Goal: Information Seeking & Learning: Learn about a topic

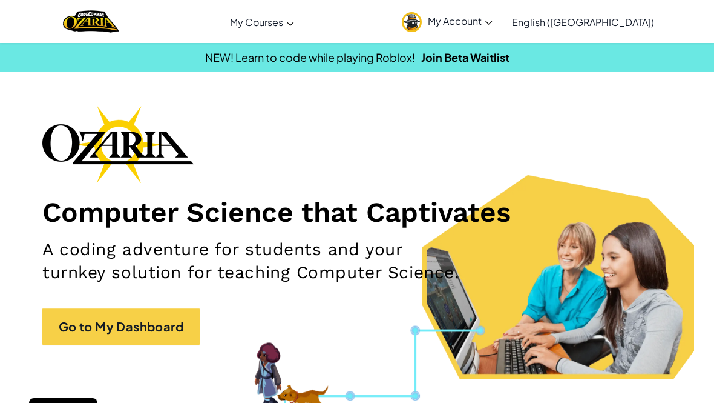
click at [0, 0] on link "Ozaria Classroom" at bounding box center [0, 0] width 0 height 0
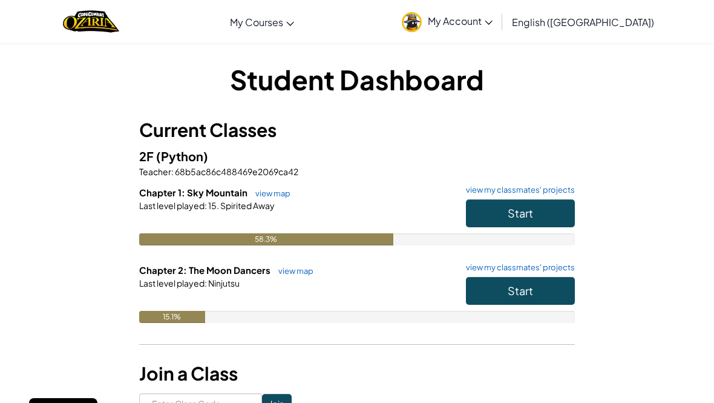
click at [538, 286] on button "Start" at bounding box center [520, 291] width 109 height 28
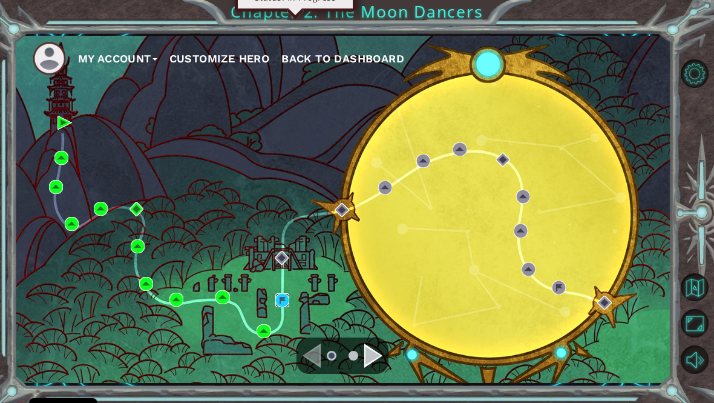
click at [275, 307] on img at bounding box center [282, 300] width 14 height 14
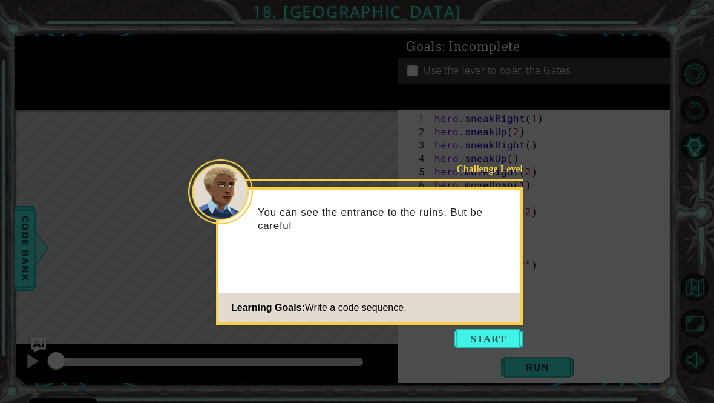
click at [484, 335] on button "Start" at bounding box center [488, 338] width 69 height 19
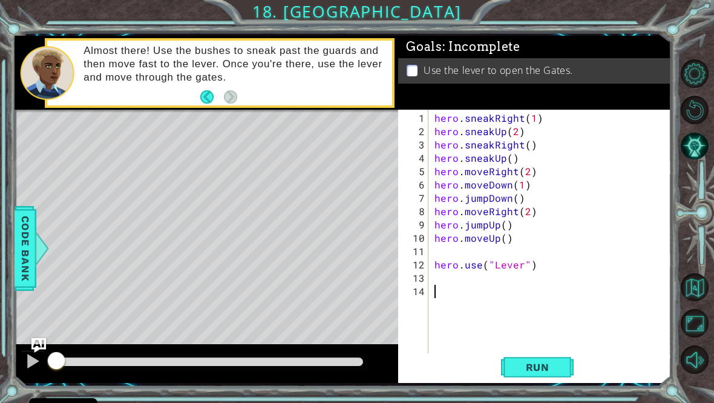
click at [532, 380] on button "Run" at bounding box center [537, 366] width 73 height 27
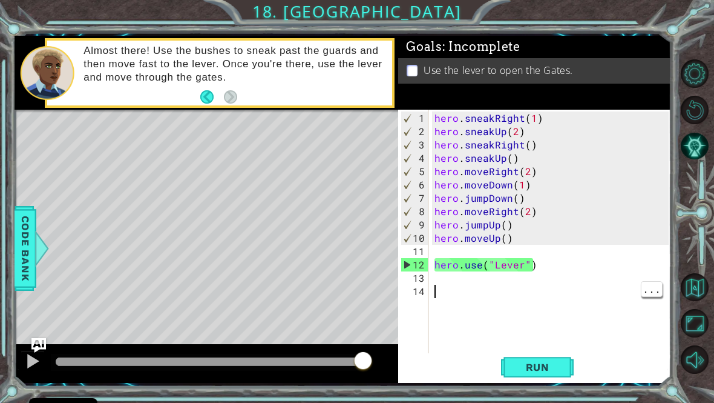
click at [464, 306] on div "hero . sneakRight ( 1 ) hero . sneakUp ( 2 ) hero . sneakRight ( ) hero . sneak…" at bounding box center [553, 251] width 243 height 280
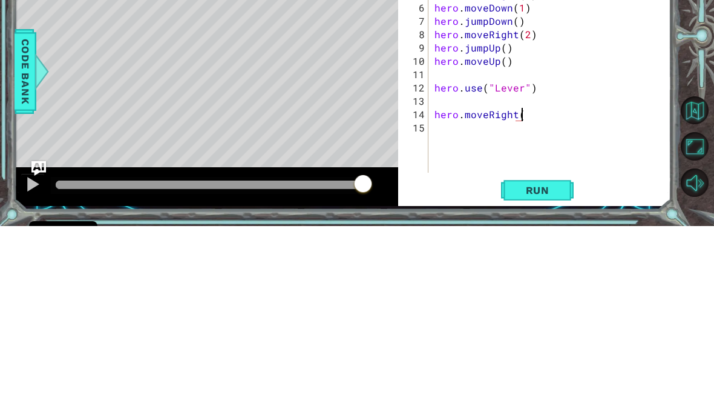
scroll to position [0, 5]
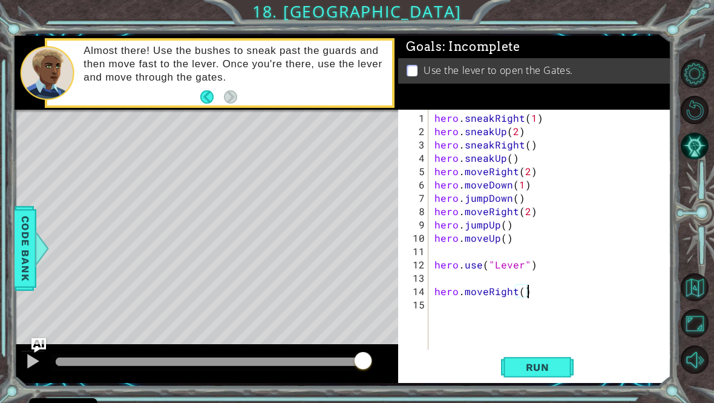
click at [548, 373] on span "Run" at bounding box center [538, 367] width 48 height 12
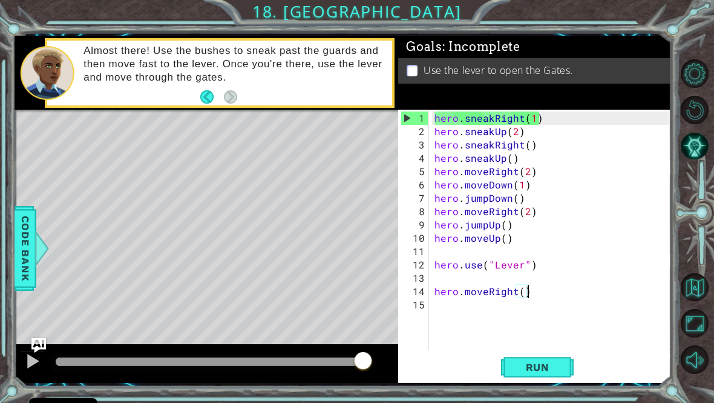
click at [529, 373] on span "Run" at bounding box center [538, 367] width 48 height 12
click at [39, 367] on div at bounding box center [33, 361] width 16 height 16
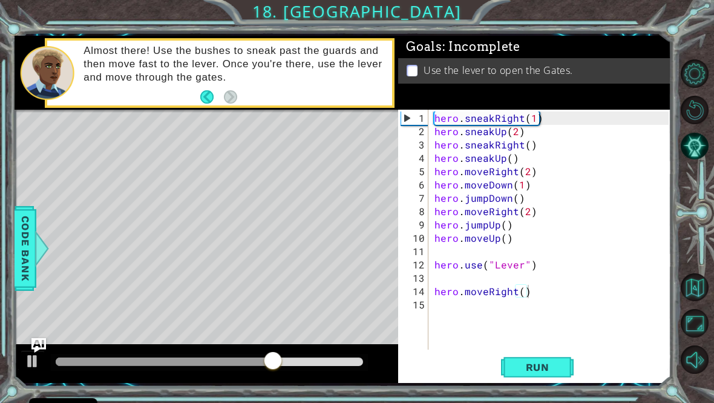
type textarea "hero.use("Lever")"
click at [442, 261] on div "hero . sneakRight ( 1 ) hero . sneakUp ( 2 ) hero . sneakRight ( ) hero . sneak…" at bounding box center [553, 244] width 243 height 266
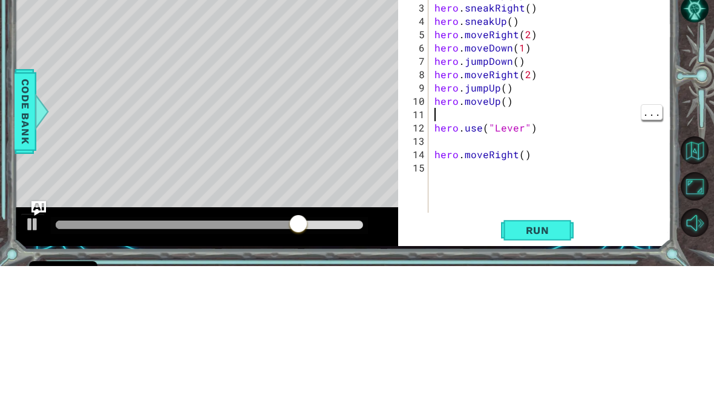
type textarea "hero.moveUp()"
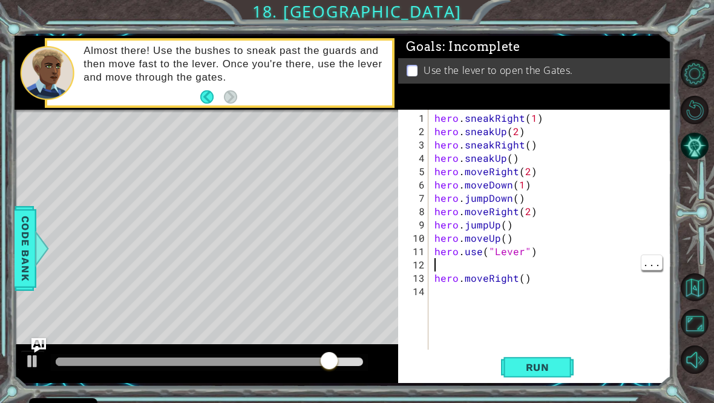
click at [452, 273] on div "hero . sneakRight ( 1 ) hero . sneakUp ( 2 ) hero . sneakRight ( ) hero . sneak…" at bounding box center [553, 244] width 243 height 266
click at [549, 373] on span "Run" at bounding box center [538, 367] width 48 height 12
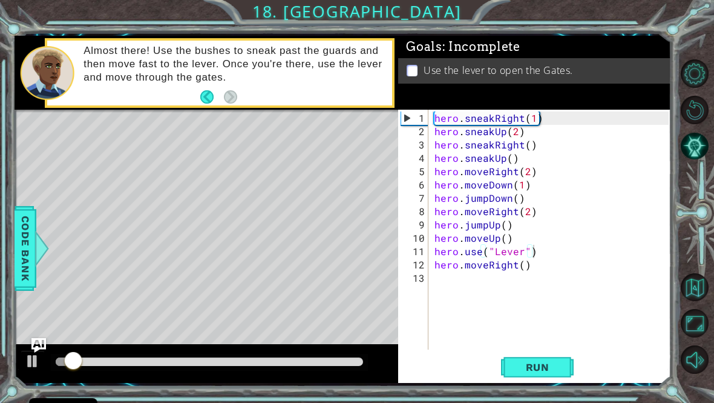
click at [553, 369] on span "Run" at bounding box center [538, 367] width 48 height 12
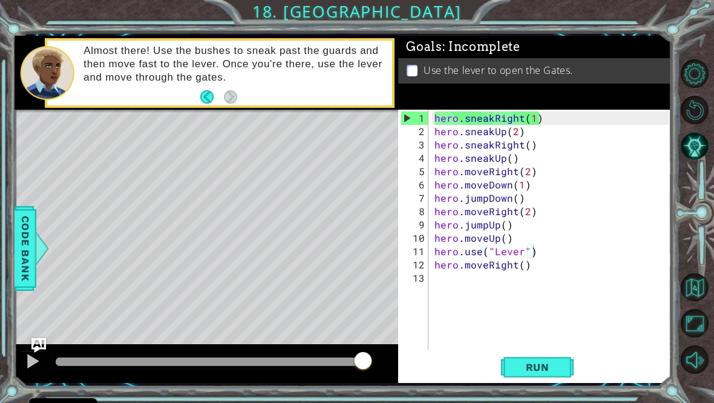
click at [547, 380] on button "Run" at bounding box center [537, 366] width 73 height 27
type textarea "hero.moveRight()"
click at [559, 280] on div "hero . sneakRight ( 1 ) hero . sneakUp ( 2 ) hero . sneakRight ( ) hero . sneak…" at bounding box center [553, 244] width 243 height 266
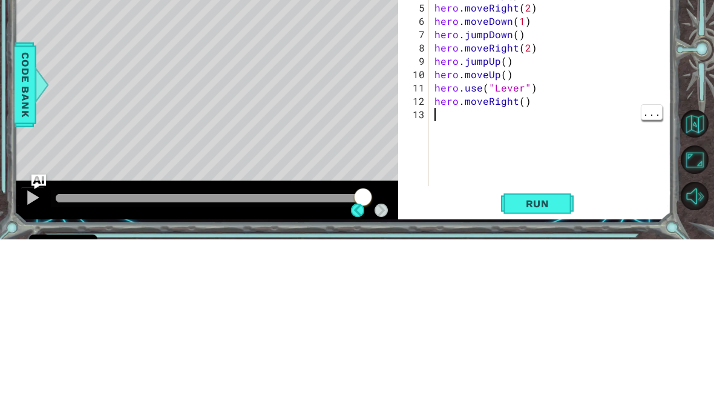
type textarea "l"
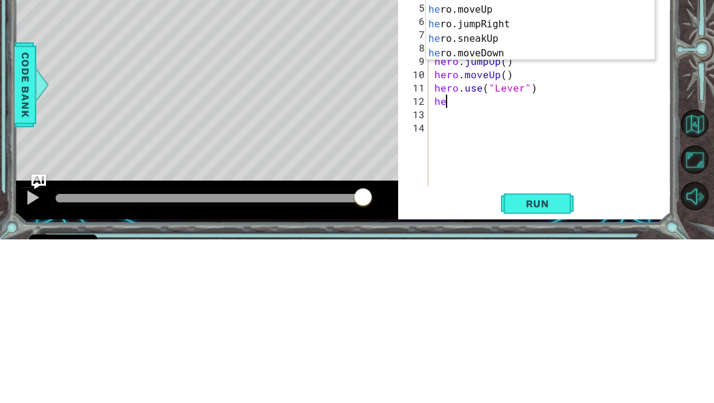
type textarea "h"
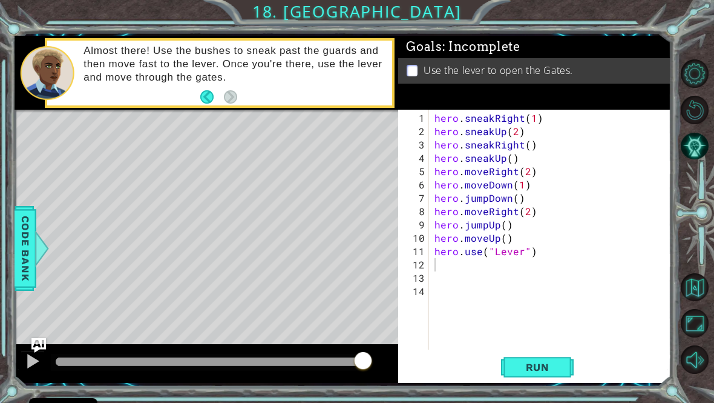
click at [549, 373] on span "Run" at bounding box center [538, 367] width 48 height 12
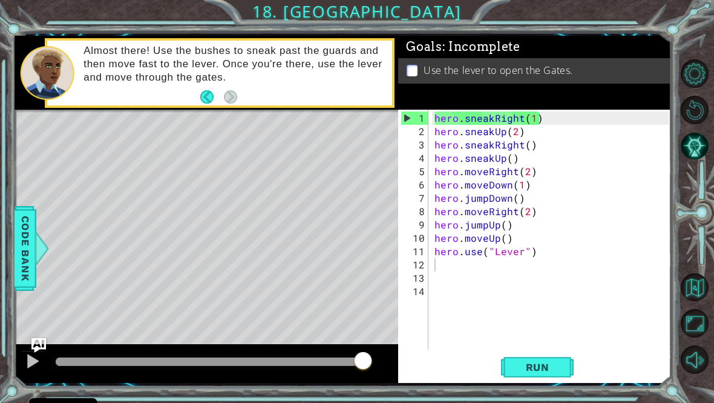
click at [698, 153] on button "AI Hint" at bounding box center [695, 146] width 28 height 28
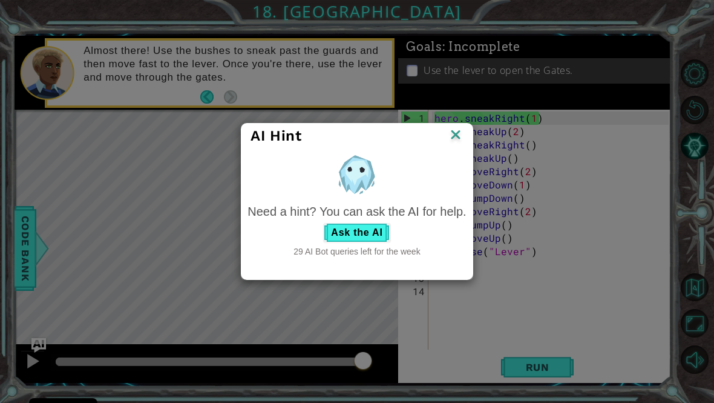
click at [470, 148] on div "AI Hint" at bounding box center [357, 136] width 231 height 25
click at [453, 144] on img at bounding box center [456, 136] width 16 height 18
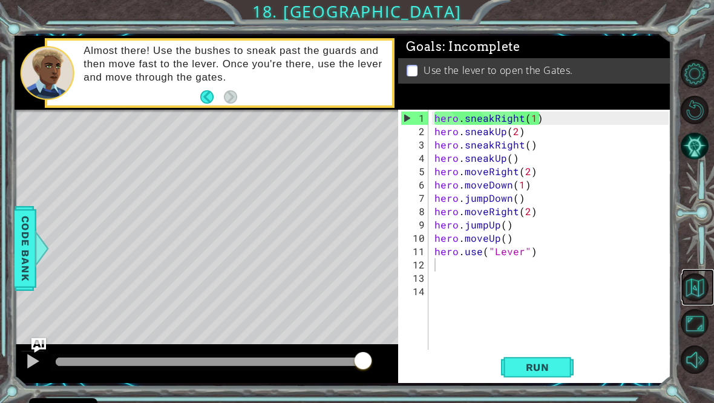
click at [691, 297] on button "Back to Map" at bounding box center [695, 287] width 28 height 28
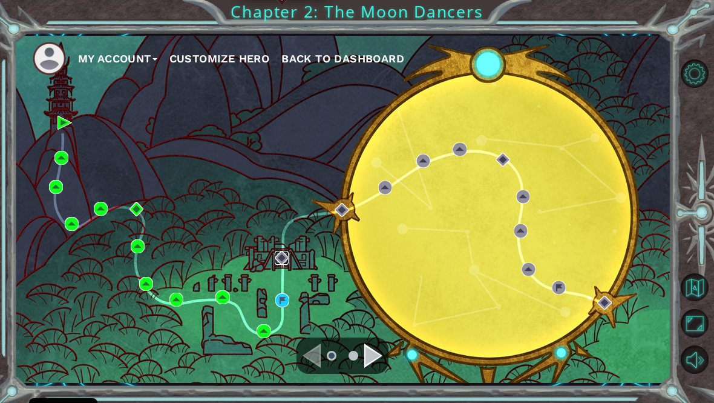
click at [285, 258] on img at bounding box center [282, 258] width 14 height 14
click at [289, 265] on img at bounding box center [282, 258] width 14 height 14
click at [374, 361] on div "Navigate to the next page" at bounding box center [373, 355] width 18 height 24
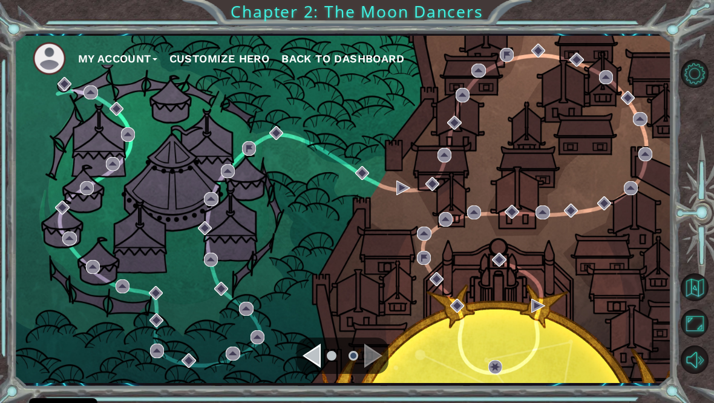
click at [307, 356] on div "Navigate to the previous page" at bounding box center [312, 355] width 18 height 24
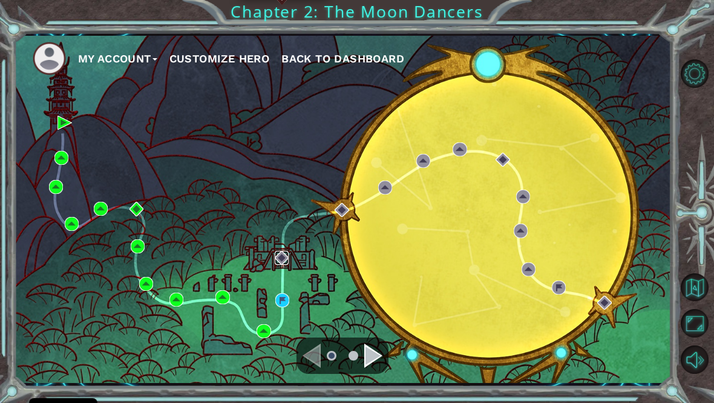
click at [281, 262] on img at bounding box center [282, 258] width 14 height 14
click at [278, 265] on img at bounding box center [282, 258] width 14 height 14
click at [284, 265] on img at bounding box center [282, 258] width 14 height 14
click at [285, 264] on img at bounding box center [282, 258] width 14 height 14
click at [243, 249] on div "My Account Customize Hero Back to Dashboard" at bounding box center [344, 209] width 658 height 347
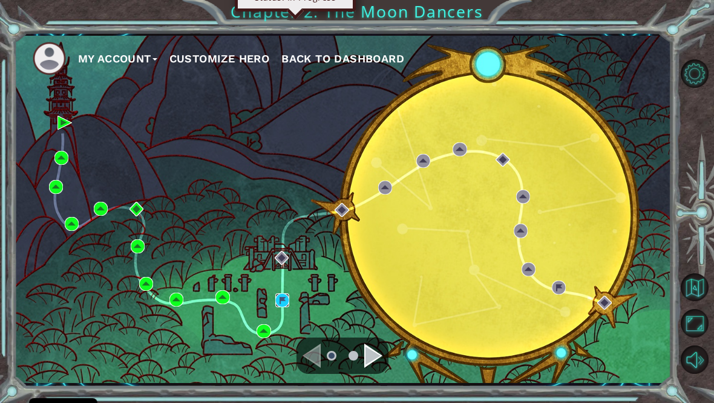
click at [281, 302] on img at bounding box center [282, 300] width 14 height 14
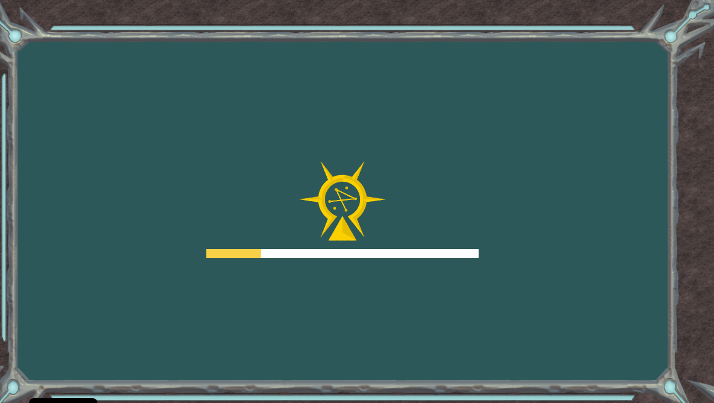
click at [282, 306] on div "Goals Error loading from server. Try refreshing the page. You'll need to join a…" at bounding box center [357, 201] width 714 height 403
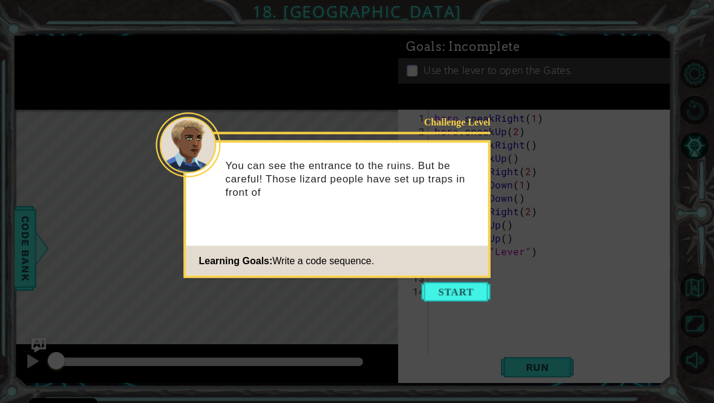
click at [426, 289] on button "Start" at bounding box center [456, 291] width 69 height 19
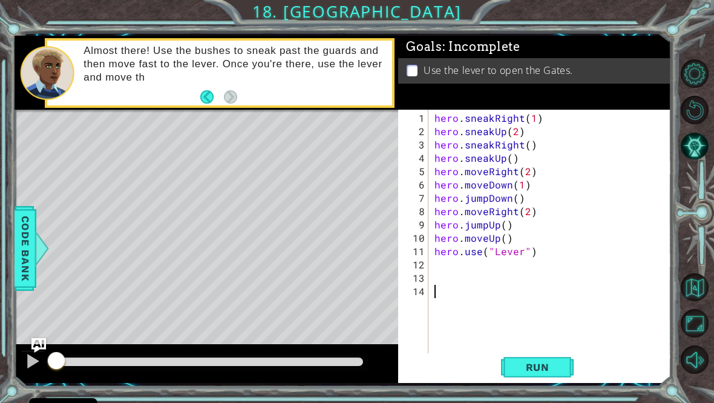
click at [706, 330] on button "Maximize Browser" at bounding box center [695, 323] width 28 height 28
click at [703, 337] on button "Maximize Browser" at bounding box center [695, 323] width 28 height 28
click at [695, 223] on div at bounding box center [698, 216] width 32 height 105
click at [698, 151] on button "AI Hint" at bounding box center [695, 146] width 28 height 28
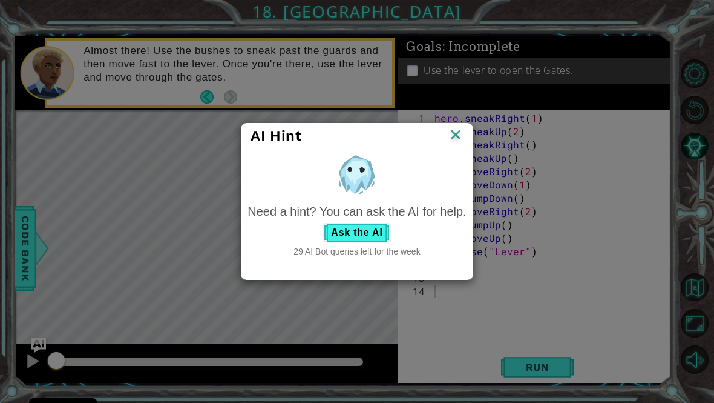
click at [340, 234] on button "Ask the AI" at bounding box center [356, 232] width 67 height 19
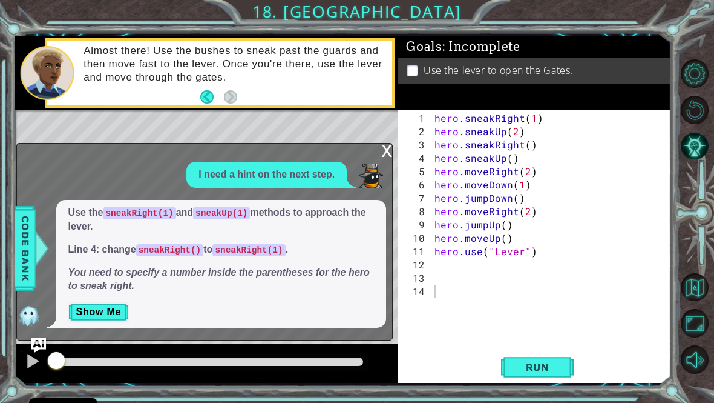
click at [91, 320] on button "Show Me" at bounding box center [98, 311] width 61 height 19
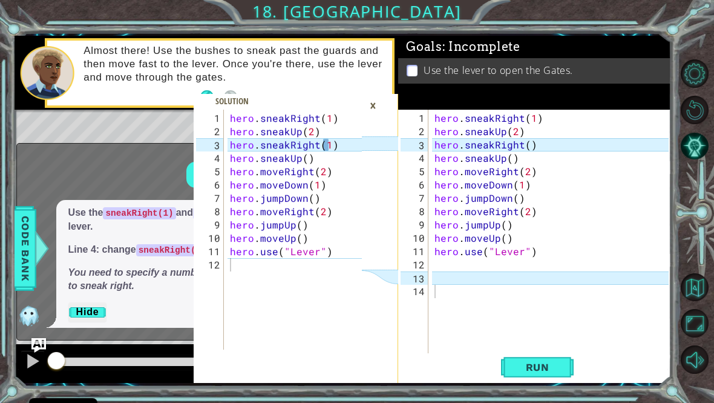
click at [349, 108] on span at bounding box center [296, 238] width 205 height 289
click at [372, 109] on div "×" at bounding box center [373, 105] width 19 height 21
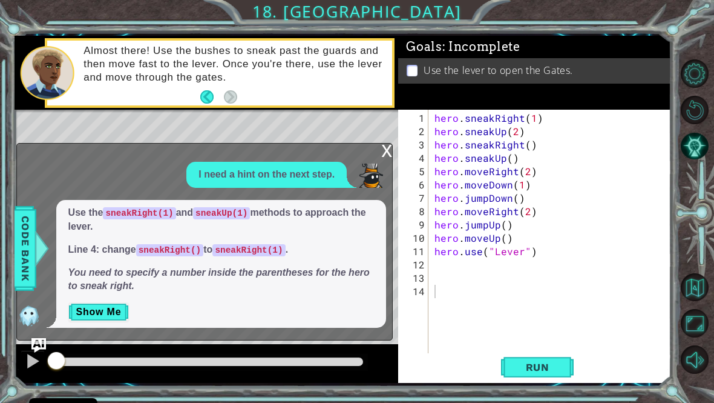
click at [383, 156] on div "x" at bounding box center [386, 149] width 11 height 12
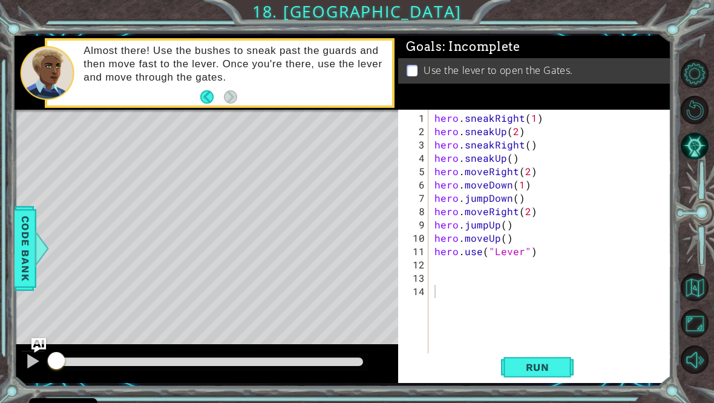
click at [541, 380] on button "Run" at bounding box center [537, 366] width 73 height 27
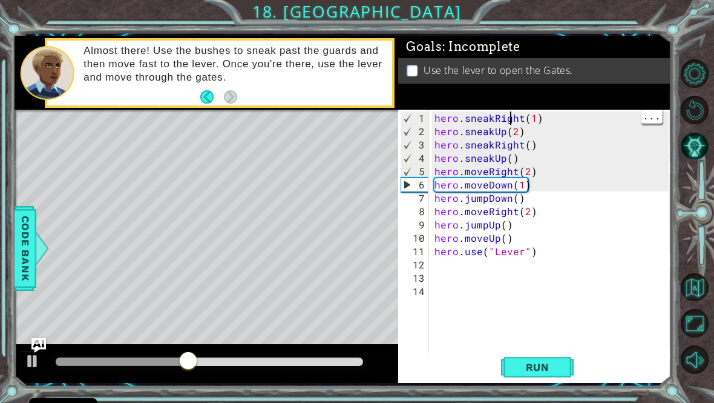
click at [522, 124] on div "hero . sneakRight ( 1 ) hero . sneakUp ( 2 ) hero . sneakRight ( ) hero . sneak…" at bounding box center [553, 251] width 243 height 280
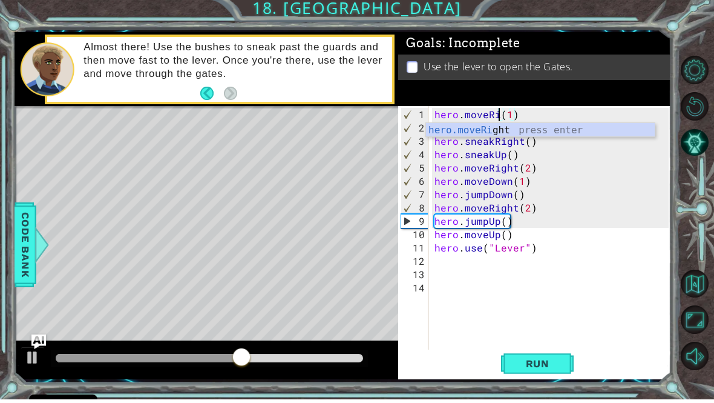
scroll to position [0, 5]
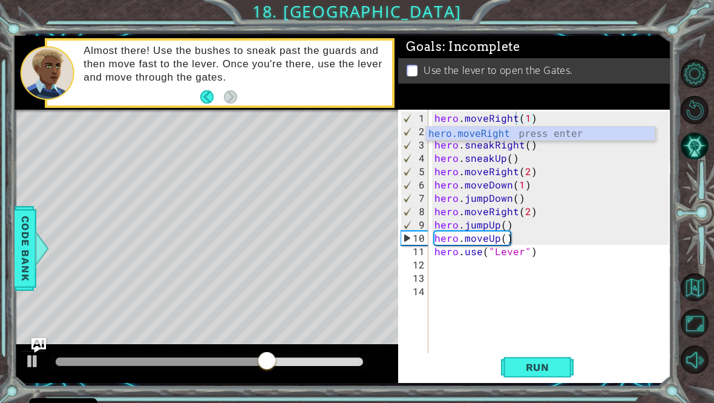
click at [549, 373] on span "Run" at bounding box center [538, 367] width 48 height 12
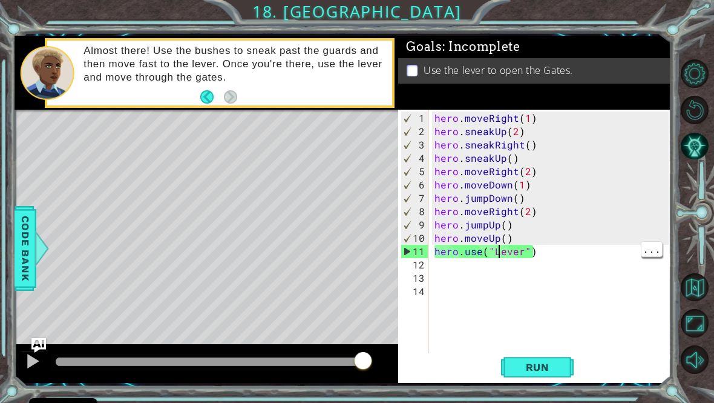
click at [503, 259] on div "hero . moveRight ( 1 ) hero . sneakUp ( 2 ) hero . sneakRight ( ) hero . sneakU…" at bounding box center [553, 251] width 243 height 280
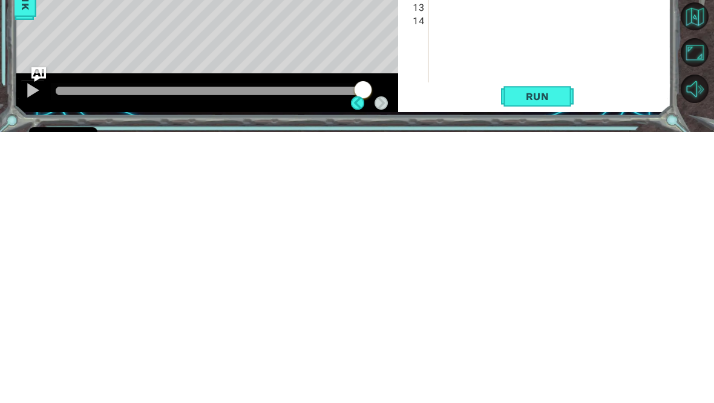
scroll to position [0, 0]
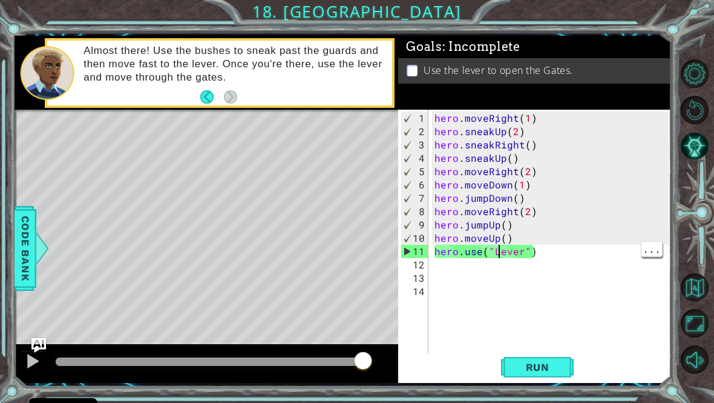
click at [496, 263] on div "hero . moveRight ( 1 ) hero . sneakUp ( 2 ) hero . sneakRight ( ) hero . sneakU…" at bounding box center [553, 251] width 243 height 280
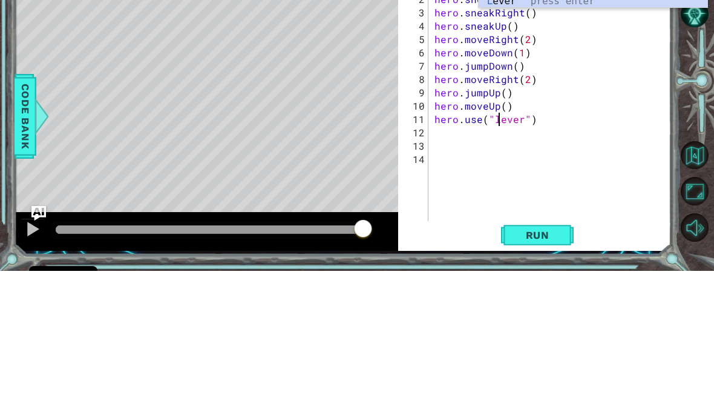
scroll to position [1, 4]
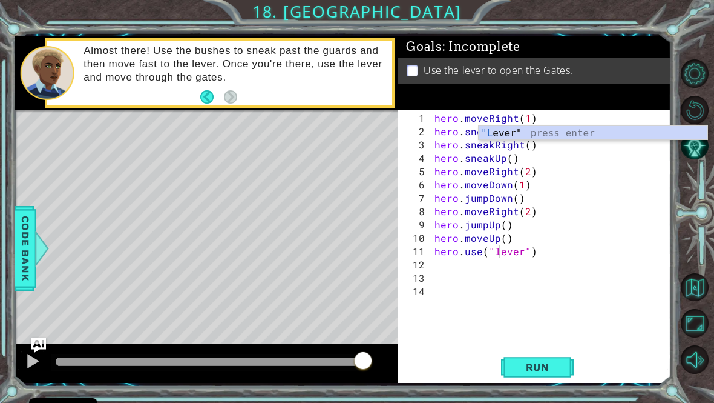
type textarea "hero.use("lever")"
click at [544, 369] on span "Run" at bounding box center [538, 367] width 48 height 12
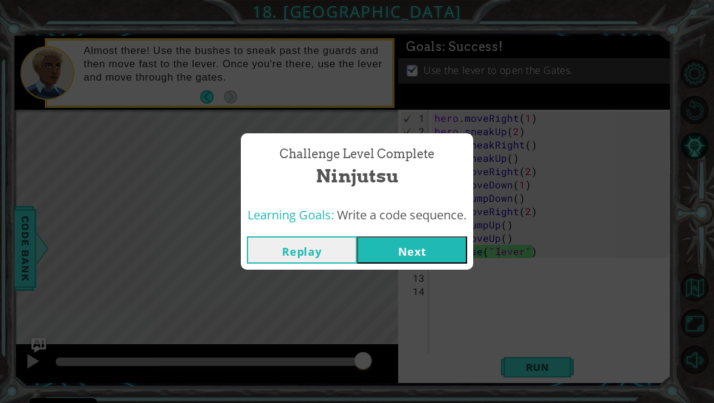
click at [446, 254] on button "Next" at bounding box center [412, 249] width 110 height 27
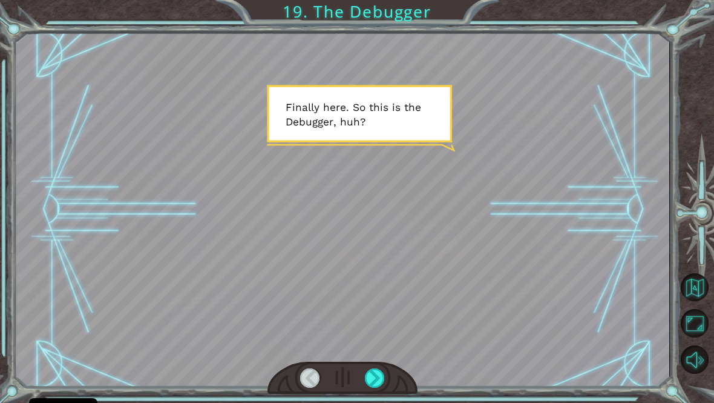
click at [361, 231] on div at bounding box center [343, 209] width 654 height 368
click at [114, 293] on div at bounding box center [343, 209] width 654 height 368
click at [453, 325] on div at bounding box center [343, 209] width 654 height 368
click at [383, 381] on div at bounding box center [375, 378] width 21 height 20
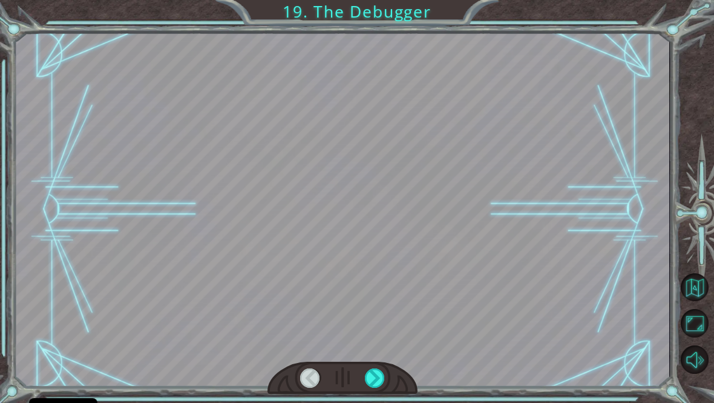
click at [386, 383] on div at bounding box center [375, 378] width 21 height 20
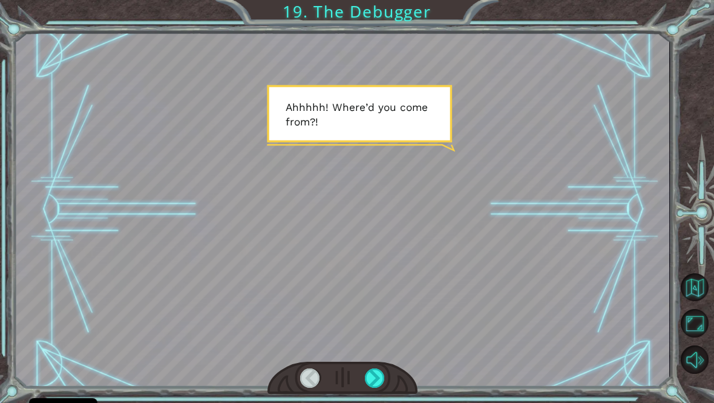
click at [374, 383] on div at bounding box center [375, 378] width 21 height 20
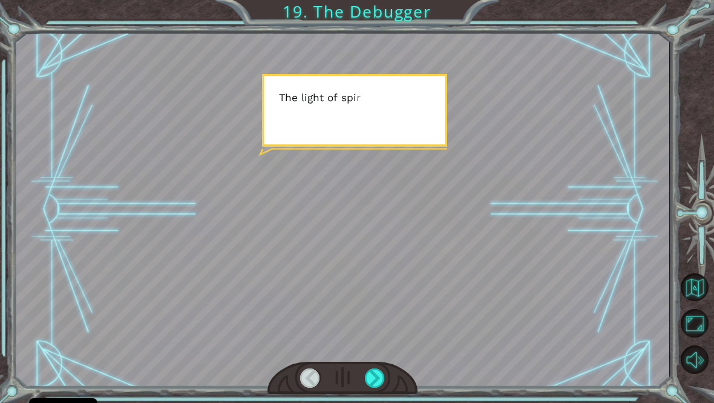
click at [373, 384] on div at bounding box center [375, 378] width 21 height 20
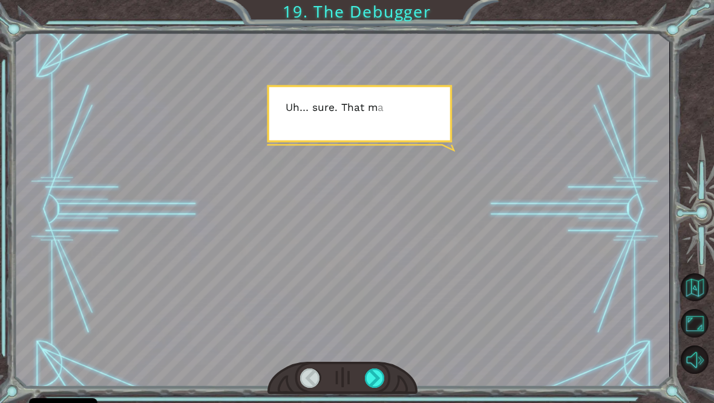
click at [375, 383] on div at bounding box center [375, 378] width 21 height 20
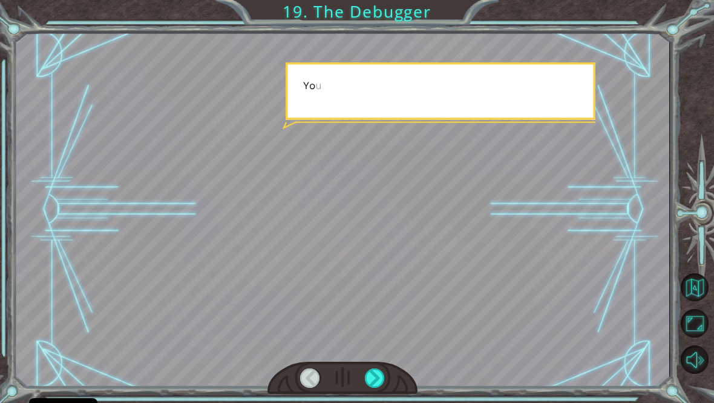
click at [374, 386] on div at bounding box center [375, 378] width 21 height 20
click at [378, 384] on div at bounding box center [375, 378] width 21 height 20
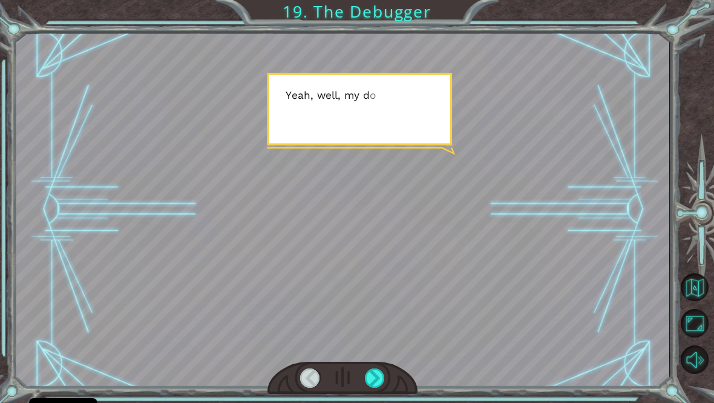
click at [375, 385] on div at bounding box center [375, 378] width 21 height 20
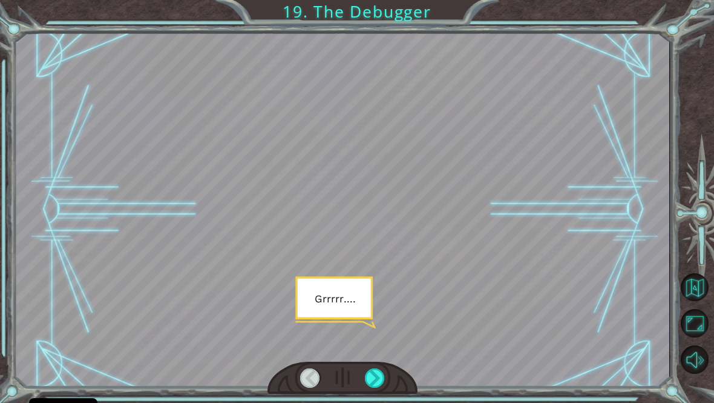
click at [374, 378] on div at bounding box center [375, 378] width 21 height 20
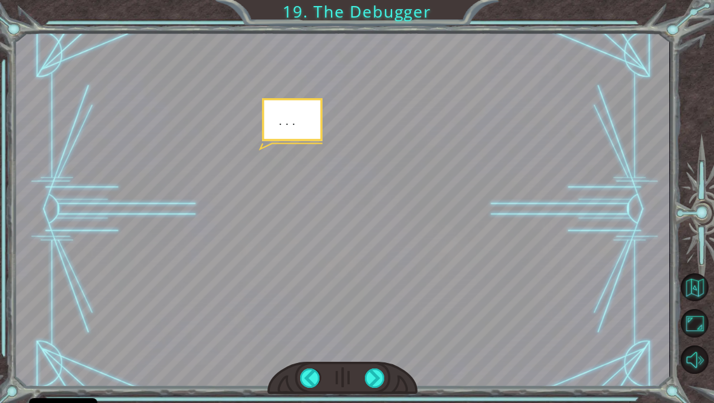
click at [372, 381] on div at bounding box center [375, 378] width 21 height 20
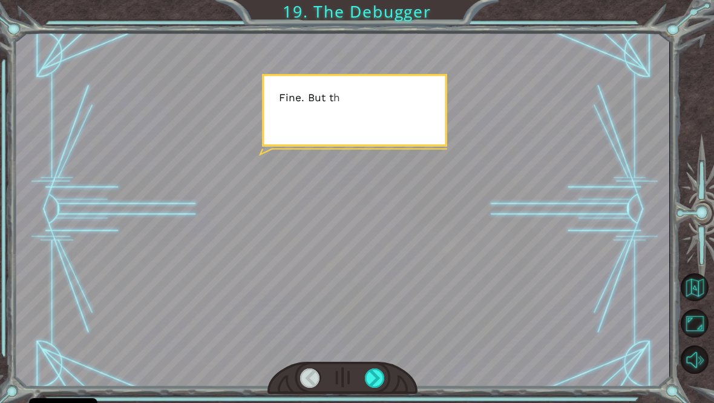
click at [371, 381] on div at bounding box center [375, 378] width 21 height 20
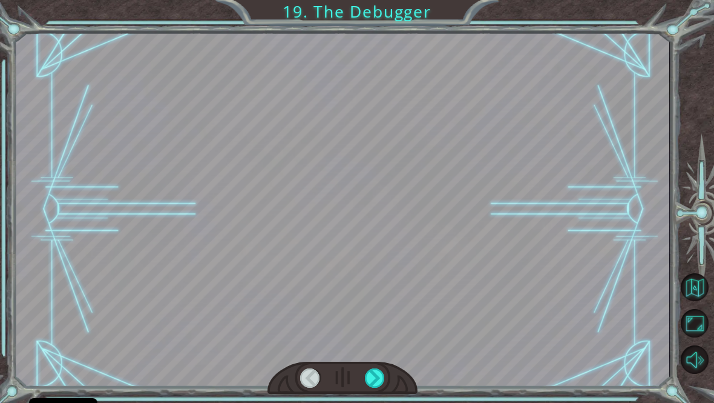
click at [375, 383] on div at bounding box center [375, 378] width 21 height 20
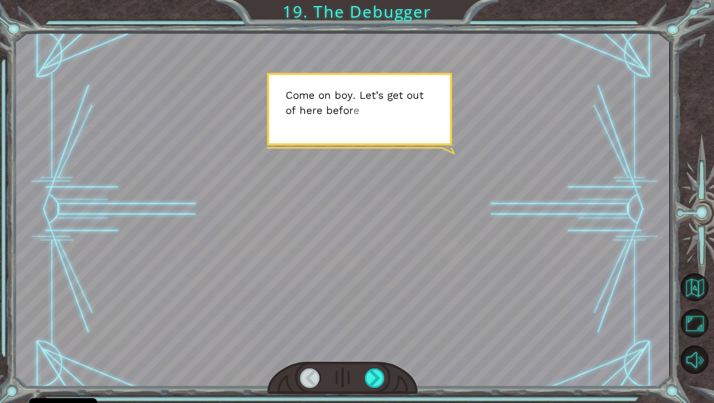
click at [375, 383] on div at bounding box center [375, 378] width 21 height 20
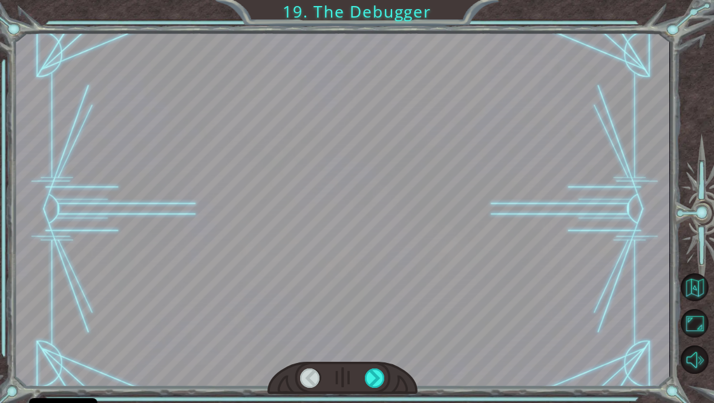
click at [377, 382] on div at bounding box center [375, 378] width 21 height 20
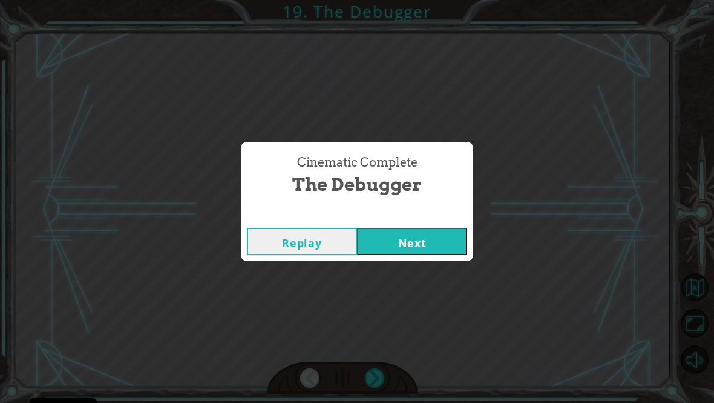
click at [420, 255] on button "Next" at bounding box center [412, 241] width 110 height 27
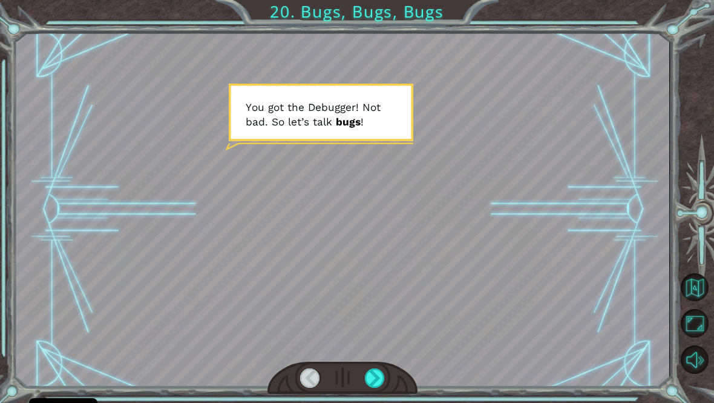
click at [381, 383] on div at bounding box center [375, 378] width 21 height 20
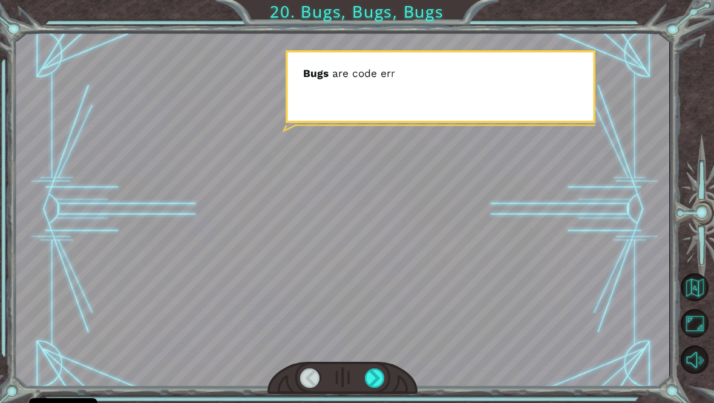
click at [378, 388] on div at bounding box center [375, 378] width 21 height 20
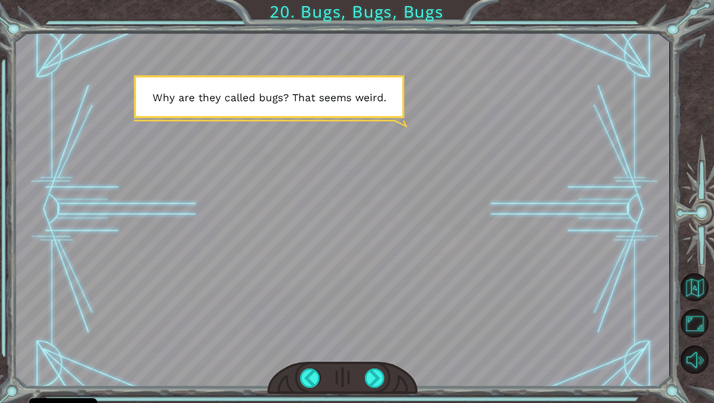
click at [406, 354] on div at bounding box center [343, 209] width 654 height 368
click at [372, 381] on div at bounding box center [375, 378] width 21 height 20
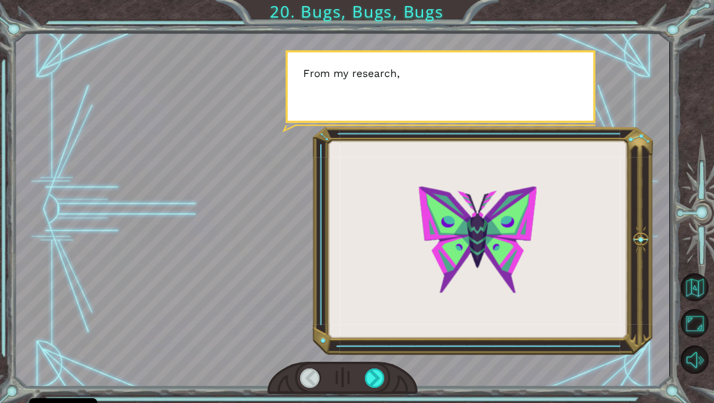
click at [374, 385] on div at bounding box center [375, 378] width 21 height 20
click at [367, 385] on div at bounding box center [375, 378] width 21 height 20
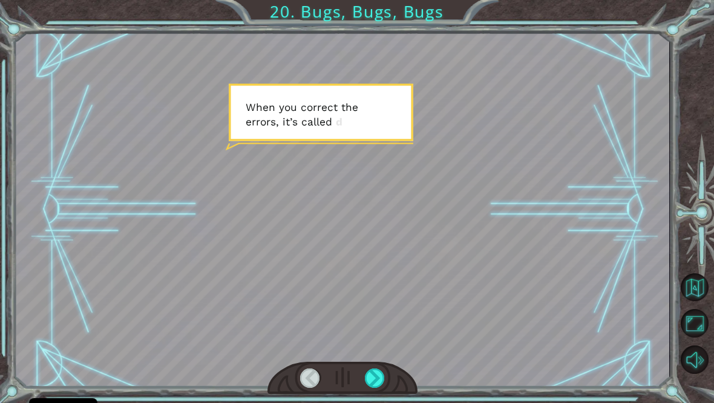
click at [375, 383] on div at bounding box center [375, 378] width 21 height 20
click at [369, 381] on div at bounding box center [375, 378] width 21 height 20
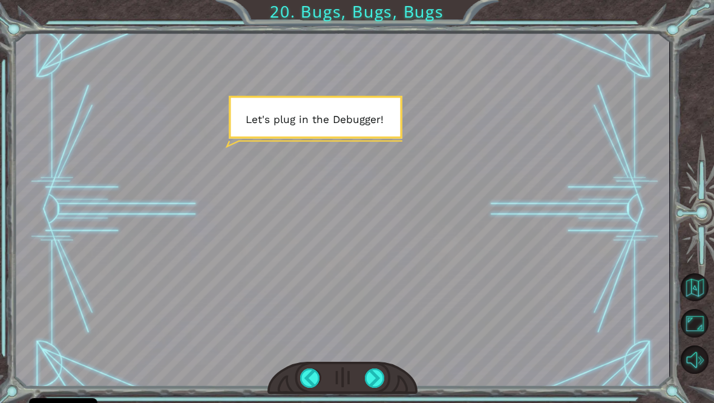
click at [429, 288] on div at bounding box center [343, 209] width 654 height 368
click at [369, 388] on div at bounding box center [375, 378] width 21 height 20
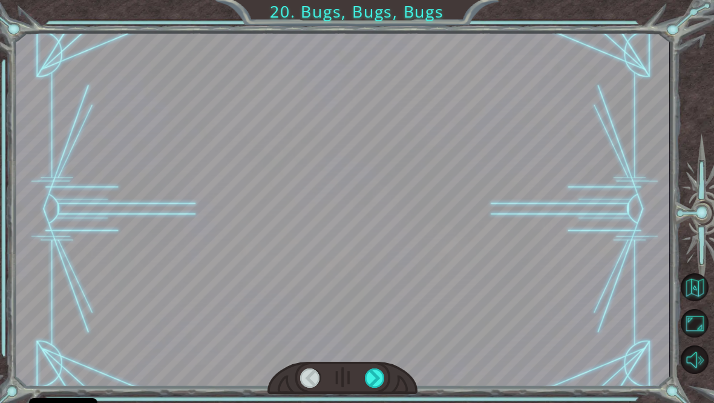
click at [374, 384] on div at bounding box center [375, 378] width 21 height 20
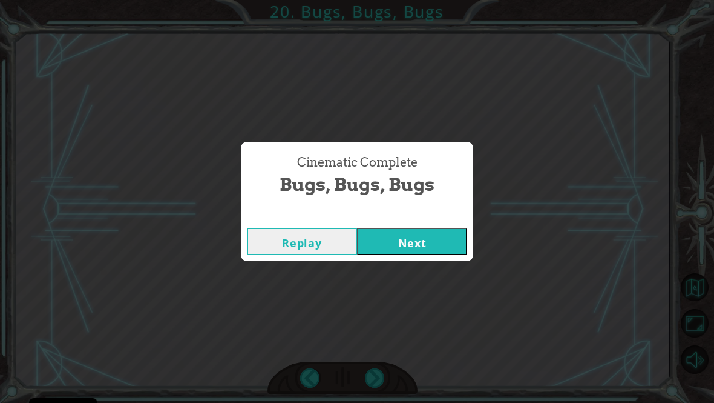
click at [393, 250] on button "Next" at bounding box center [412, 241] width 110 height 27
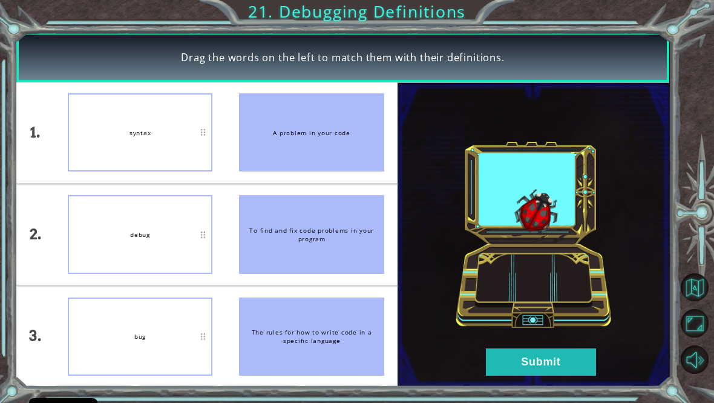
click at [134, 180] on li "syntax" at bounding box center [140, 132] width 172 height 101
click at [158, 142] on div "syntax" at bounding box center [140, 132] width 145 height 78
click at [530, 371] on button "Submit" at bounding box center [541, 361] width 110 height 27
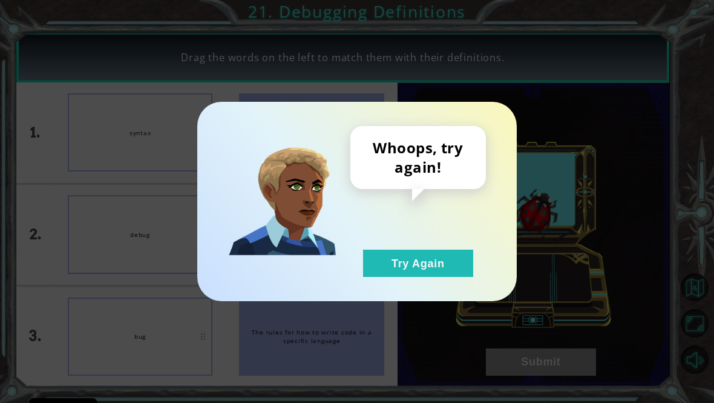
click at [536, 378] on div "Whoops, try again! Try Again" at bounding box center [357, 201] width 714 height 403
click at [452, 270] on button "Try Again" at bounding box center [418, 262] width 110 height 27
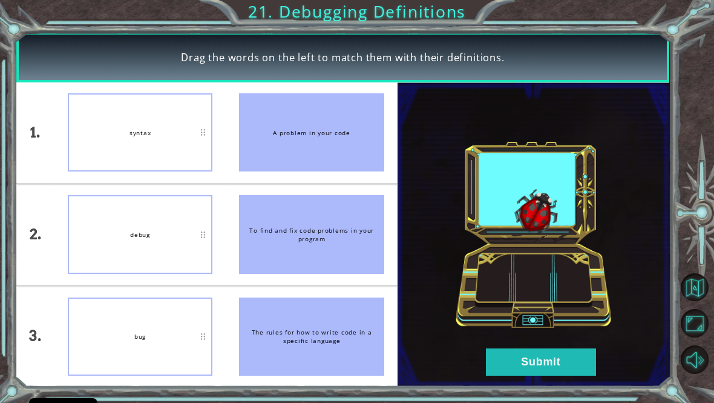
click at [317, 315] on div "The rules for how to write code in a specific language" at bounding box center [311, 336] width 145 height 78
click at [201, 368] on div "bug" at bounding box center [140, 336] width 145 height 78
click at [553, 375] on button "Submit" at bounding box center [541, 361] width 110 height 27
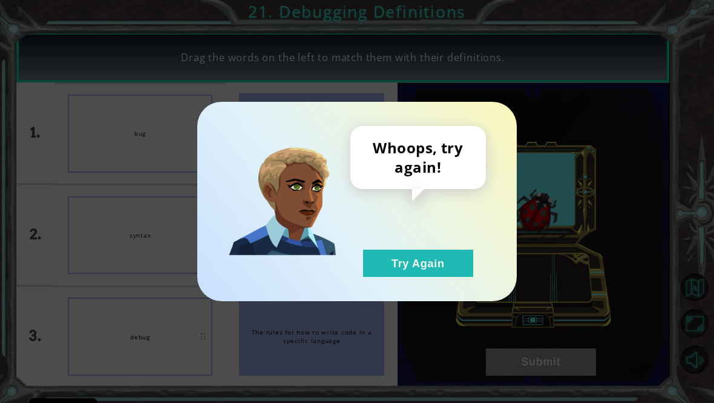
click at [438, 274] on button "Try Again" at bounding box center [418, 262] width 110 height 27
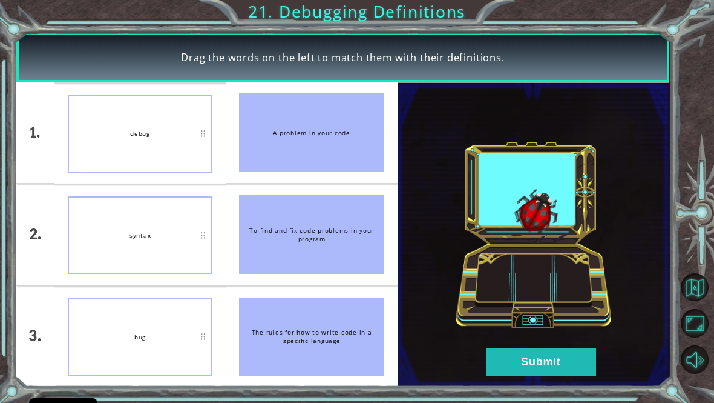
click at [575, 375] on button "Submit" at bounding box center [541, 361] width 110 height 27
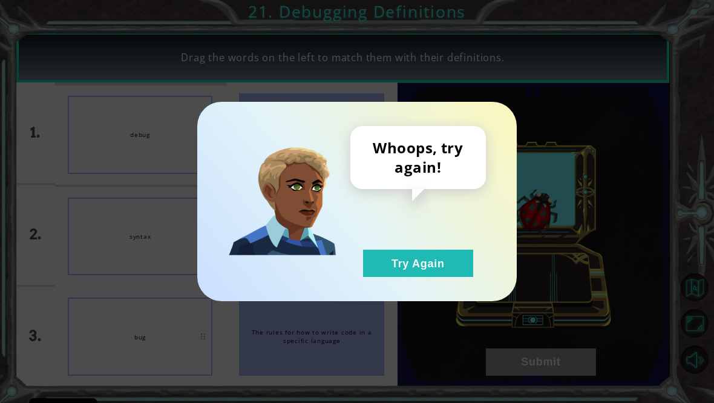
click at [444, 268] on button "Try Again" at bounding box center [418, 262] width 110 height 27
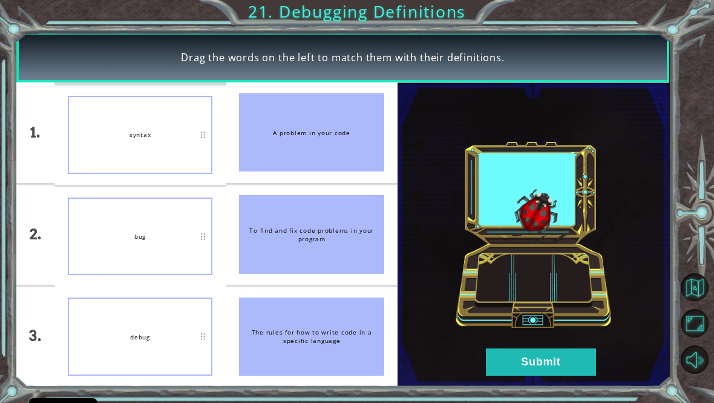
click at [558, 368] on button "Submit" at bounding box center [541, 361] width 110 height 27
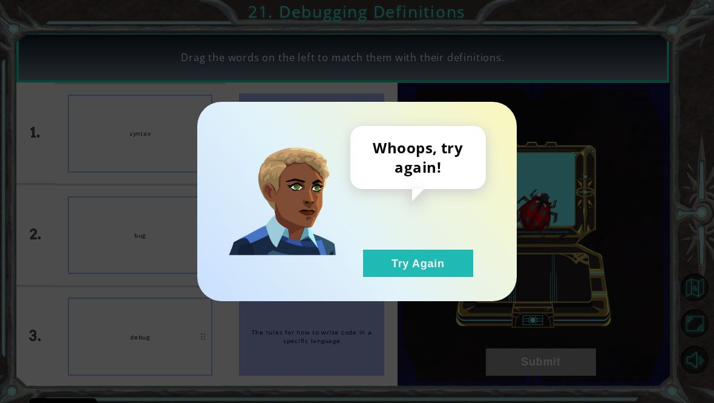
click at [443, 275] on button "Try Again" at bounding box center [418, 262] width 110 height 27
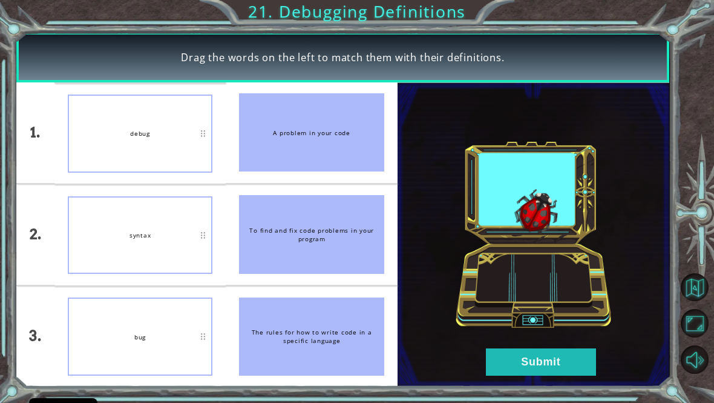
click at [562, 375] on button "Submit" at bounding box center [541, 361] width 110 height 27
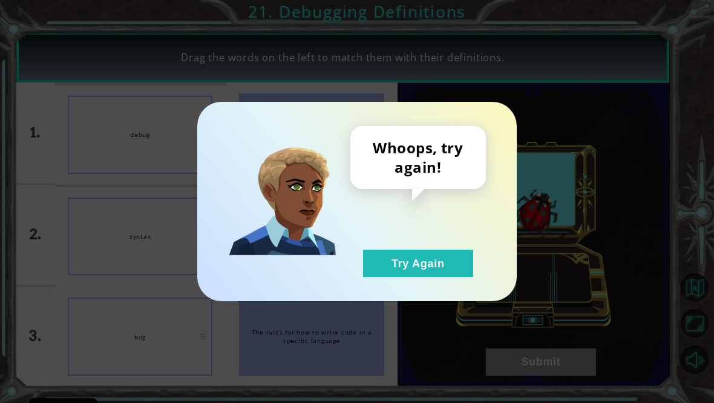
click at [429, 277] on button "Try Again" at bounding box center [418, 262] width 110 height 27
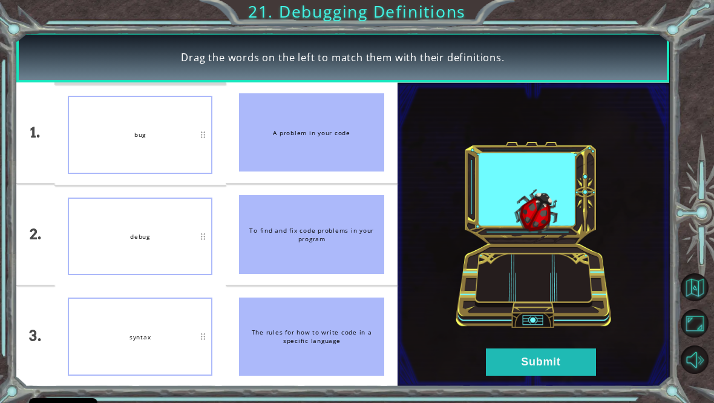
click at [567, 375] on button "Submit" at bounding box center [541, 361] width 110 height 27
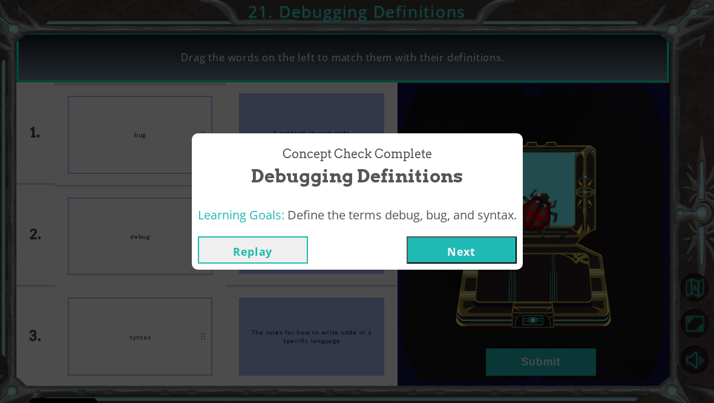
click at [492, 249] on button "Next" at bounding box center [462, 249] width 110 height 27
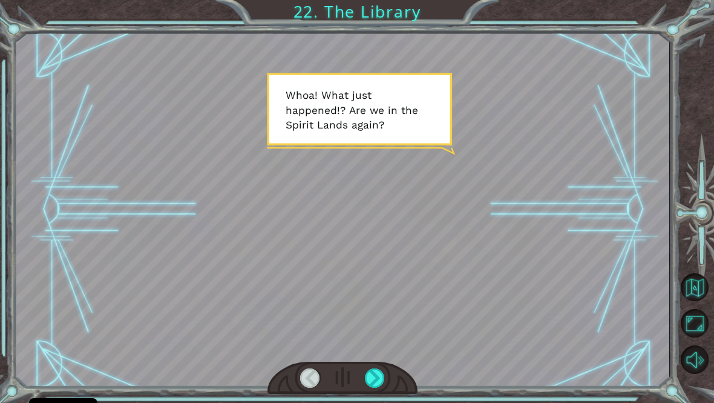
click at [378, 386] on div at bounding box center [375, 378] width 21 height 20
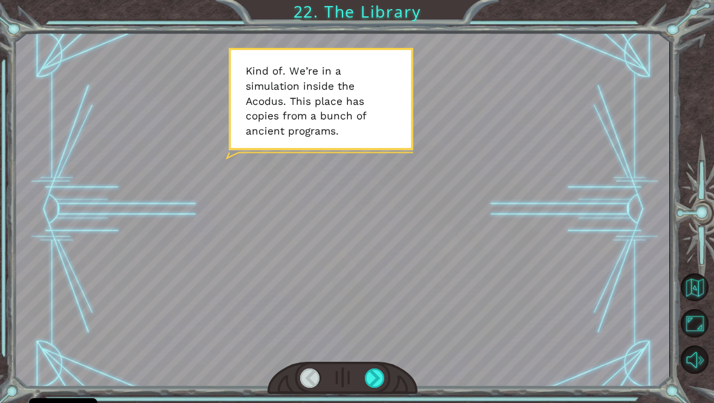
click at [375, 384] on div at bounding box center [375, 378] width 21 height 20
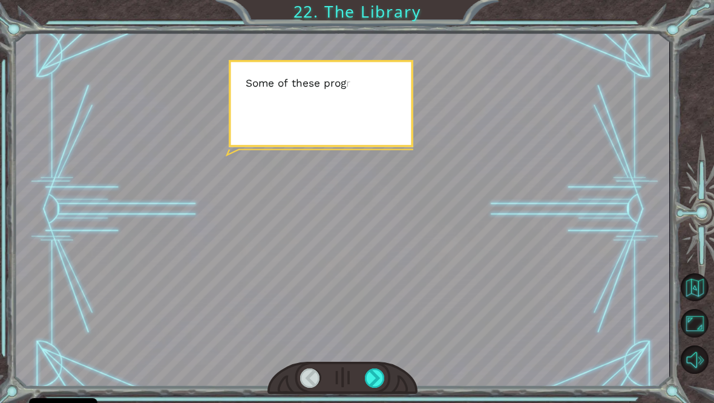
click at [373, 381] on div at bounding box center [375, 378] width 21 height 20
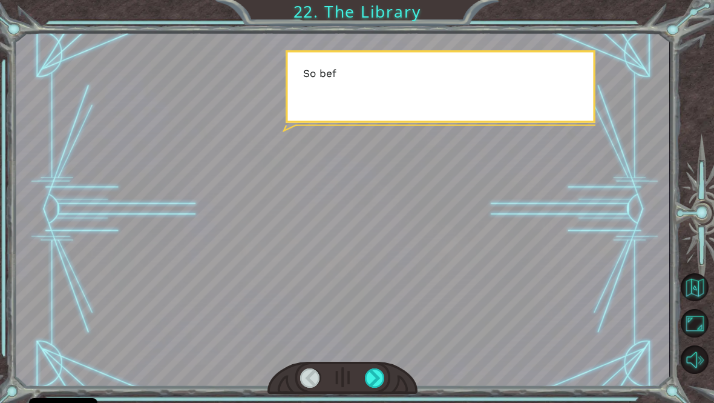
click at [374, 382] on div at bounding box center [375, 378] width 21 height 20
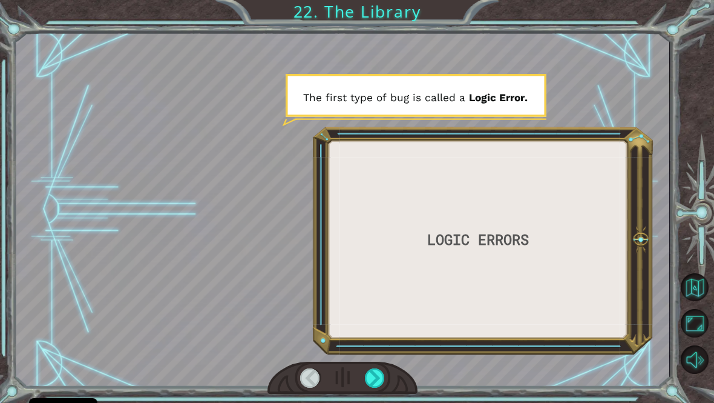
click at [372, 384] on div at bounding box center [375, 378] width 21 height 20
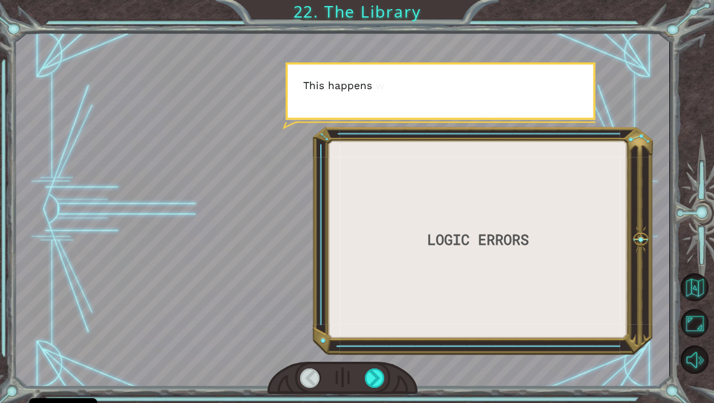
click at [371, 383] on div at bounding box center [375, 378] width 21 height 20
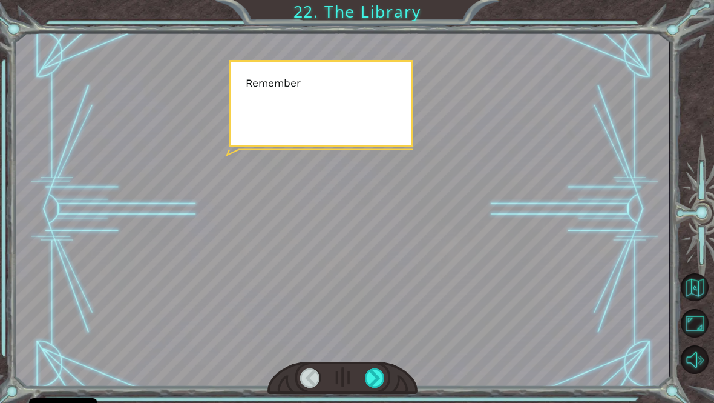
click at [377, 387] on div at bounding box center [375, 378] width 21 height 20
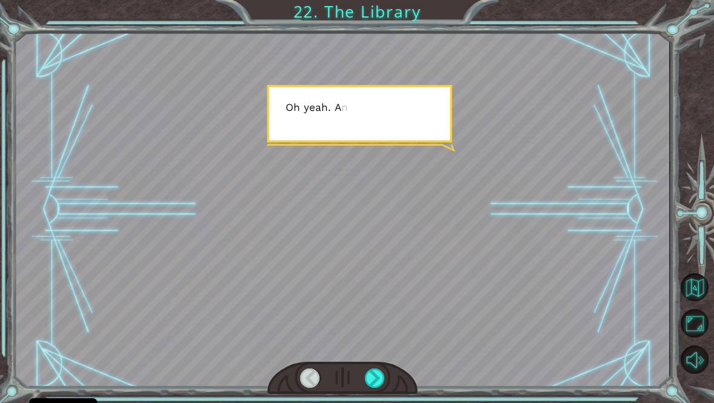
click at [376, 383] on div at bounding box center [375, 378] width 21 height 20
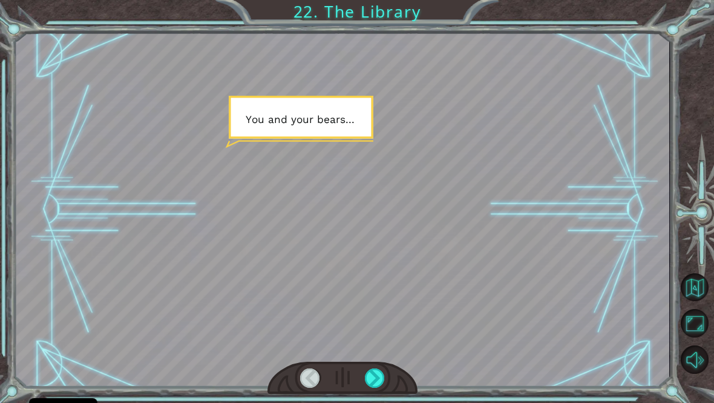
click at [375, 383] on div at bounding box center [375, 378] width 21 height 20
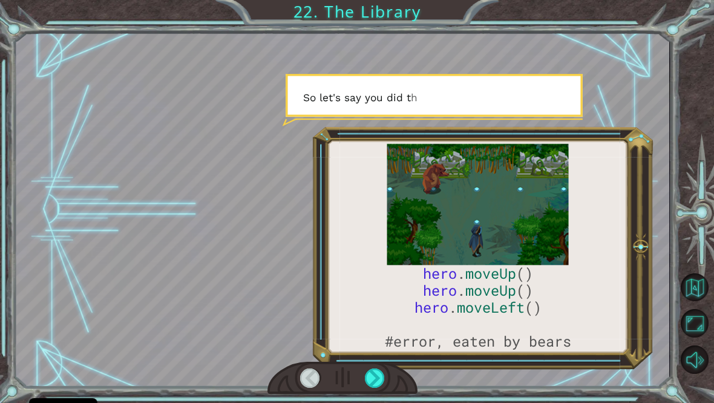
click at [374, 382] on div at bounding box center [375, 378] width 21 height 20
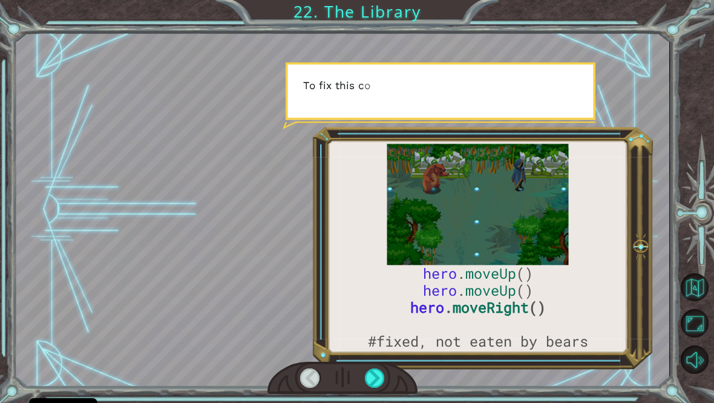
click at [374, 383] on div at bounding box center [375, 378] width 21 height 20
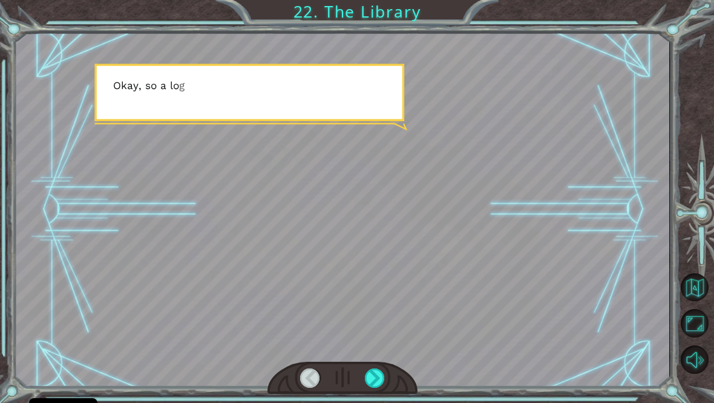
click at [374, 383] on div at bounding box center [375, 378] width 21 height 20
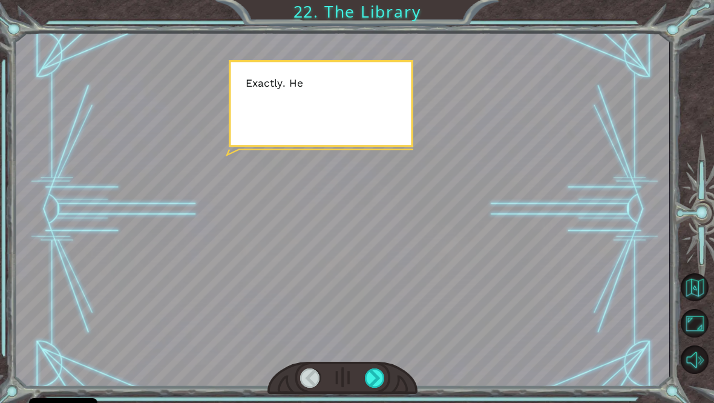
click at [374, 383] on div at bounding box center [375, 378] width 21 height 20
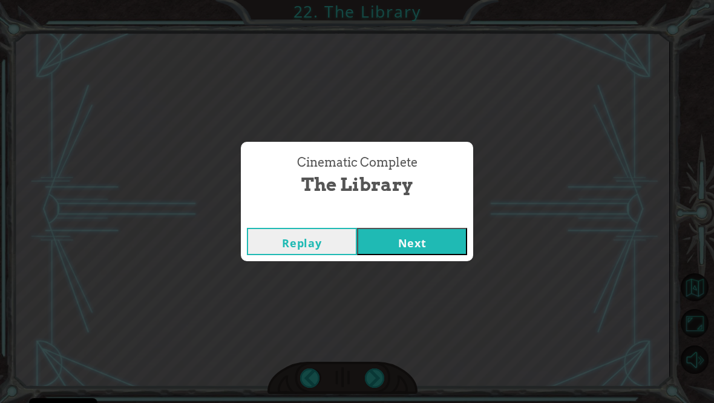
click at [407, 234] on button "Next" at bounding box center [412, 241] width 110 height 27
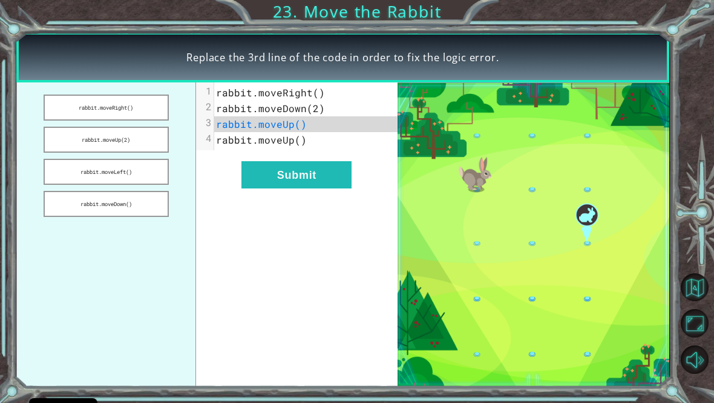
click at [275, 182] on button "Submit" at bounding box center [297, 174] width 110 height 27
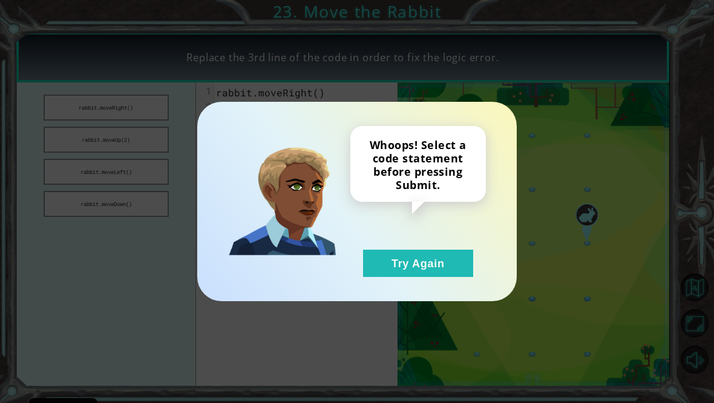
click at [406, 272] on button "Try Again" at bounding box center [418, 262] width 110 height 27
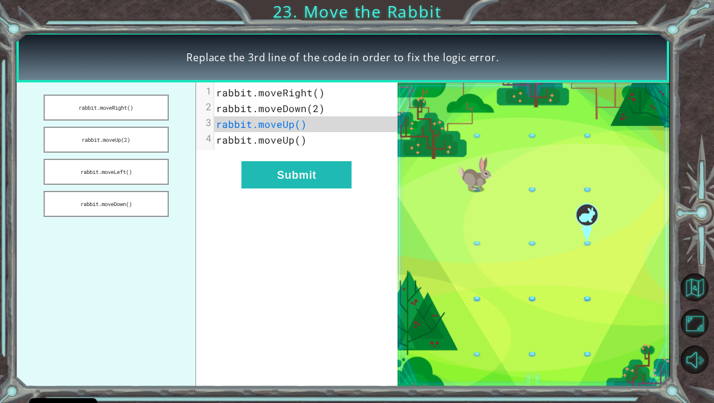
click at [88, 151] on button "rabbit.moveUp(2)" at bounding box center [106, 140] width 125 height 26
click at [283, 183] on button "Submit" at bounding box center [297, 174] width 110 height 27
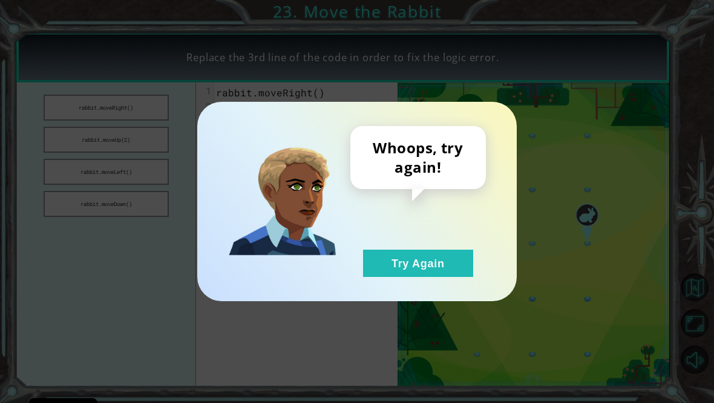
click at [419, 277] on button "Try Again" at bounding box center [418, 262] width 110 height 27
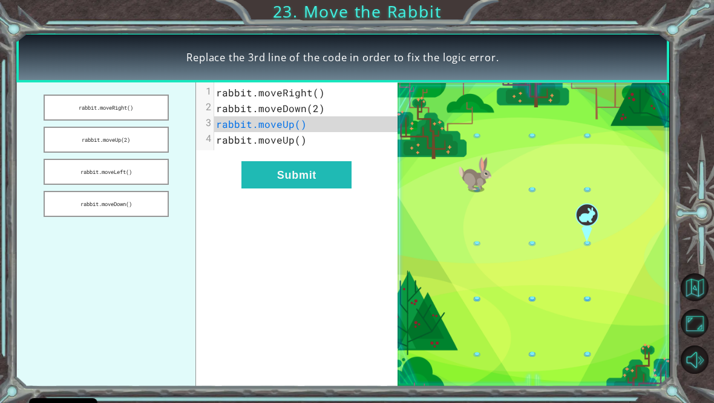
click at [101, 183] on button "rabbit.moveLeft()" at bounding box center [106, 172] width 125 height 26
click at [278, 180] on button "Submit" at bounding box center [297, 174] width 110 height 27
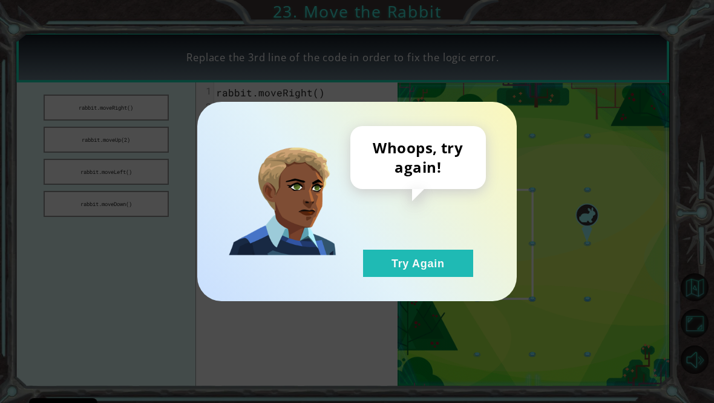
click at [384, 268] on button "Try Again" at bounding box center [418, 262] width 110 height 27
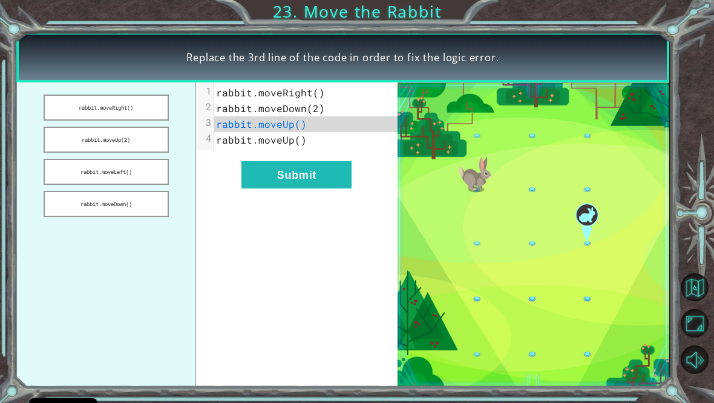
click at [119, 215] on button "rabbit.moveDown()" at bounding box center [106, 204] width 125 height 26
click at [285, 183] on button "Submit" at bounding box center [297, 174] width 110 height 27
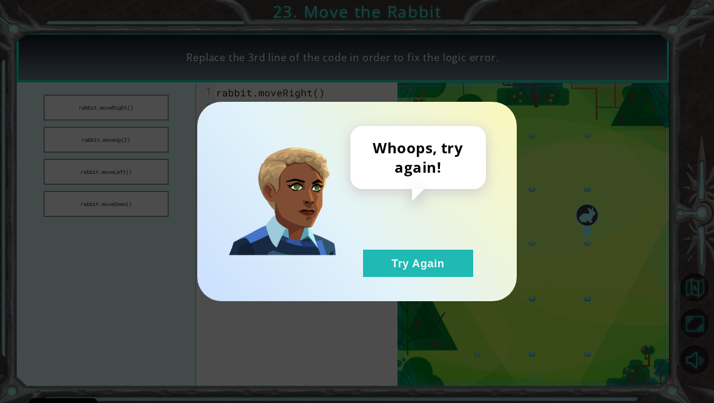
click at [407, 277] on button "Try Again" at bounding box center [418, 262] width 110 height 27
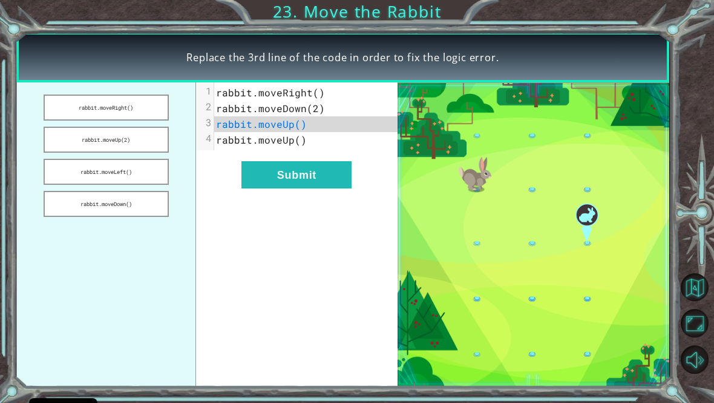
click at [121, 120] on button "rabbit.moveRight()" at bounding box center [106, 107] width 125 height 26
click at [269, 188] on button "Submit" at bounding box center [297, 174] width 110 height 27
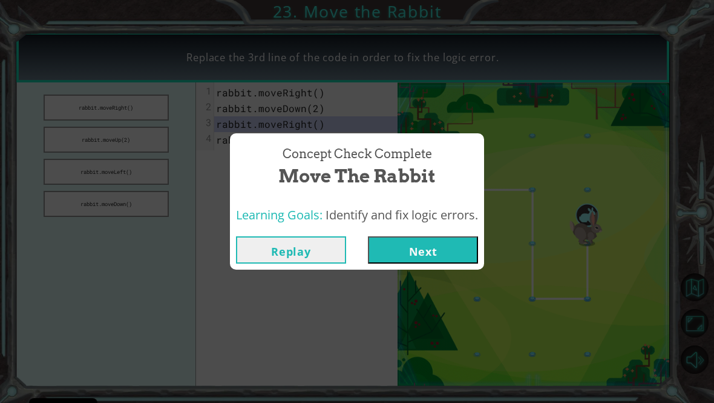
click at [412, 251] on button "Next" at bounding box center [423, 249] width 110 height 27
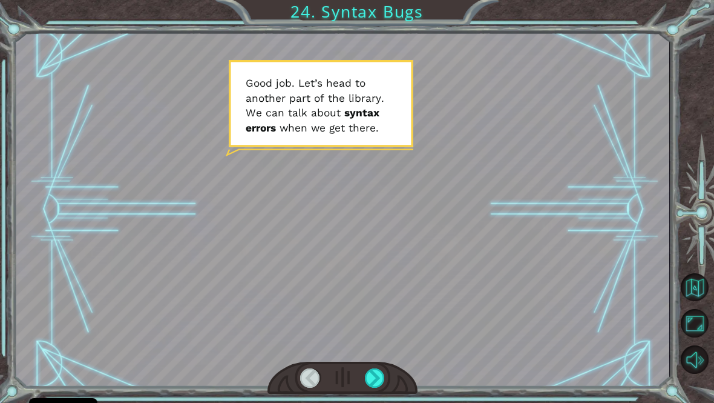
click at [388, 378] on div at bounding box center [343, 377] width 150 height 33
click at [370, 385] on div at bounding box center [375, 378] width 21 height 20
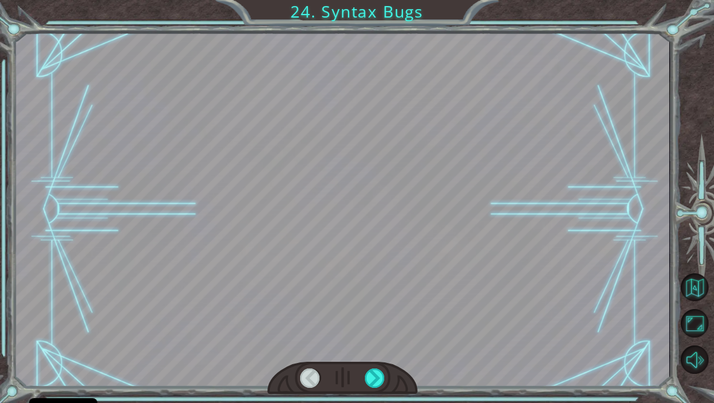
click at [369, 384] on div at bounding box center [375, 378] width 21 height 20
click at [372, 388] on div at bounding box center [375, 378] width 21 height 20
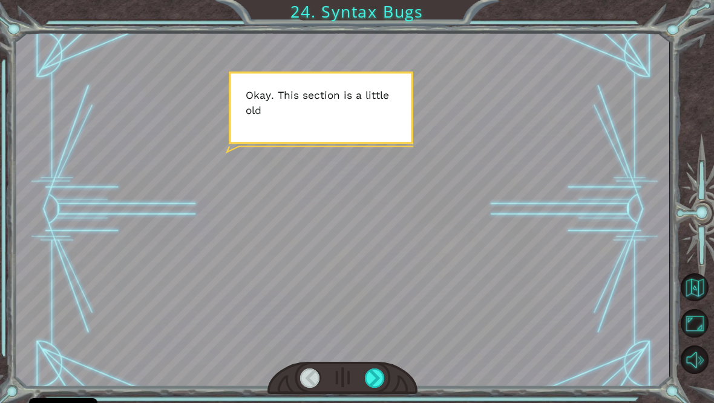
click at [369, 380] on div at bounding box center [375, 378] width 21 height 20
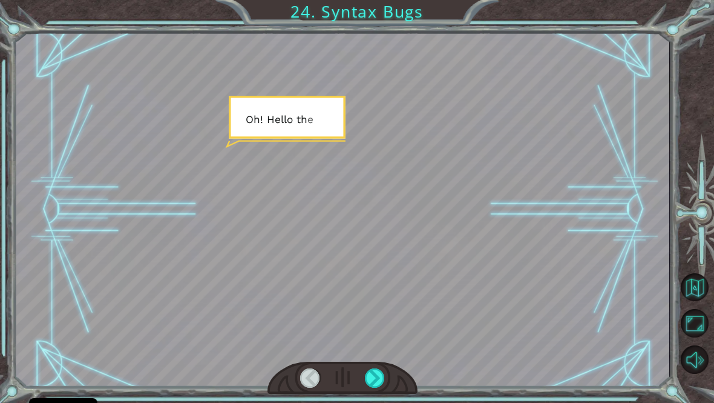
click at [369, 378] on div at bounding box center [375, 378] width 21 height 20
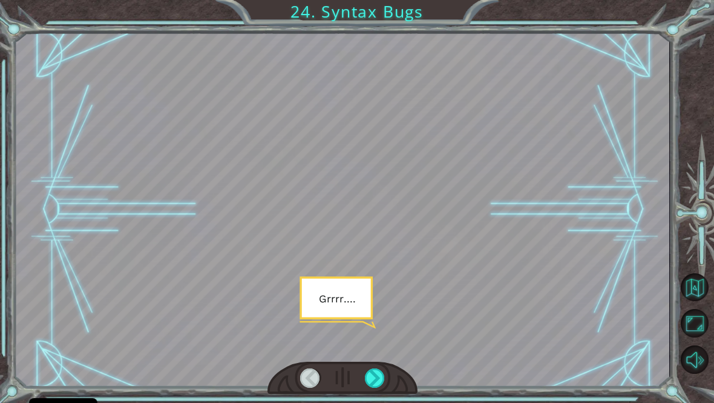
click at [374, 380] on div at bounding box center [375, 378] width 21 height 20
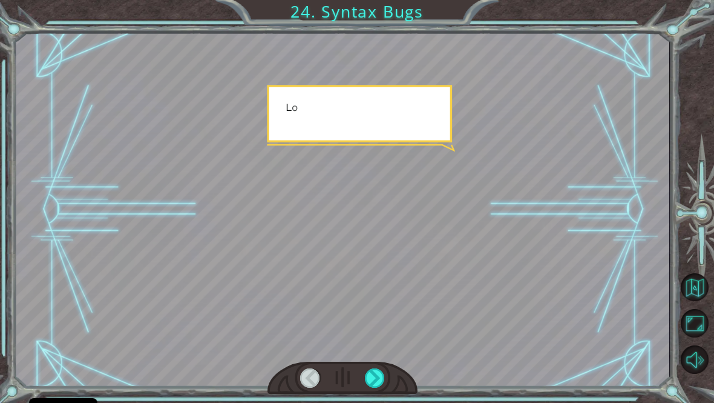
click at [371, 380] on div at bounding box center [375, 378] width 21 height 20
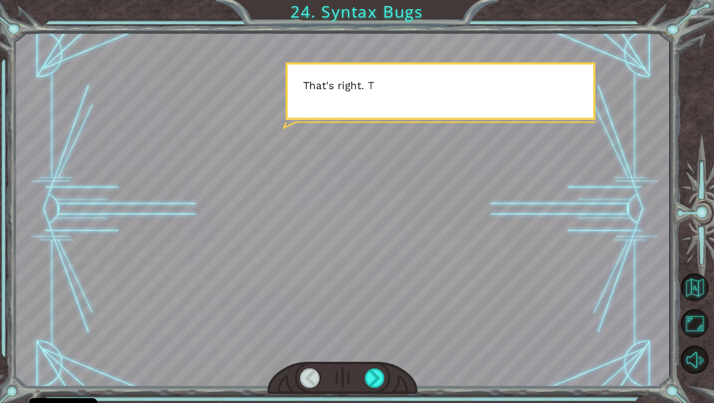
click at [373, 384] on div at bounding box center [375, 378] width 21 height 20
click at [374, 383] on div at bounding box center [375, 378] width 21 height 20
click at [382, 383] on div at bounding box center [375, 378] width 21 height 20
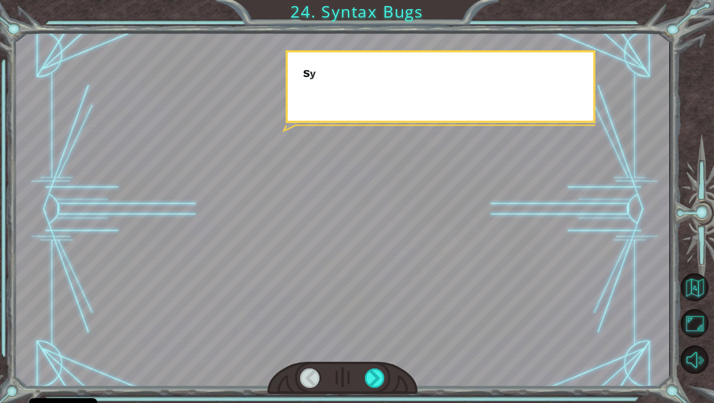
click at [378, 385] on div at bounding box center [375, 378] width 21 height 20
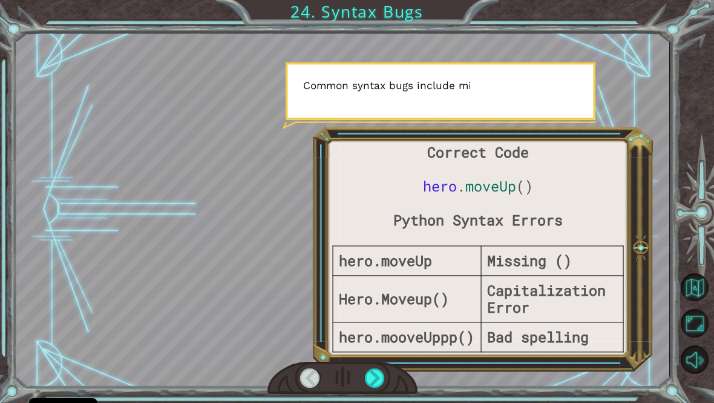
click at [386, 388] on div at bounding box center [375, 378] width 21 height 20
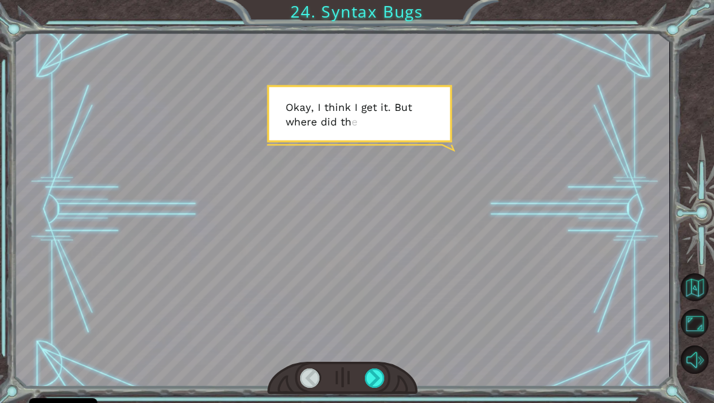
click at [369, 388] on div at bounding box center [375, 378] width 21 height 20
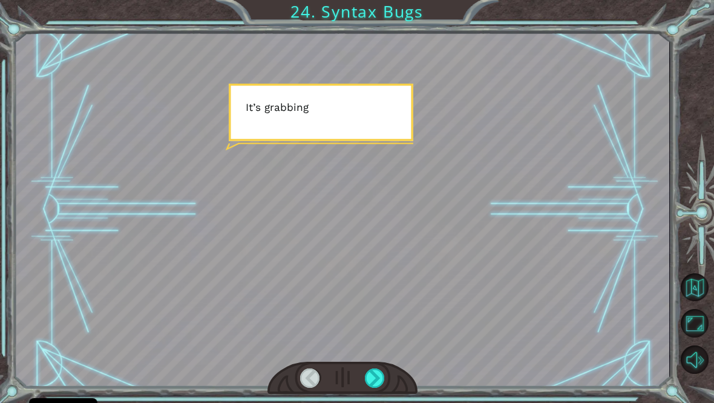
click at [365, 381] on div at bounding box center [375, 378] width 21 height 20
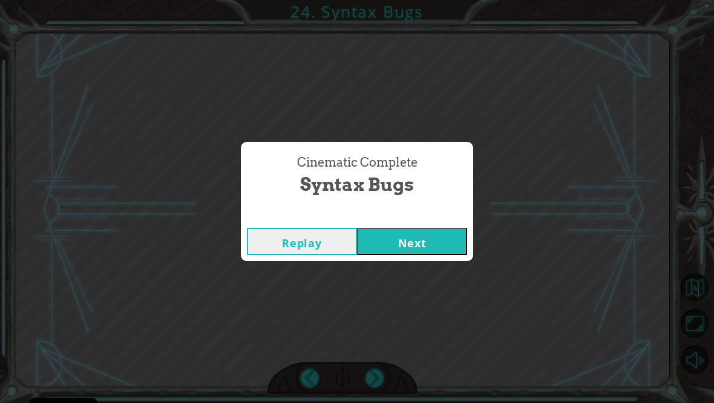
click at [401, 249] on button "Next" at bounding box center [412, 241] width 110 height 27
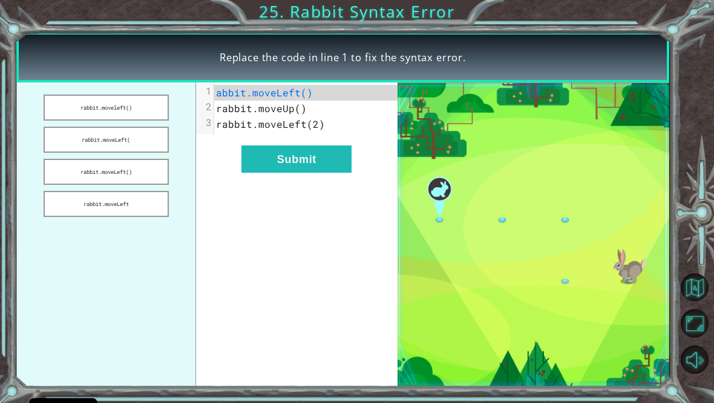
click at [68, 114] on button "rabbit.moveleft()" at bounding box center [106, 107] width 125 height 26
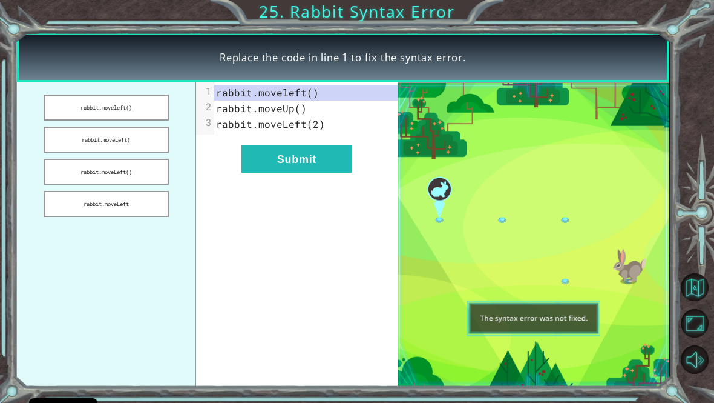
click at [270, 162] on button "Submit" at bounding box center [297, 158] width 110 height 27
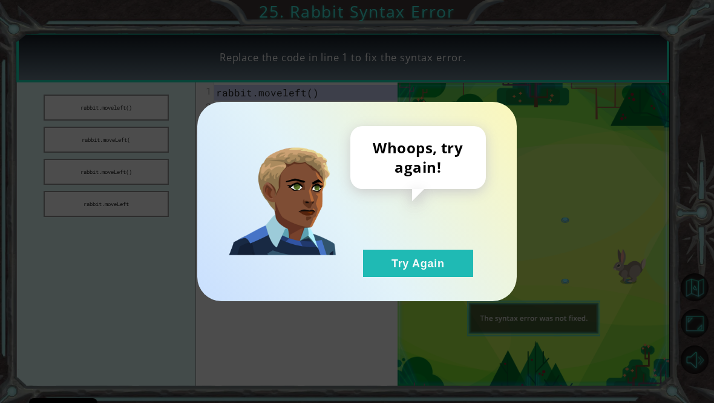
click at [397, 265] on button "Try Again" at bounding box center [418, 262] width 110 height 27
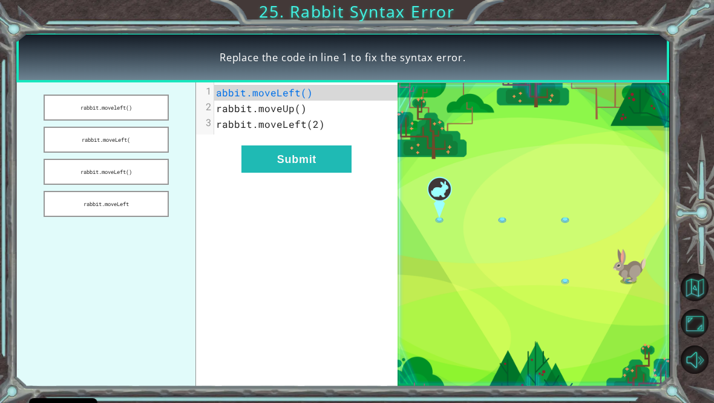
click at [65, 146] on button "rabbit.moveLeft(" at bounding box center [106, 140] width 125 height 26
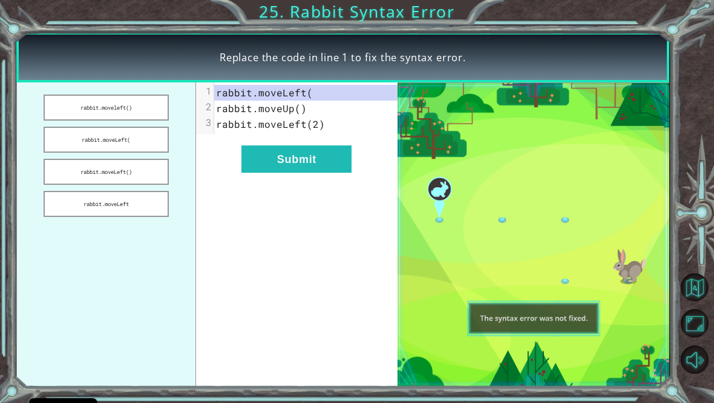
click at [294, 173] on button "Submit" at bounding box center [297, 158] width 110 height 27
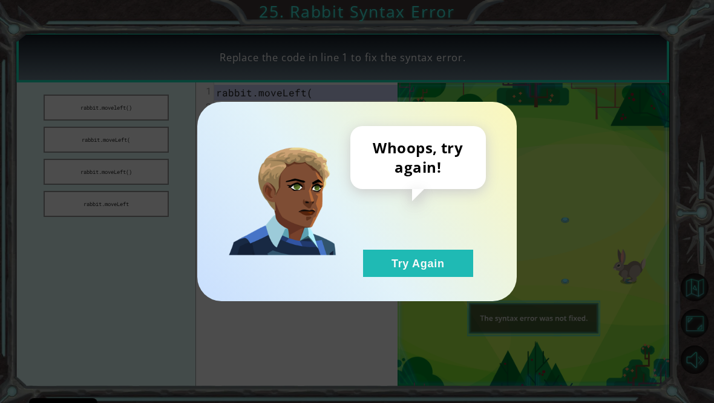
click at [388, 274] on button "Try Again" at bounding box center [418, 262] width 110 height 27
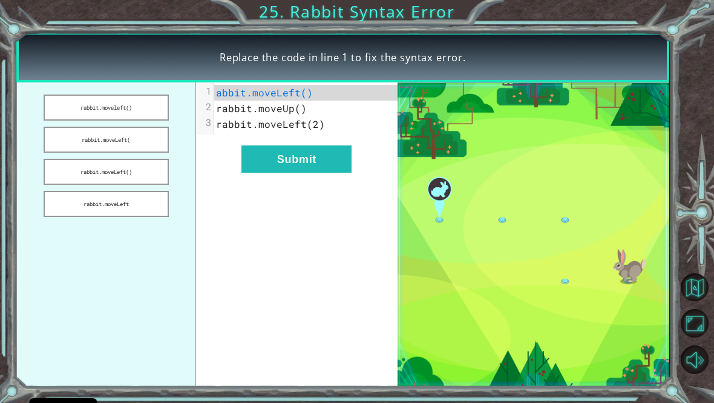
click at [78, 183] on button "rabbit.moveLeft()" at bounding box center [106, 172] width 125 height 26
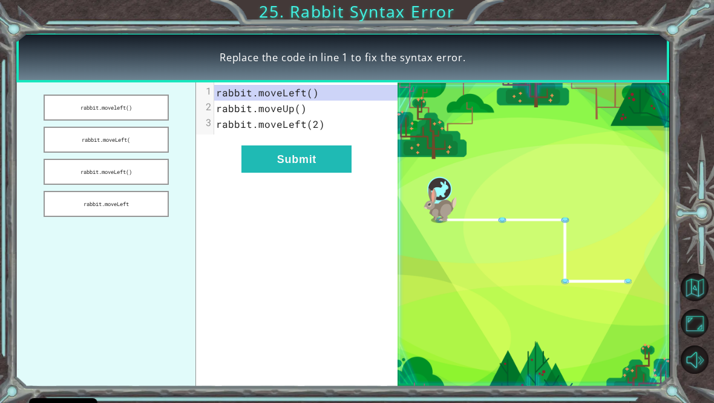
click at [275, 160] on button "Submit" at bounding box center [297, 158] width 110 height 27
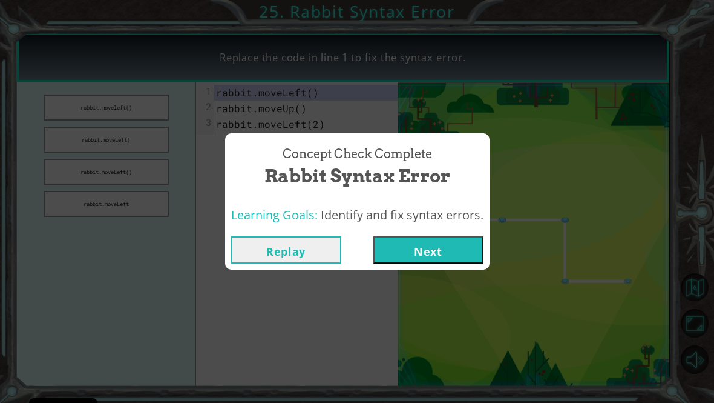
click at [406, 262] on button "Next" at bounding box center [429, 249] width 110 height 27
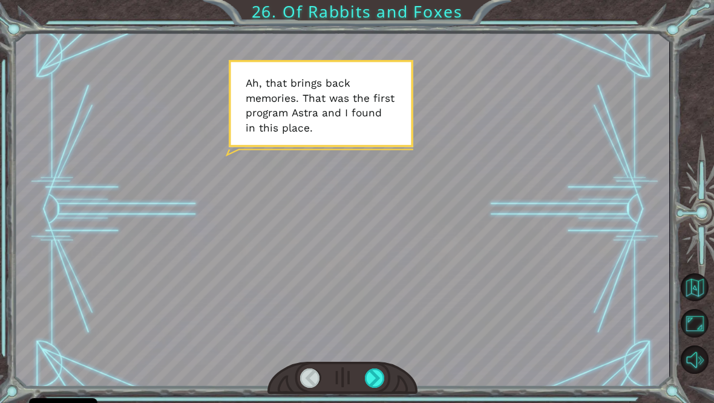
click at [377, 384] on div at bounding box center [375, 378] width 21 height 20
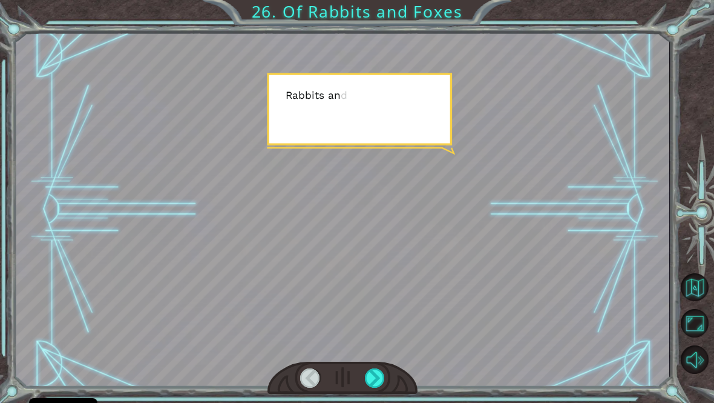
click at [365, 386] on div at bounding box center [375, 378] width 21 height 20
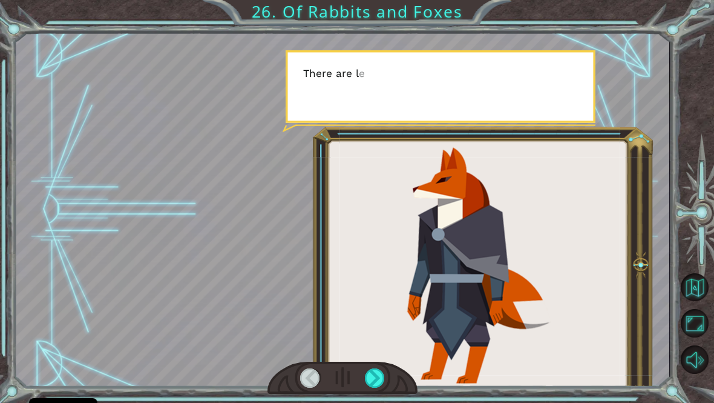
click at [375, 385] on div at bounding box center [375, 378] width 21 height 20
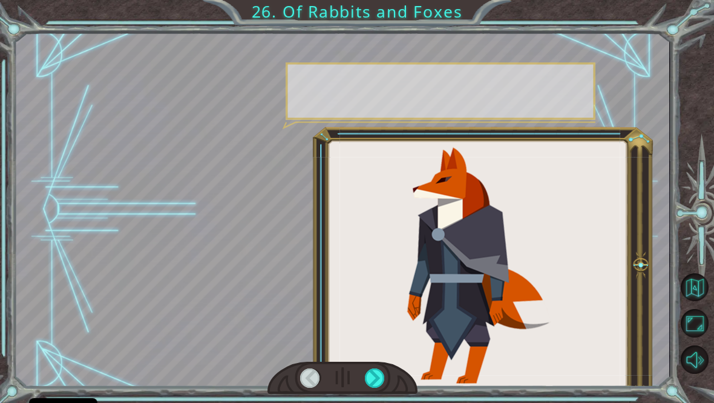
click at [376, 375] on div at bounding box center [375, 378] width 21 height 20
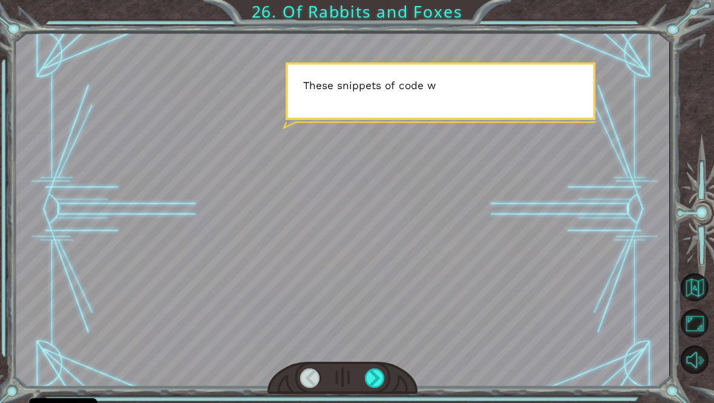
click at [373, 377] on div at bounding box center [375, 378] width 21 height 20
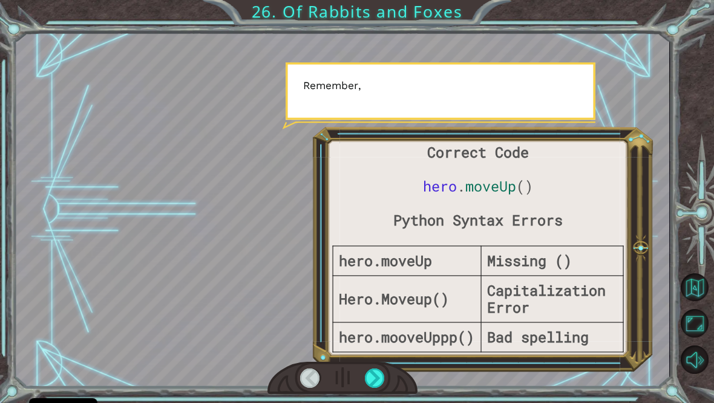
click at [371, 380] on div at bounding box center [375, 378] width 21 height 20
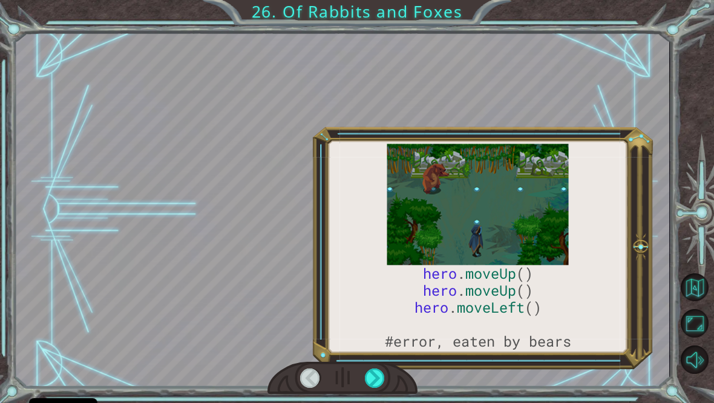
click at [368, 381] on div at bounding box center [375, 378] width 21 height 20
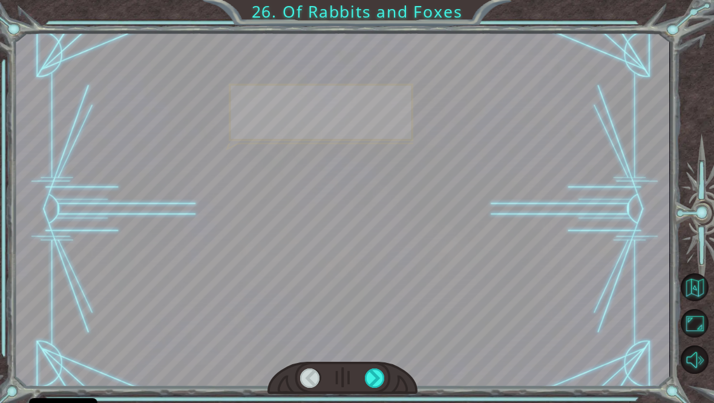
click at [368, 383] on div at bounding box center [375, 378] width 21 height 20
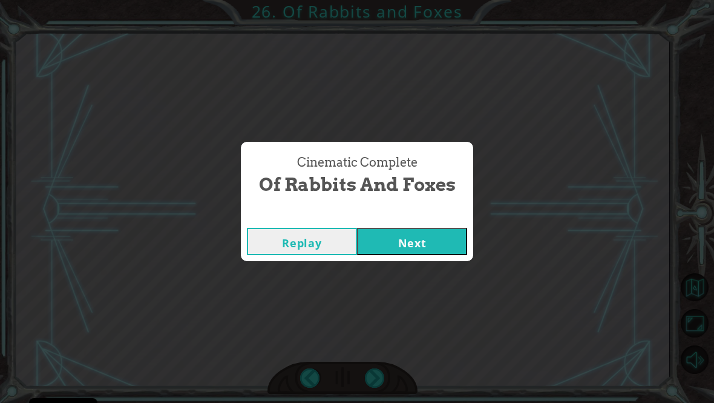
click at [366, 383] on div "Cinematic Complete Of Rabbits and Foxes Replay Next" at bounding box center [357, 201] width 714 height 403
click at [396, 252] on button "Next" at bounding box center [412, 241] width 110 height 27
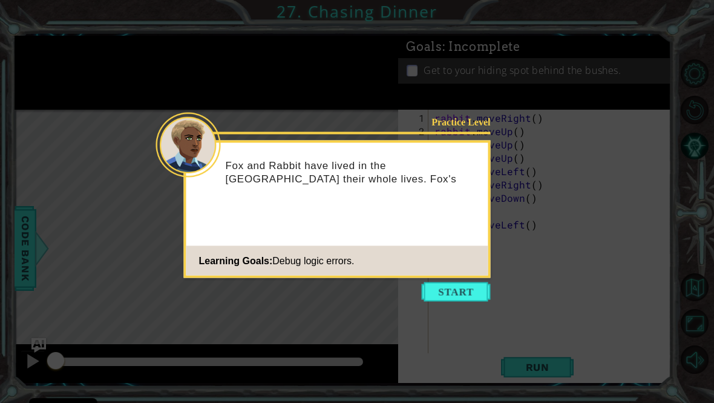
click at [438, 301] on button "Start" at bounding box center [456, 291] width 69 height 19
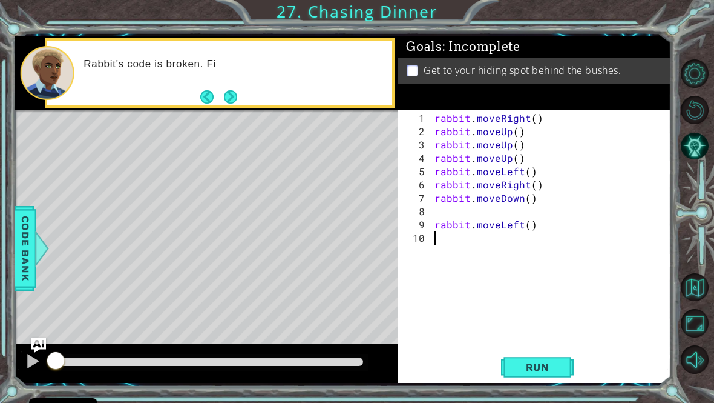
click at [527, 364] on button "Run" at bounding box center [537, 366] width 73 height 27
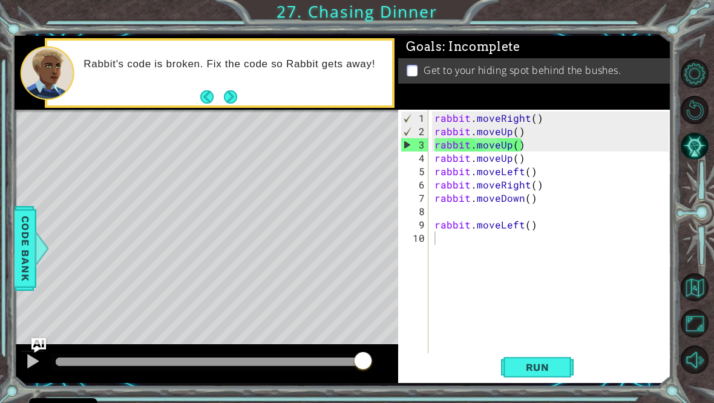
click at [536, 373] on span "Run" at bounding box center [538, 367] width 48 height 12
click at [536, 125] on div "rabbit . moveRight ( ) rabbit . moveUp ( ) rabbit . moveUp ( ) rabbit . moveUp …" at bounding box center [553, 251] width 243 height 280
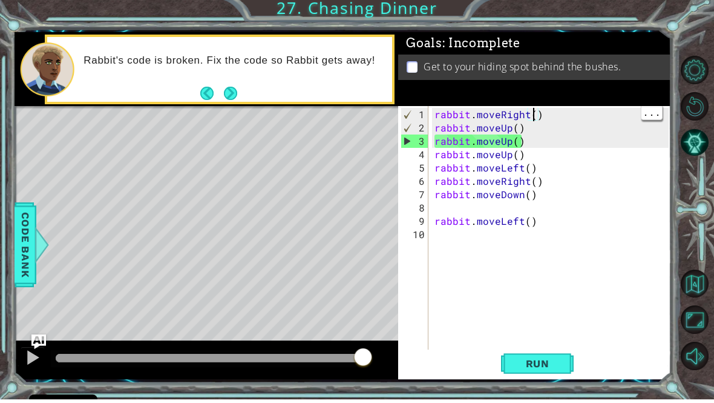
scroll to position [0, 6]
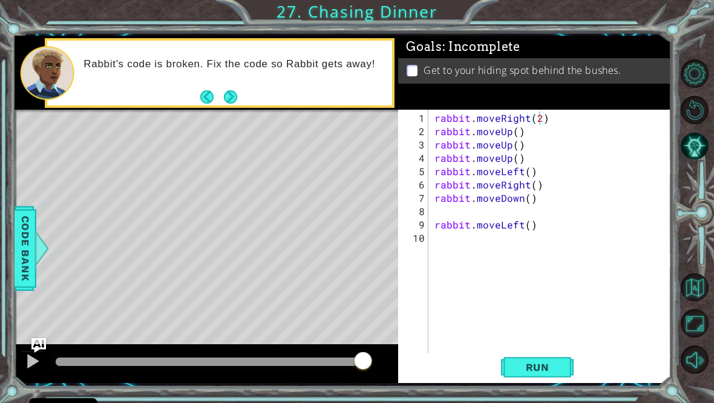
click at [544, 371] on span "Run" at bounding box center [538, 367] width 48 height 12
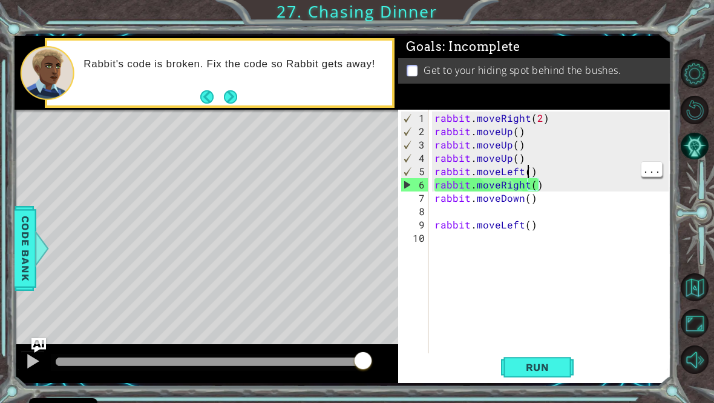
scroll to position [0, 5]
click at [531, 177] on div "rabbit . moveRight ( 2 ) rabbit . moveUp ( ) rabbit . moveUp ( ) rabbit . moveU…" at bounding box center [553, 251] width 243 height 280
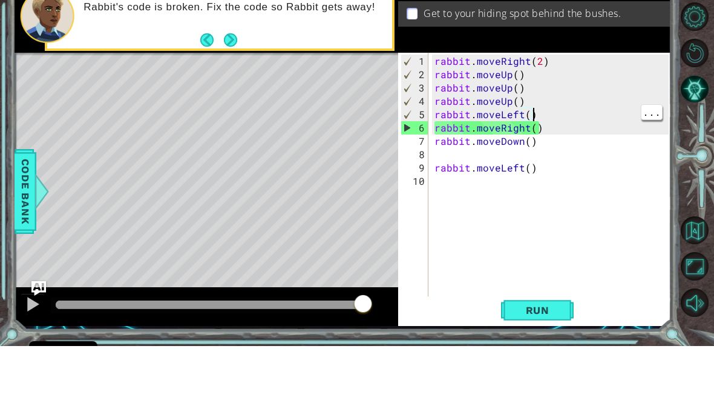
click at [532, 113] on div "rabbit . moveRight ( 2 ) rabbit . moveUp ( ) rabbit . moveUp ( ) rabbit . moveU…" at bounding box center [553, 251] width 243 height 280
click at [528, 117] on div "rabbit . moveRight ( 2 ) rabbit . moveUp ( ) rabbit . moveUp ( ) rabbit . moveU…" at bounding box center [553, 251] width 243 height 280
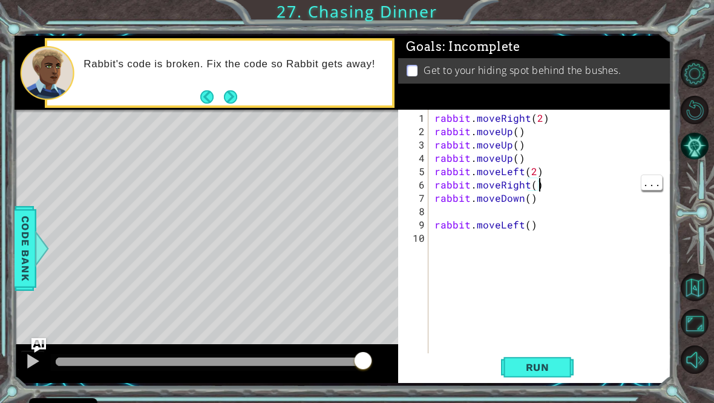
click at [547, 193] on div "rabbit . moveRight ( 2 ) rabbit . moveUp ( ) rabbit . moveUp ( ) rabbit . moveU…" at bounding box center [553, 251] width 243 height 280
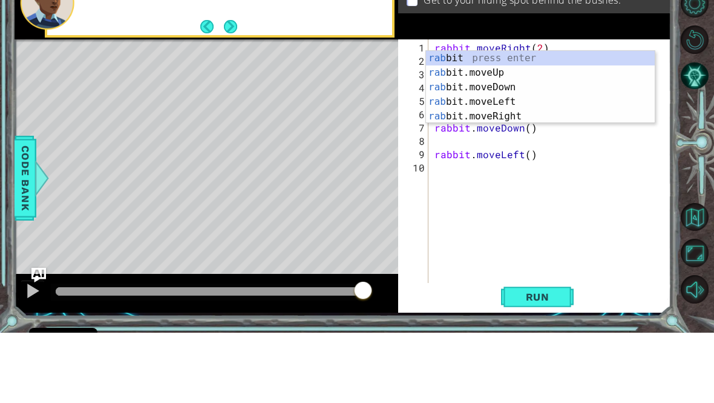
scroll to position [0, 0]
type textarea "r"
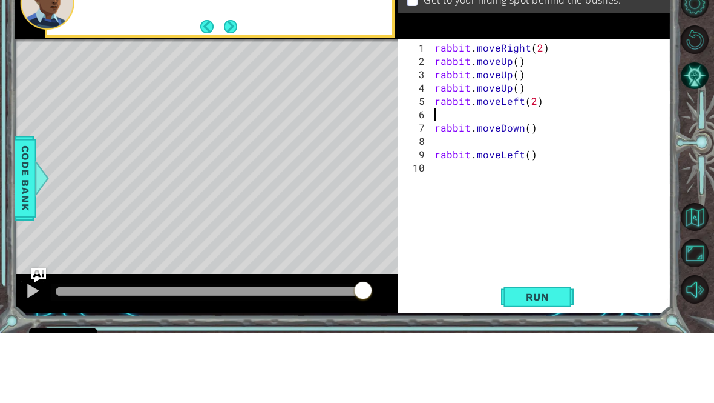
type textarea "rabbit.moveLeft(2)"
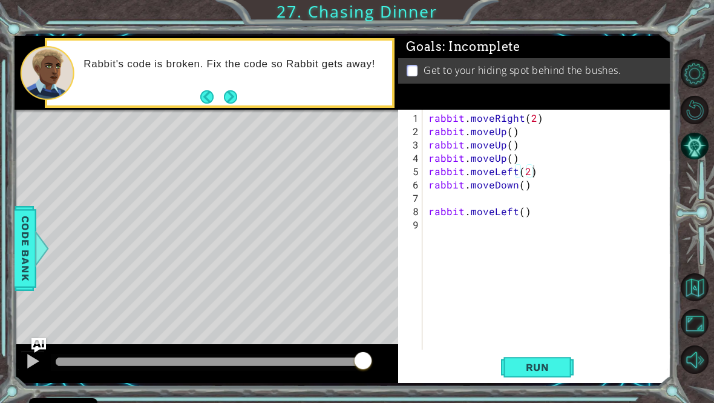
click at [549, 371] on span "Run" at bounding box center [538, 367] width 48 height 12
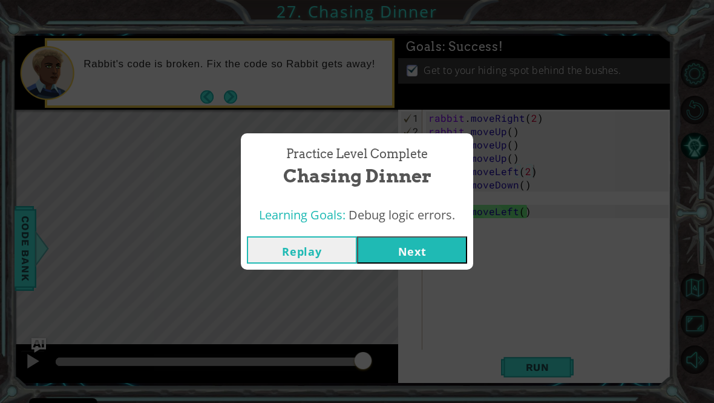
click at [409, 250] on button "Next" at bounding box center [412, 249] width 110 height 27
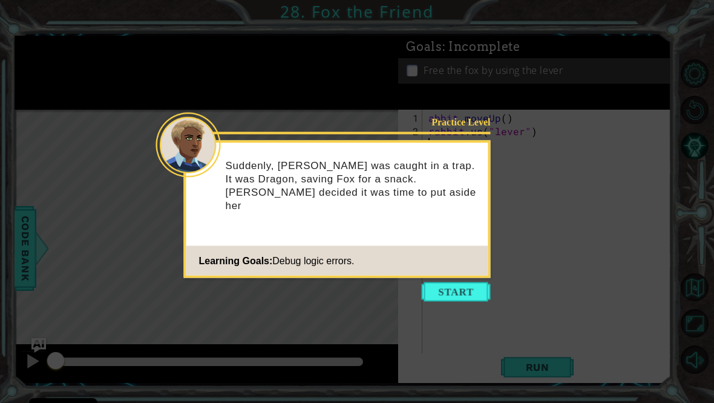
click at [480, 298] on button "Start" at bounding box center [456, 291] width 69 height 19
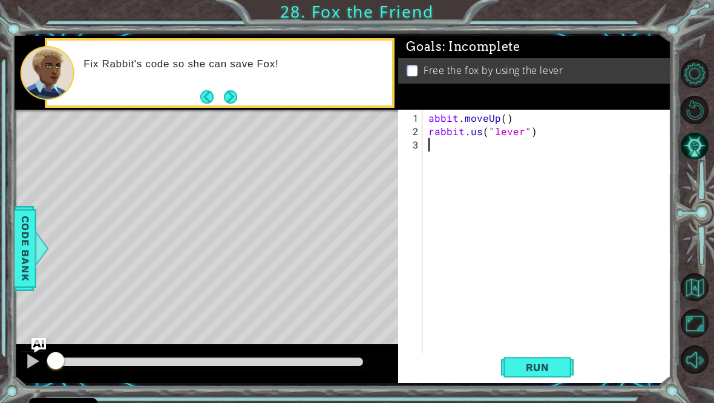
click at [423, 127] on div "1 2 3" at bounding box center [412, 236] width 22 height 253
type textarea "rabbit.moveUp()"
click at [544, 262] on div "rabbit . moveUp ( ) rabbit . us ( "lever" )" at bounding box center [550, 251] width 249 height 280
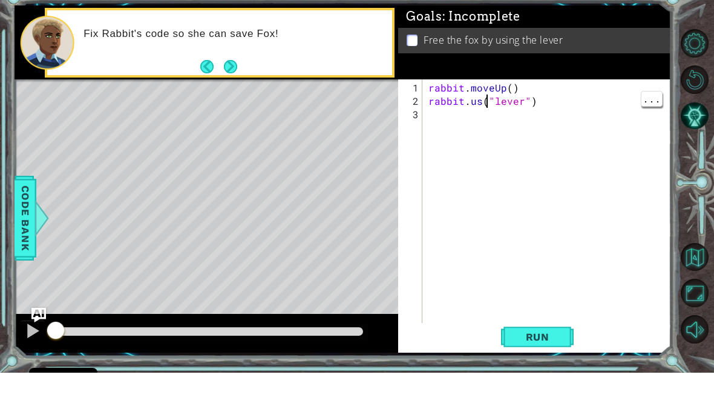
click at [486, 111] on div "rabbit . moveUp ( ) rabbit . us ( "lever" )" at bounding box center [550, 251] width 249 height 280
click at [480, 111] on div "rabbit . moveUp ( ) rabbit . us ( "lever" )" at bounding box center [550, 251] width 249 height 280
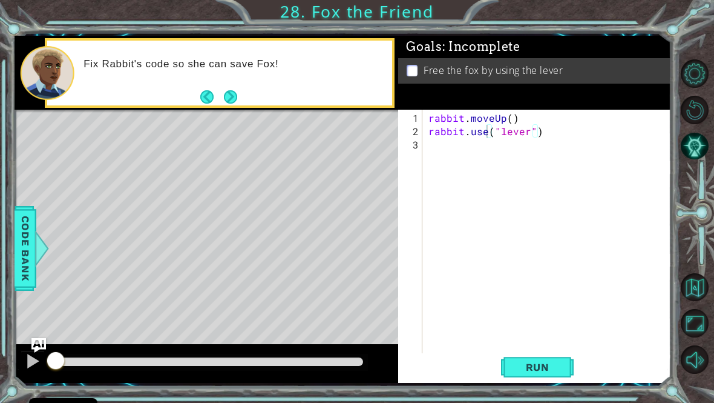
type textarea "rabbit.use("lever")"
click at [552, 368] on span "Run" at bounding box center [538, 367] width 48 height 12
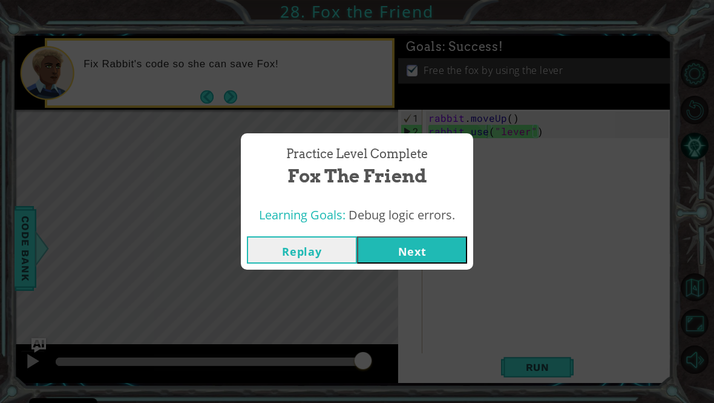
click at [427, 262] on button "Next" at bounding box center [412, 249] width 110 height 27
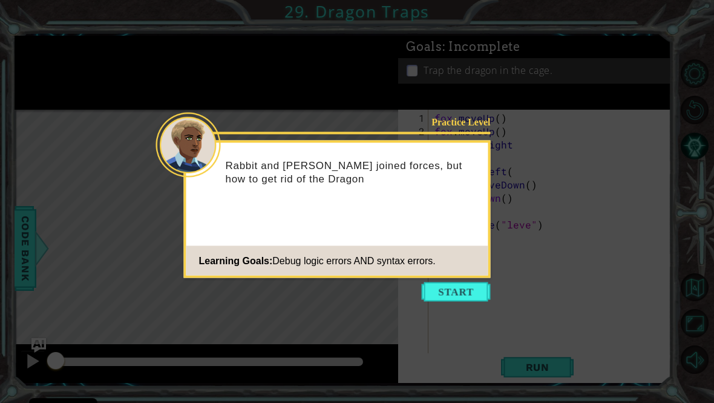
click at [472, 277] on div "Practice Level Rabbit and [PERSON_NAME] joined forces, but how to get rid of th…" at bounding box center [337, 208] width 307 height 137
click at [470, 286] on button "Start" at bounding box center [456, 291] width 69 height 19
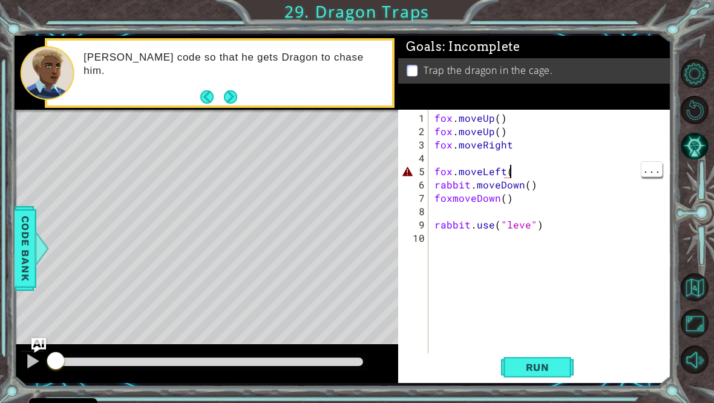
click at [535, 177] on div "fox . moveUp ( ) fox . moveUp ( ) fox . moveRight fox . moveLeft ( rabbit . mov…" at bounding box center [553, 251] width 243 height 280
click at [543, 181] on div "fox . moveUp ( ) fox . moveUp ( ) fox . moveRight fox . moveLeft ( rabbit . mov…" at bounding box center [553, 251] width 243 height 280
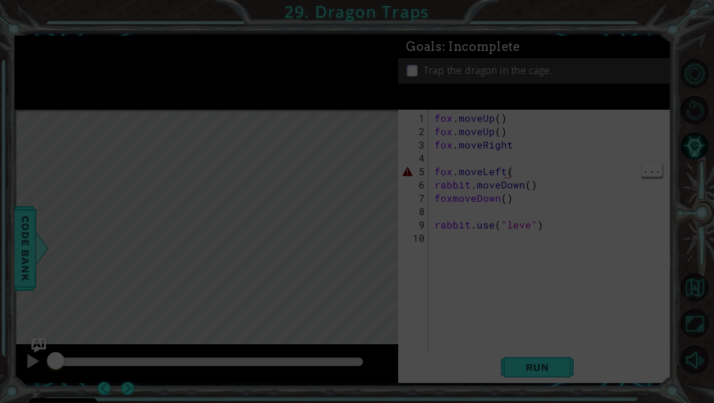
scroll to position [0, 4]
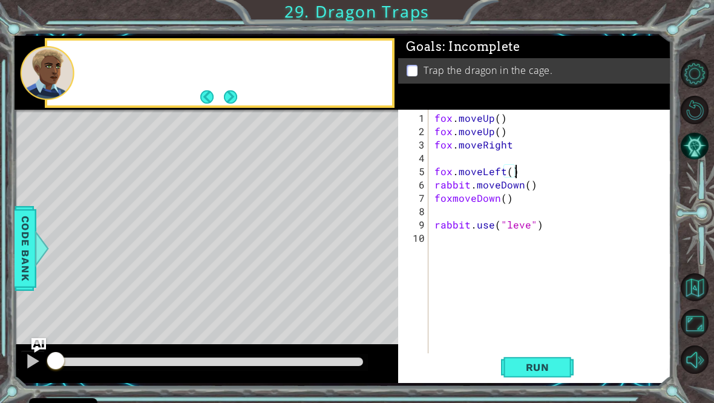
click at [699, 374] on button "Mute" at bounding box center [695, 359] width 28 height 28
click at [542, 380] on button "Run" at bounding box center [537, 366] width 73 height 27
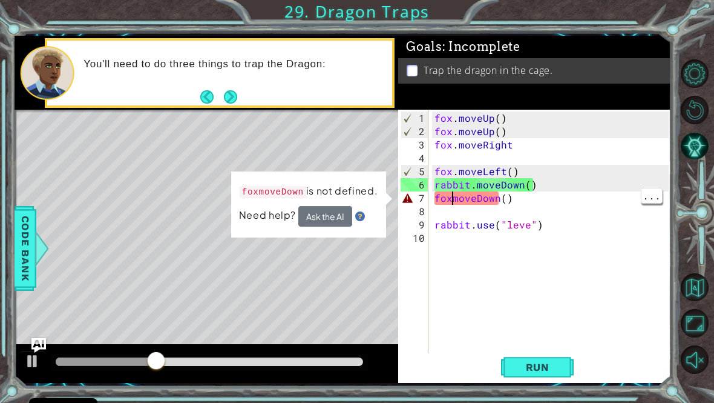
click at [455, 206] on div "fox . moveUp ( ) fox . moveUp ( ) fox . moveRight fox . moveLeft ( ) rabbit . m…" at bounding box center [553, 251] width 243 height 280
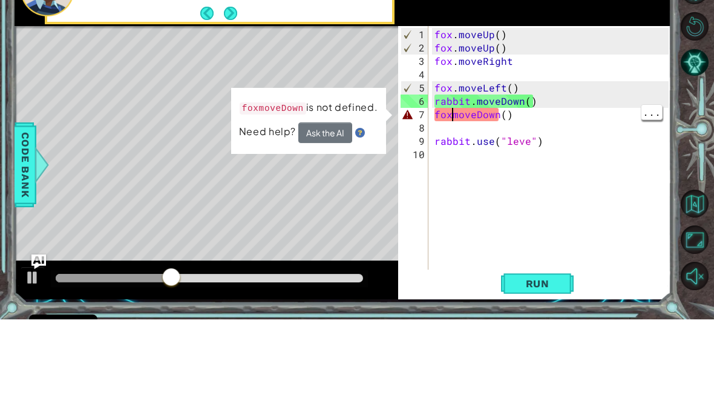
scroll to position [0, 2]
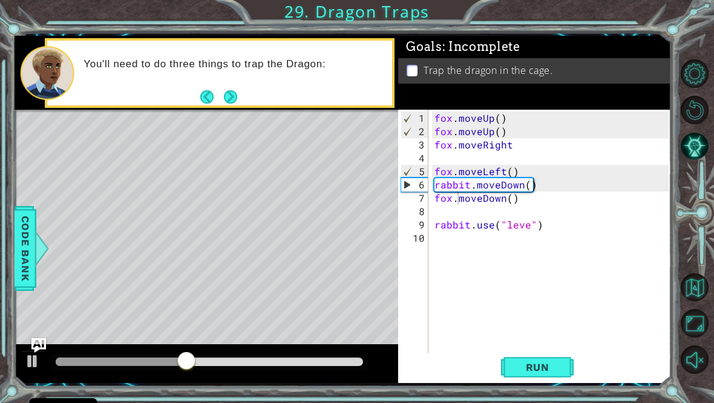
type textarea "fox.moveDown()"
click at [545, 380] on button "Run" at bounding box center [537, 366] width 73 height 27
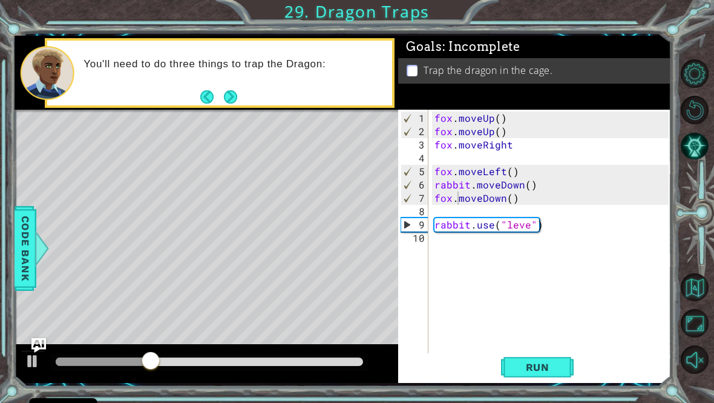
scroll to position [0, 0]
click at [466, 214] on div "fox . moveUp ( ) fox . moveUp ( ) fox . moveRight fox . moveLeft ( ) rabbit . m…" at bounding box center [553, 251] width 243 height 280
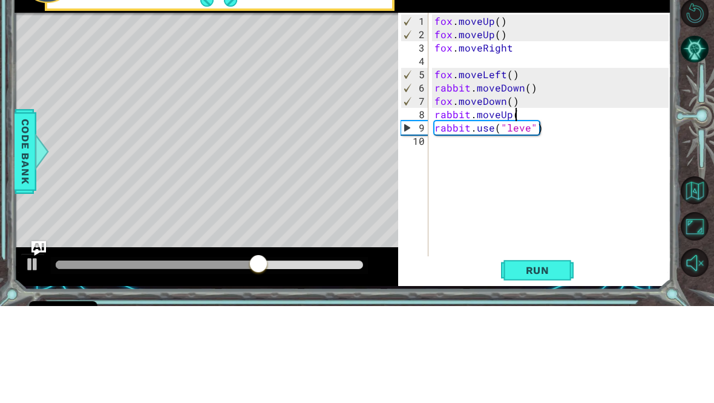
scroll to position [0, 5]
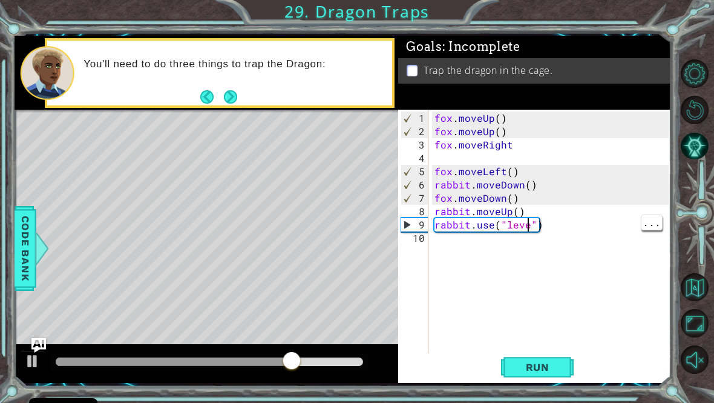
click at [526, 234] on div "fox . moveUp ( ) fox . moveUp ( ) fox . moveRight fox . moveLeft ( ) rabbit . m…" at bounding box center [553, 251] width 243 height 280
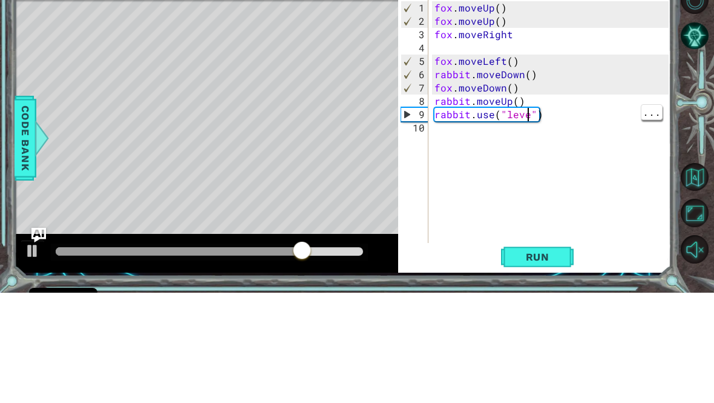
scroll to position [0, 6]
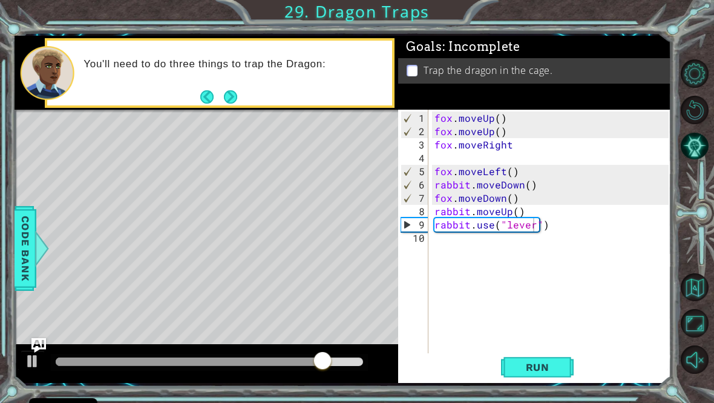
type textarea "rabbit.use("lever")"
click at [538, 380] on button "Run" at bounding box center [537, 366] width 73 height 27
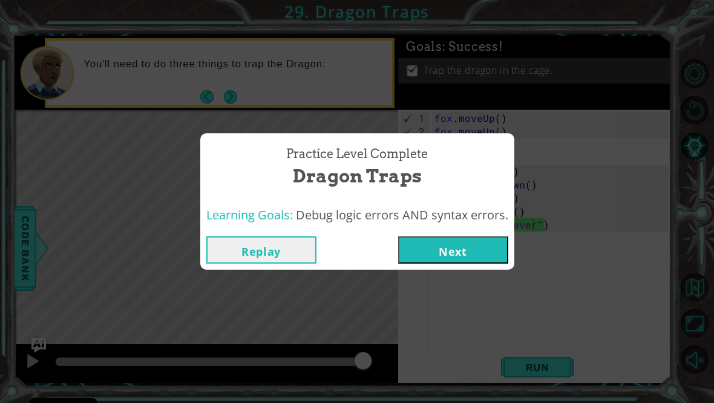
click at [463, 258] on button "Next" at bounding box center [453, 249] width 110 height 27
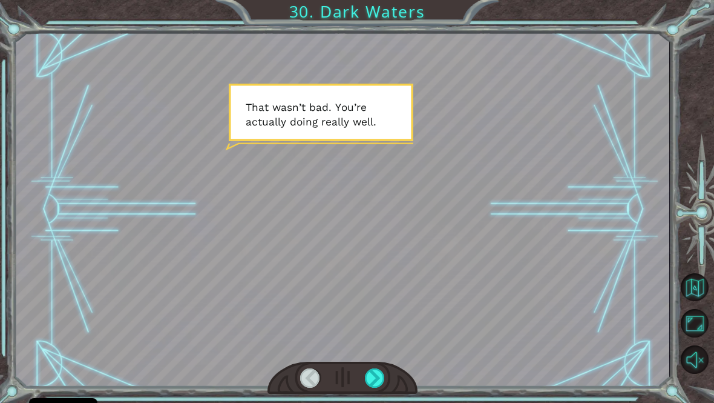
click at [378, 386] on div at bounding box center [375, 378] width 21 height 20
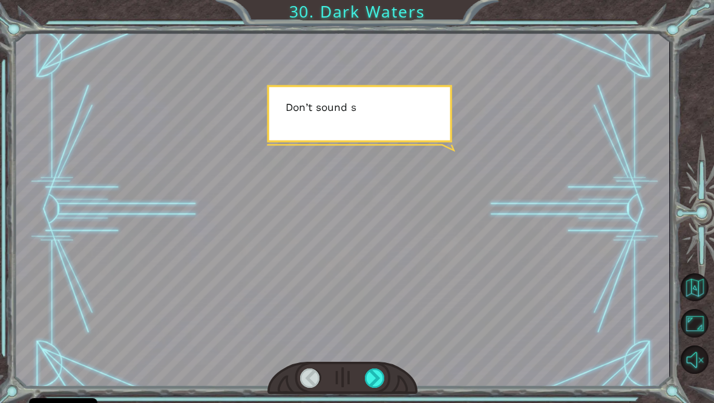
click at [381, 385] on div at bounding box center [375, 378] width 21 height 20
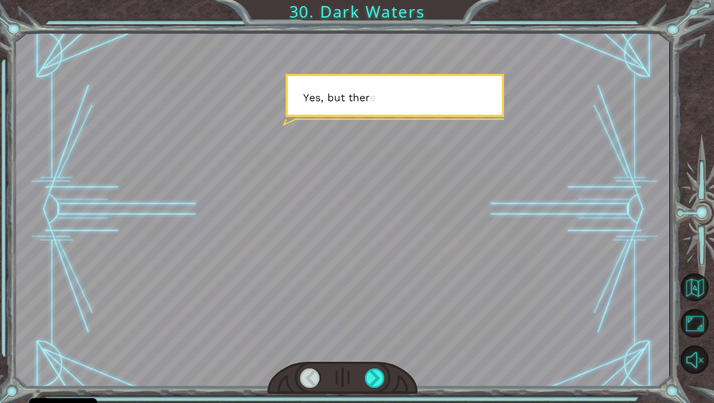
click at [383, 381] on div at bounding box center [375, 378] width 21 height 20
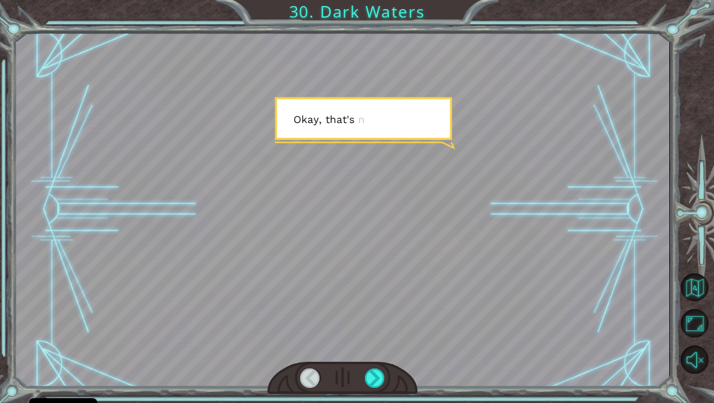
click at [380, 378] on div at bounding box center [375, 378] width 21 height 20
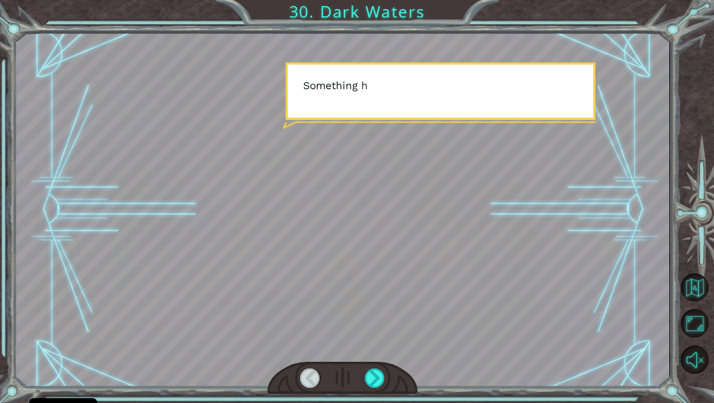
click at [379, 386] on div at bounding box center [375, 378] width 21 height 20
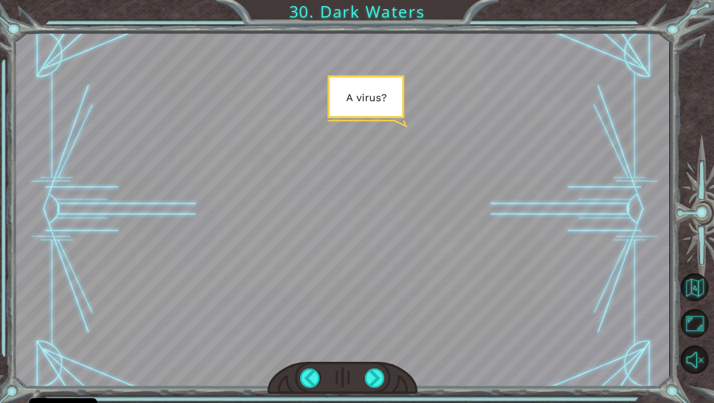
click at [378, 386] on div at bounding box center [375, 378] width 21 height 20
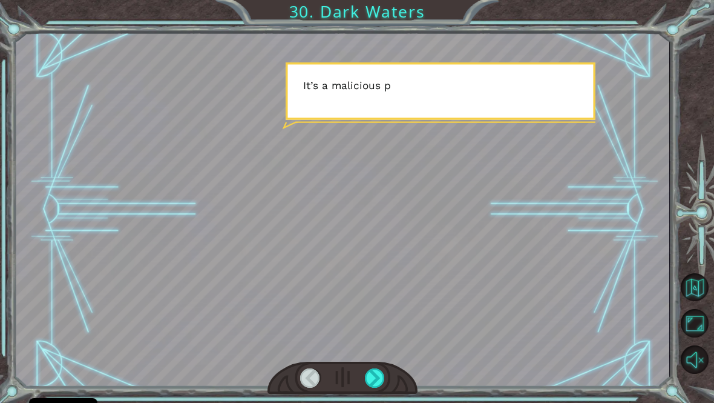
click at [378, 386] on div at bounding box center [375, 378] width 21 height 20
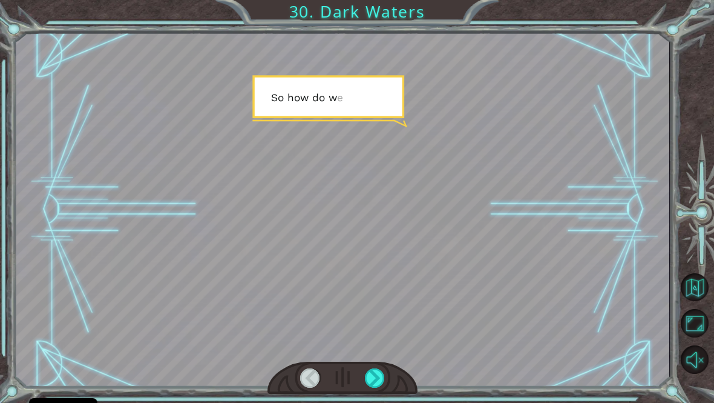
click at [376, 384] on div at bounding box center [375, 378] width 21 height 20
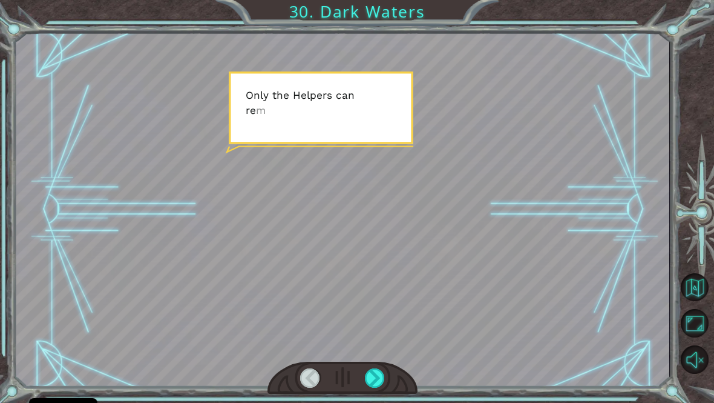
click at [375, 384] on div at bounding box center [375, 378] width 21 height 20
click at [374, 387] on div at bounding box center [375, 378] width 21 height 20
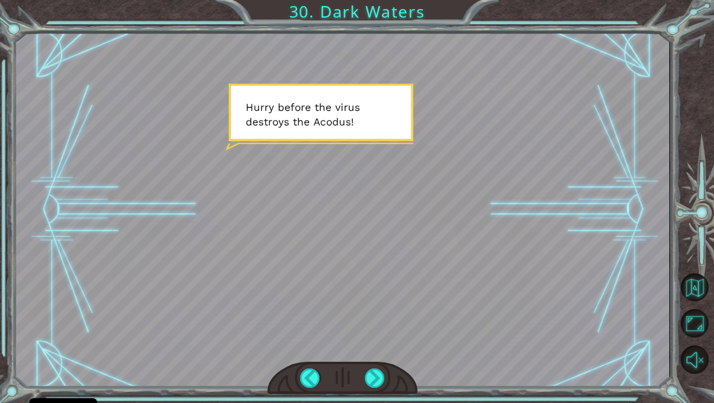
click at [369, 388] on div at bounding box center [375, 378] width 21 height 20
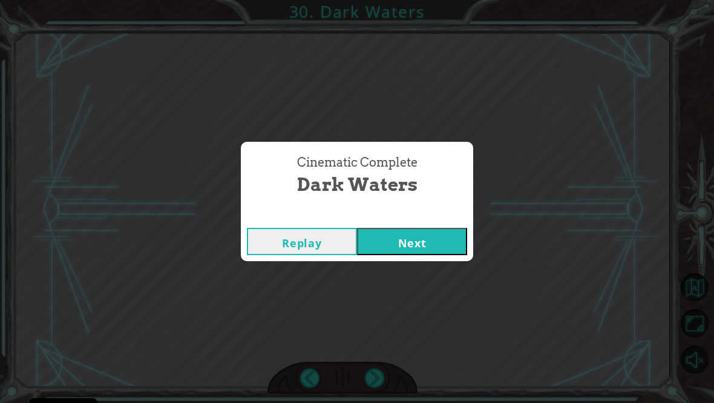
click at [378, 383] on div "Cinematic Complete Dark Waters Replay Next" at bounding box center [357, 201] width 714 height 403
click at [389, 255] on button "Next" at bounding box center [412, 241] width 110 height 27
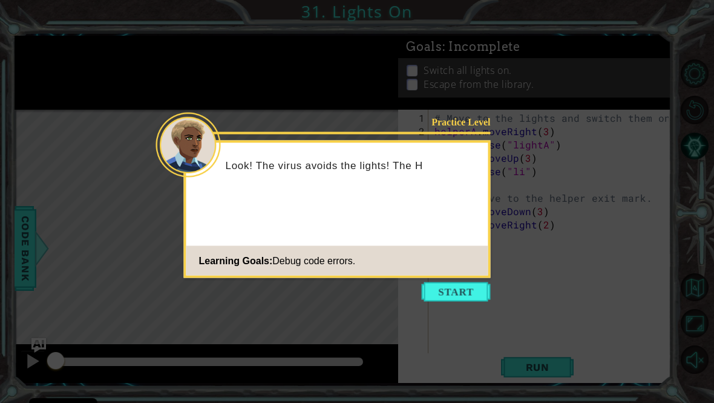
click at [438, 291] on button "Start" at bounding box center [456, 291] width 69 height 19
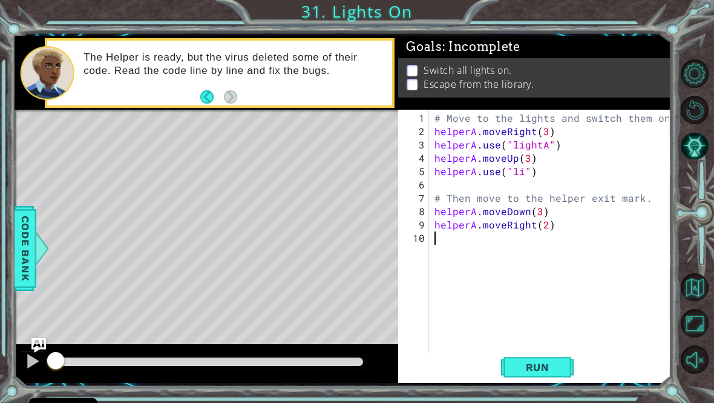
click at [539, 380] on button "Run" at bounding box center [537, 366] width 73 height 27
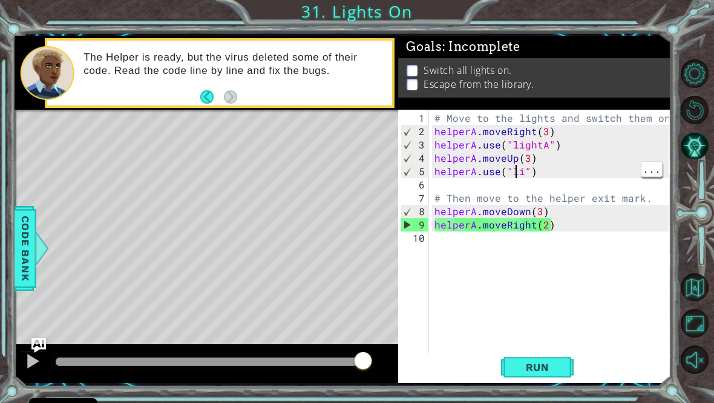
click at [518, 179] on div "# Move to the lights and switch them on. helperA . moveRight ( 3 ) helperA . us…" at bounding box center [553, 251] width 243 height 280
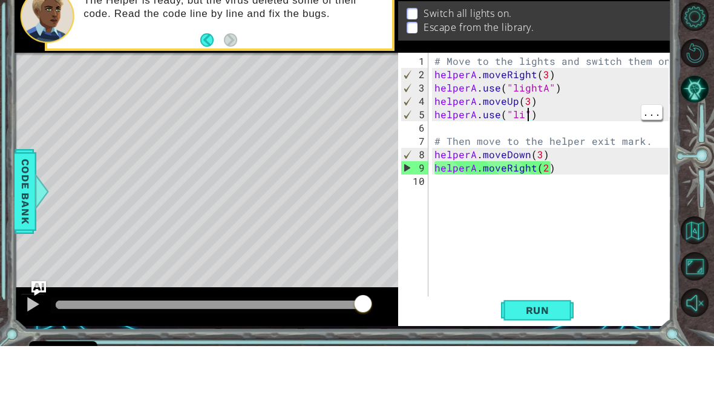
click at [526, 111] on div "# Move to the lights and switch them on. helperA . moveRight ( 3 ) helperA . us…" at bounding box center [553, 251] width 243 height 280
click at [516, 111] on div "# Move to the lights and switch them on. helperA . moveRight ( 3 ) helperA . us…" at bounding box center [553, 251] width 243 height 280
click at [522, 112] on div "# Move to the lights and switch them on. helperA . moveRight ( 3 ) helperA . us…" at bounding box center [553, 251] width 243 height 280
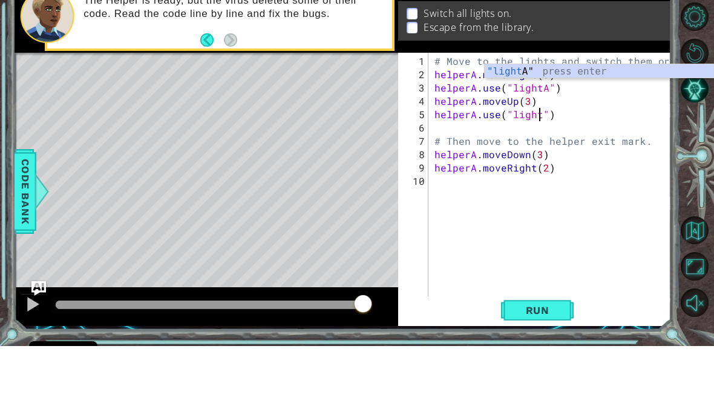
scroll to position [0, 7]
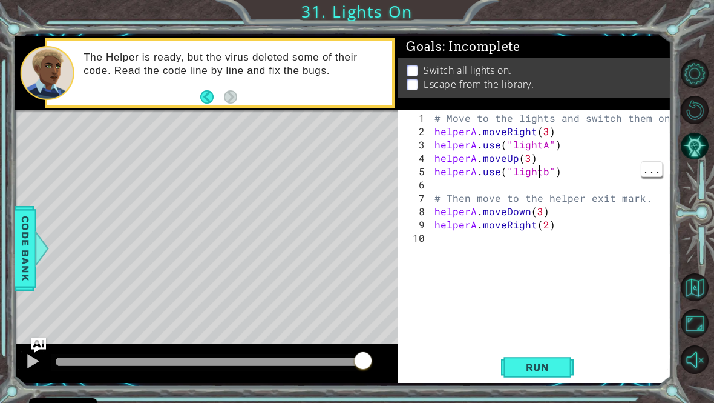
click at [553, 177] on div "# Move to the lights and switch them on. helperA . moveRight ( 3 ) helperA . us…" at bounding box center [553, 251] width 243 height 280
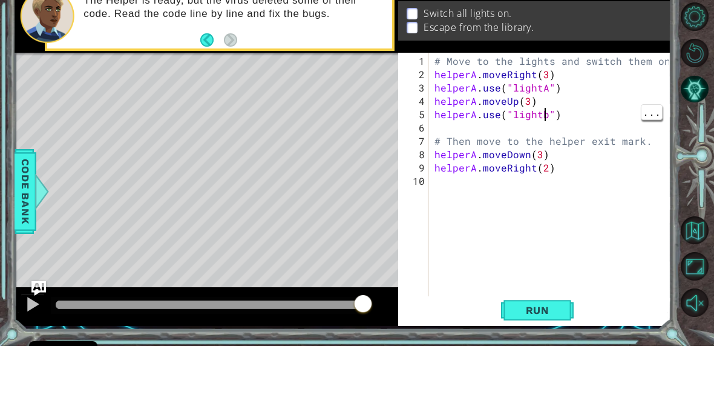
click at [548, 112] on div "# Move to the lights and switch them on. helperA . moveRight ( 3 ) helperA . us…" at bounding box center [553, 251] width 243 height 280
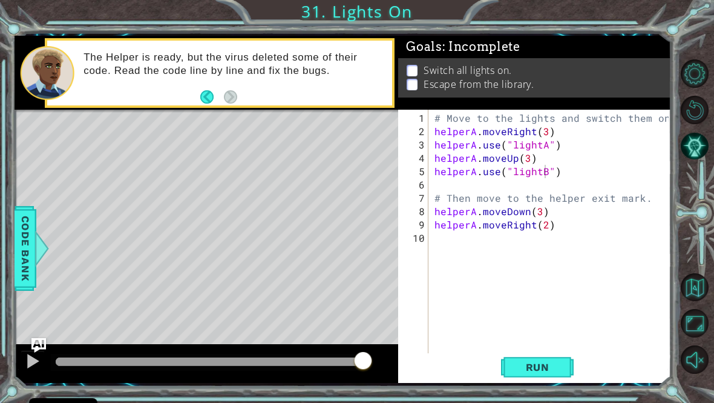
click at [550, 370] on span "Run" at bounding box center [538, 367] width 48 height 12
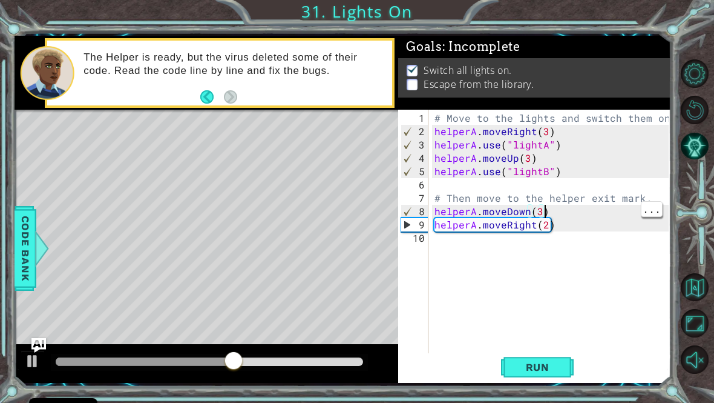
scroll to position [0, 6]
click at [541, 217] on div "# Move to the lights and switch them on. helperA . moveRight ( 3 ) helperA . us…" at bounding box center [553, 251] width 243 height 280
type textarea "helperA.moveDown(1)"
click at [553, 380] on button "Run" at bounding box center [537, 366] width 73 height 27
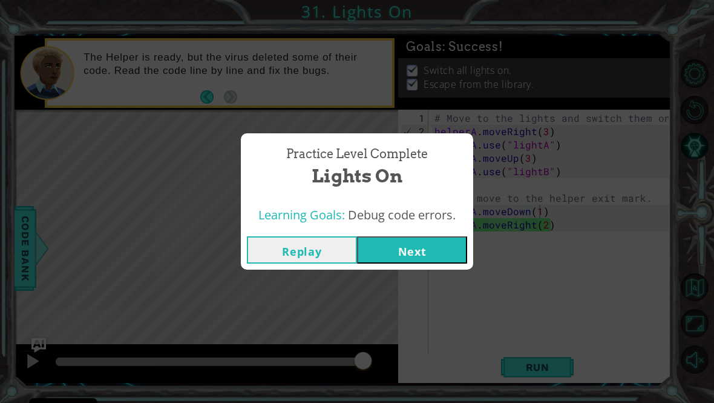
click at [415, 253] on button "Next" at bounding box center [412, 249] width 110 height 27
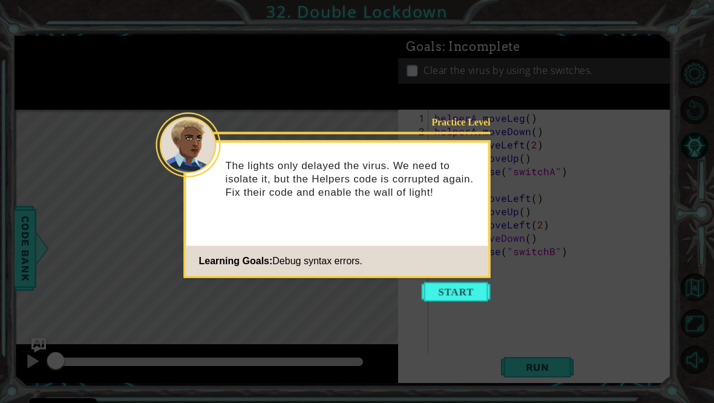
click at [453, 301] on button "Start" at bounding box center [456, 291] width 69 height 19
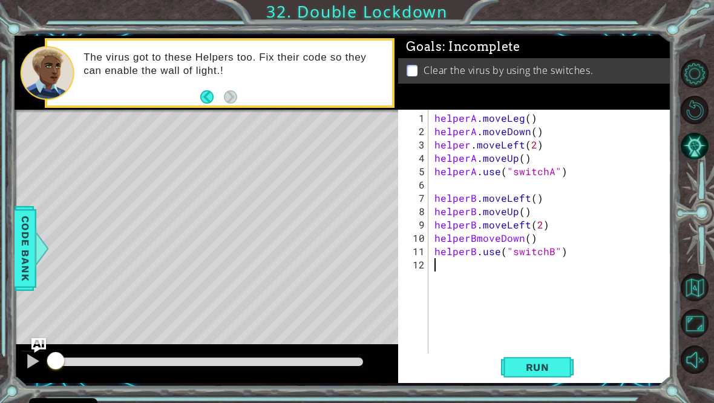
click at [554, 380] on button "Run" at bounding box center [537, 366] width 73 height 27
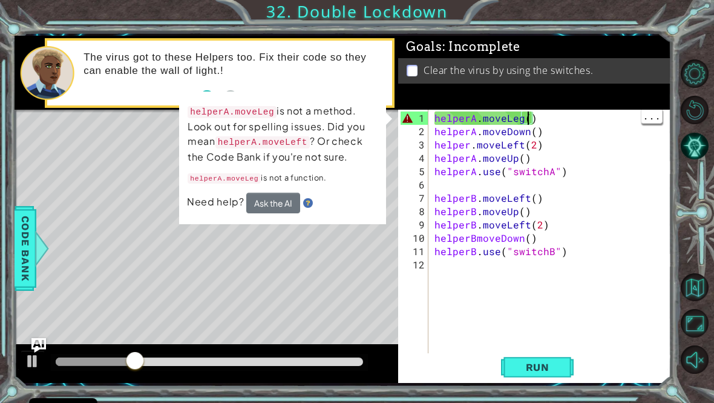
click at [527, 122] on div "helperA . moveLeg ( ) helperA . moveDown ( ) helper . moveLeft ( 2 ) helperA . …" at bounding box center [553, 251] width 243 height 280
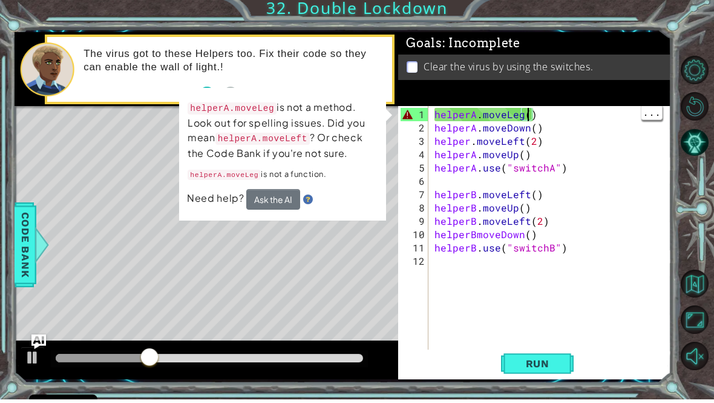
click at [515, 120] on div "helperA . moveLeg ( ) helperA . moveDown ( ) helper . moveLeft ( 2 ) helperA . …" at bounding box center [553, 251] width 243 height 280
click at [519, 125] on div "helperA . moveLeg ( ) helperA . moveDown ( ) helper . moveLeft ( 2 ) helperA . …" at bounding box center [553, 251] width 243 height 280
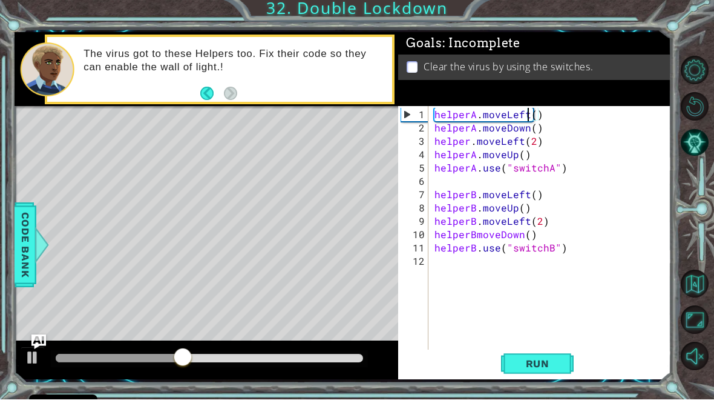
scroll to position [0, 6]
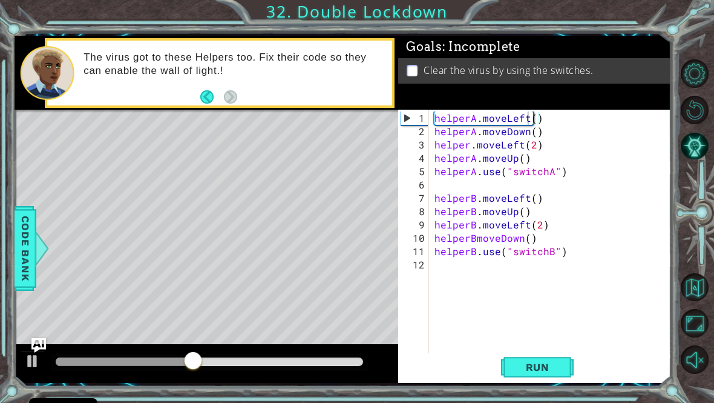
click at [569, 380] on button "Run" at bounding box center [537, 366] width 73 height 27
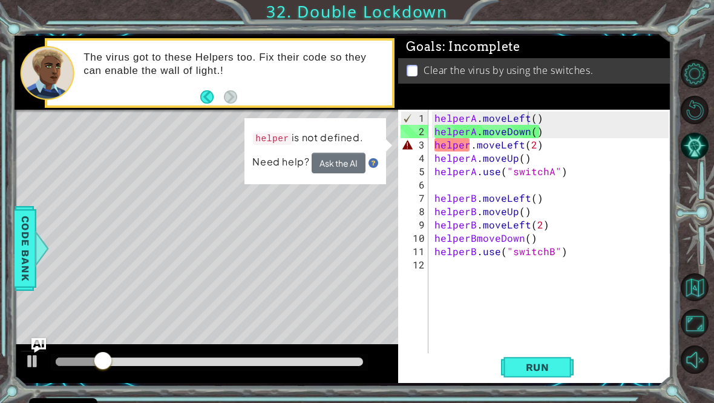
scroll to position [0, 5]
click at [474, 154] on div "helperA . moveLeft ( ) helperA . moveDown ( ) helper . moveLeft ( 2 ) helperA .…" at bounding box center [553, 251] width 243 height 280
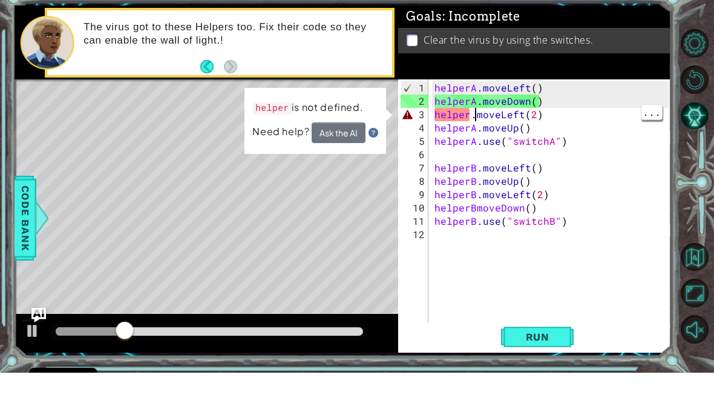
click at [473, 114] on div "helperA . moveLeft ( ) helperA . moveDown ( ) helper . moveLeft ( 2 ) helperA .…" at bounding box center [553, 251] width 243 height 280
click at [471, 114] on div "helperA . moveLeft ( ) helperA . moveDown ( ) helper . moveLeft ( 2 ) helperA .…" at bounding box center [553, 251] width 243 height 280
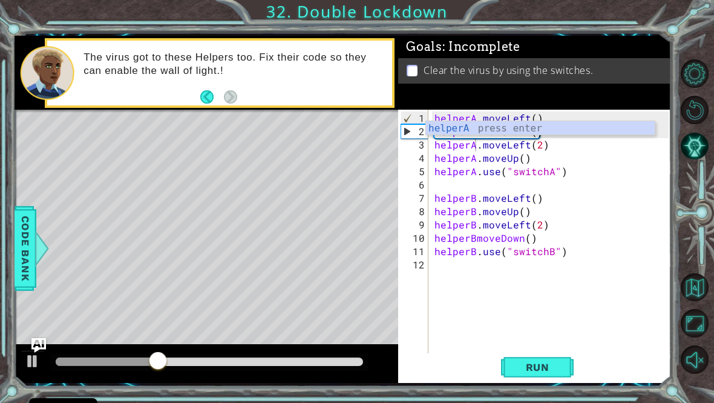
click at [536, 380] on button "Run" at bounding box center [537, 366] width 73 height 27
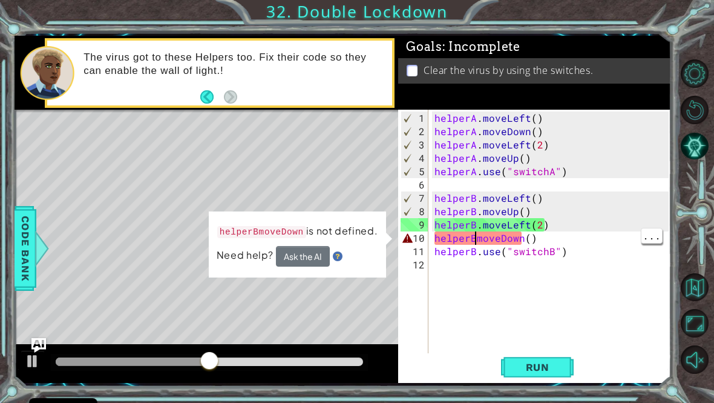
click at [476, 249] on div "helperA . moveLeft ( ) helperA . moveDown ( ) helperA . moveLeft ( 2 ) helperA …" at bounding box center [553, 251] width 243 height 280
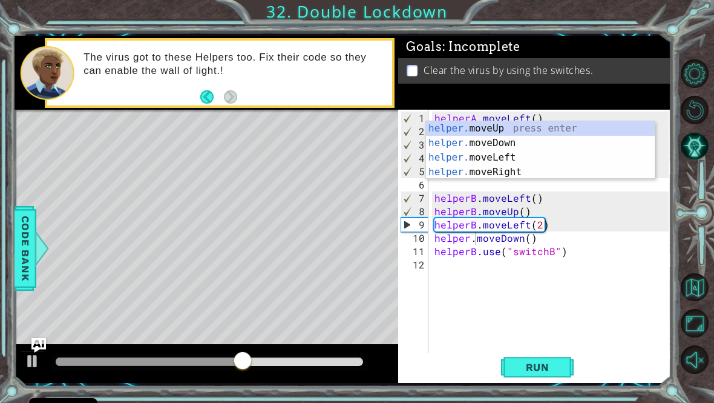
click at [543, 373] on span "Run" at bounding box center [538, 367] width 48 height 12
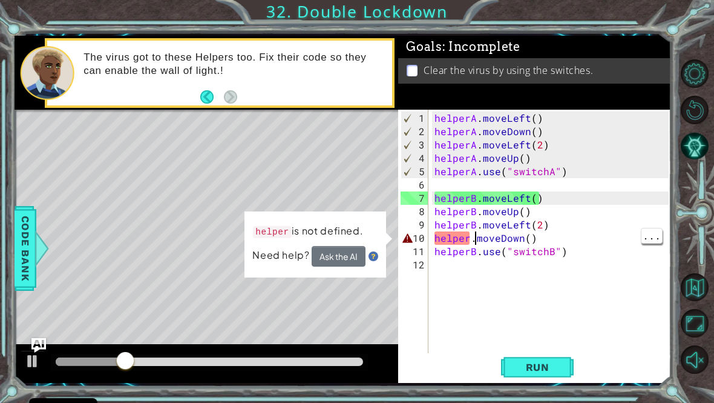
click at [473, 248] on div "helperA . moveLeft ( ) helperA . moveDown ( ) helperA . moveLeft ( 2 ) helperA …" at bounding box center [553, 251] width 243 height 280
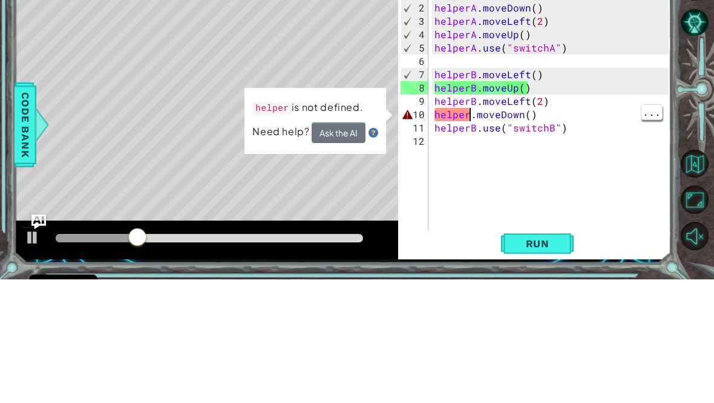
click at [470, 117] on div "helperA . moveLeft ( ) helperA . moveDown ( ) helperA . moveLeft ( 2 ) helperA …" at bounding box center [553, 251] width 243 height 280
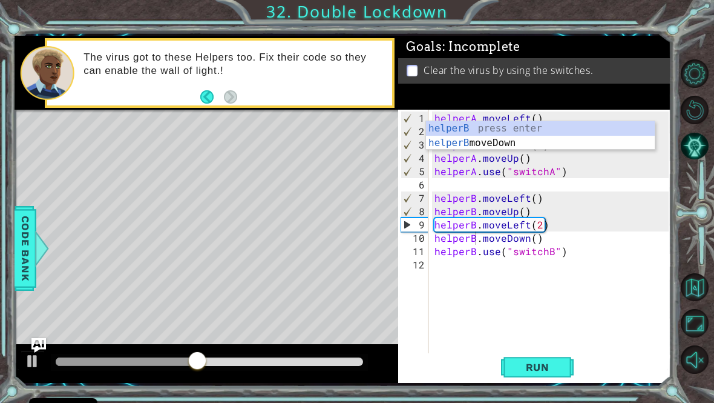
type textarea "helperB.moveDown()"
click at [548, 380] on button "Run" at bounding box center [537, 366] width 73 height 27
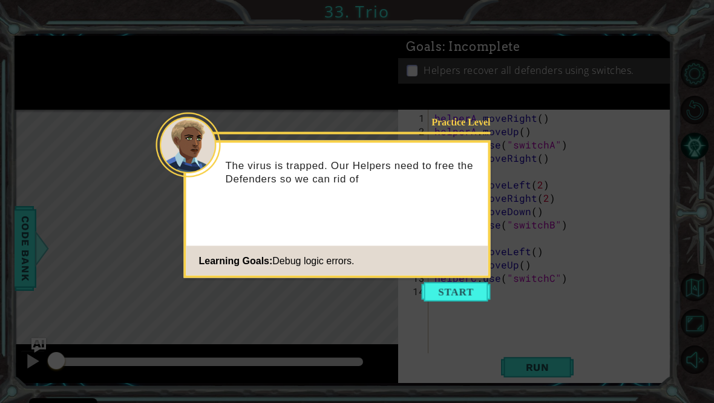
click at [475, 286] on button "Start" at bounding box center [456, 291] width 69 height 19
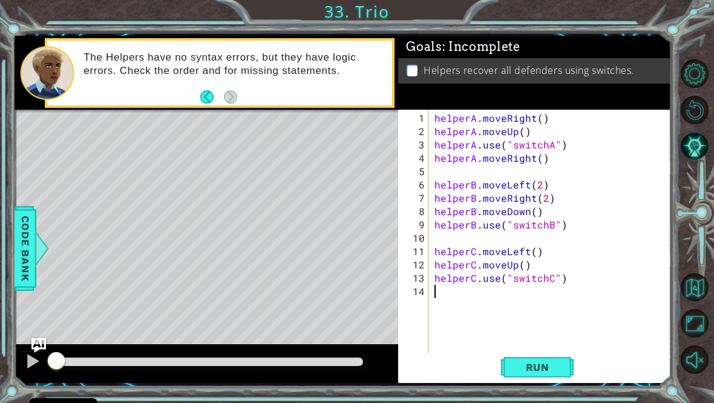
click at [546, 373] on span "Run" at bounding box center [538, 367] width 48 height 12
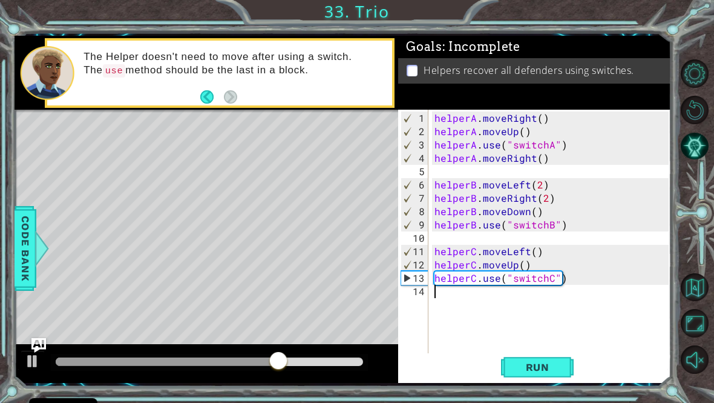
click at [540, 371] on span "Run" at bounding box center [538, 367] width 48 height 12
click at [572, 149] on div "helperA . moveRight ( ) helperA . moveUp ( ) helperA . use ( "switchA" ) helper…" at bounding box center [553, 251] width 243 height 280
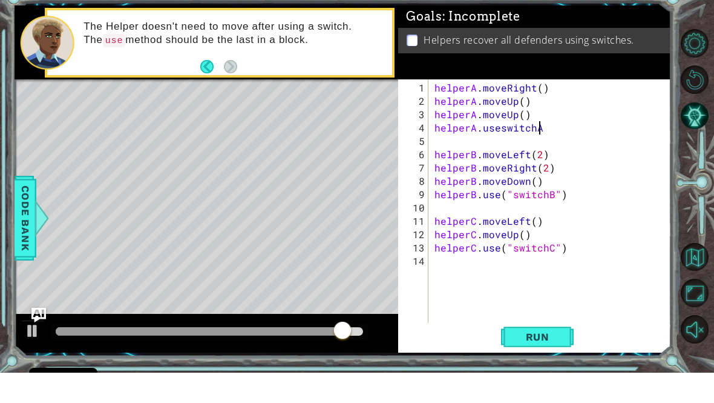
scroll to position [0, 6]
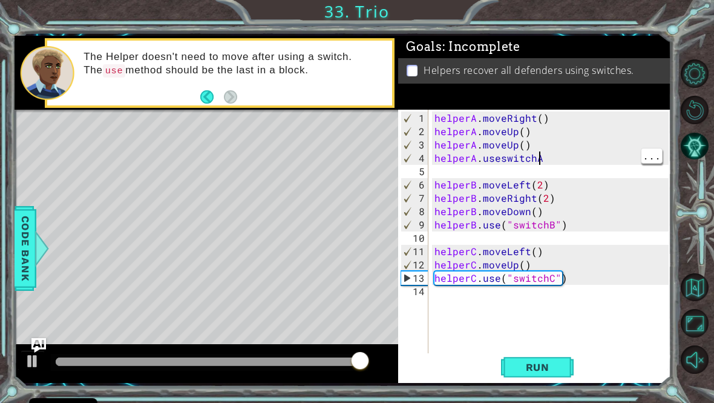
click at [559, 165] on div "helperA . moveRight ( ) helperA . moveUp ( ) helperA . moveUp ( ) helperA . use…" at bounding box center [553, 251] width 243 height 280
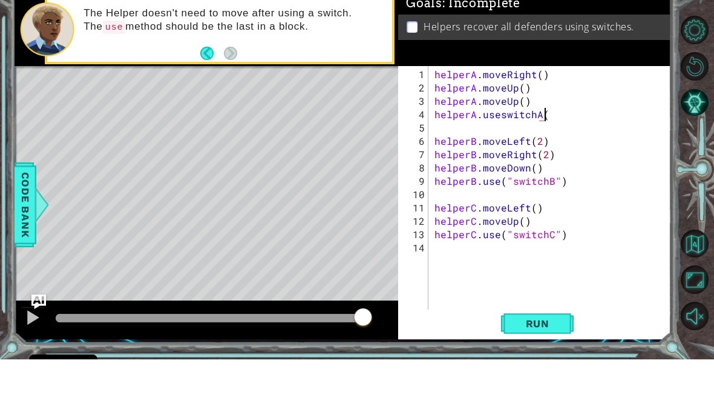
scroll to position [0, 7]
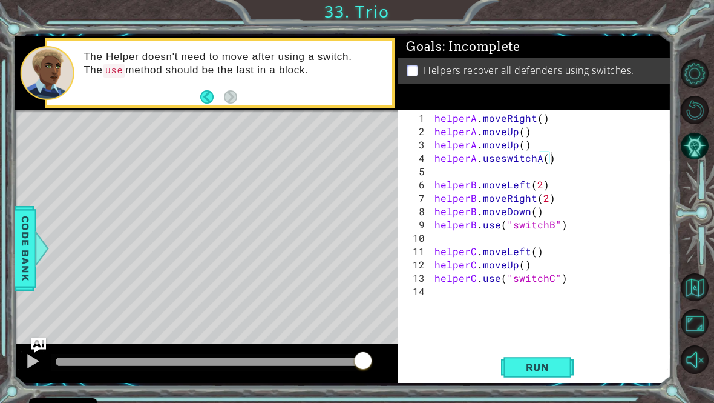
click at [541, 373] on span "Run" at bounding box center [538, 367] width 48 height 12
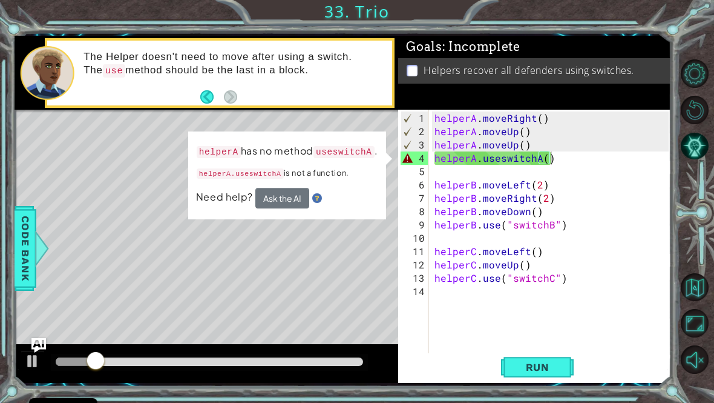
click at [283, 208] on button "Ask the AI" at bounding box center [283, 198] width 54 height 21
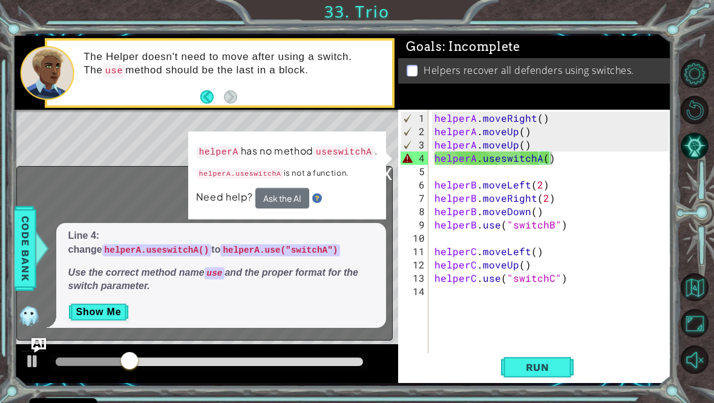
click at [102, 322] on button "Show Me" at bounding box center [98, 311] width 61 height 19
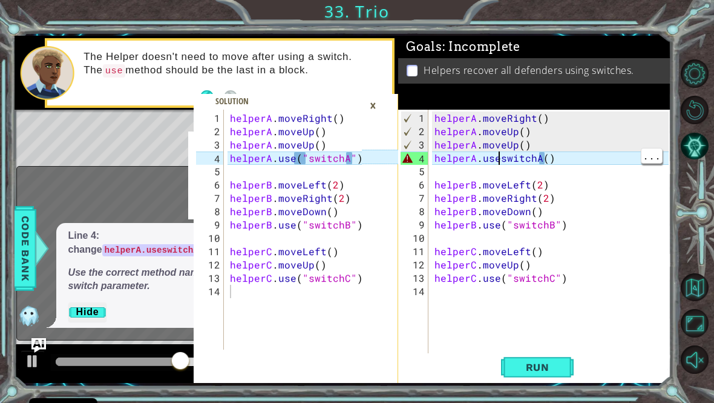
click at [501, 166] on div "helperA . moveRight ( ) helperA . moveUp ( ) helperA . moveUp ( ) helperA . use…" at bounding box center [553, 251] width 243 height 280
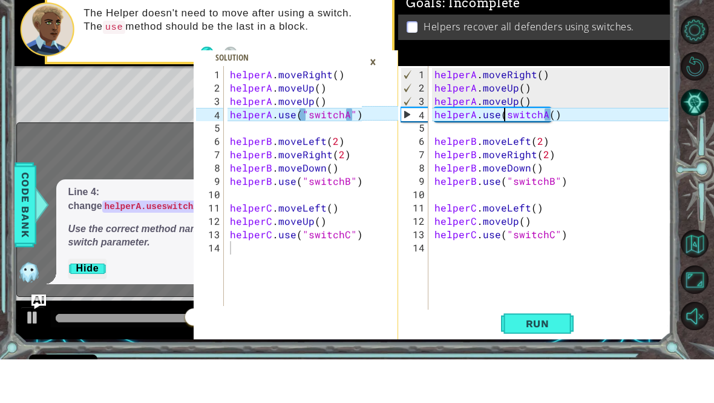
scroll to position [0, 5]
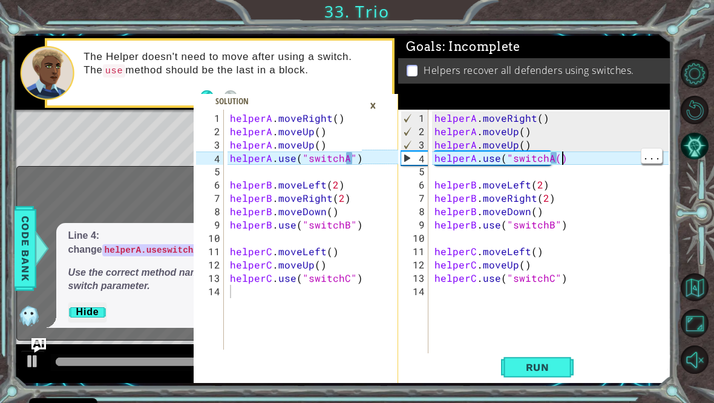
click at [579, 160] on div "helperA . moveRight ( ) helperA . moveUp ( ) helperA . moveUp ( ) helperA . use…" at bounding box center [553, 251] width 243 height 280
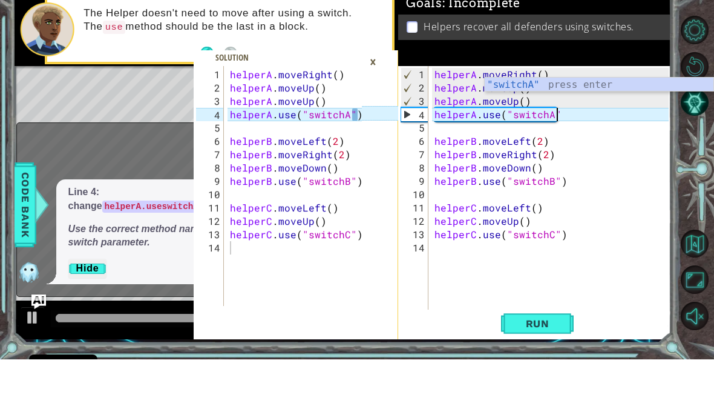
scroll to position [0, 7]
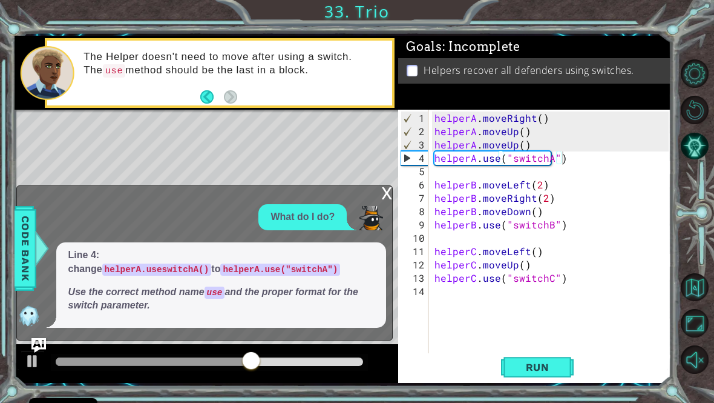
click at [544, 373] on span "Run" at bounding box center [538, 367] width 48 height 12
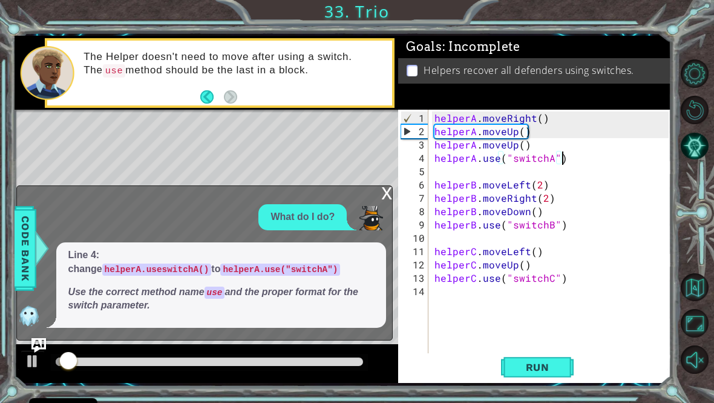
click at [386, 198] on div "x" at bounding box center [386, 192] width 11 height 12
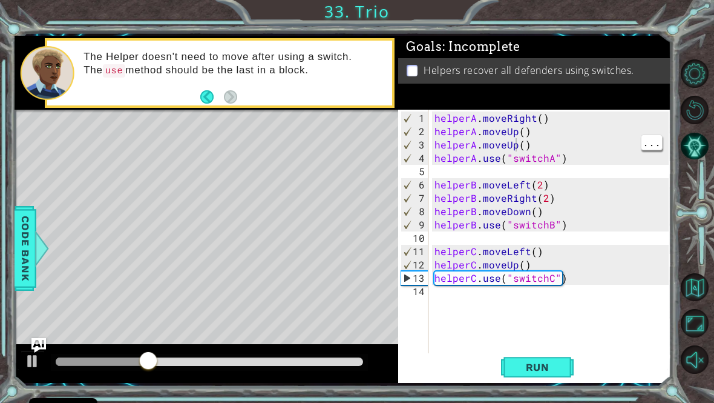
click at [517, 150] on div "helperA . moveRight ( ) helperA . moveUp ( ) helperA . moveUp ( ) helperA . use…" at bounding box center [553, 251] width 243 height 280
click at [526, 153] on div "helperA . moveRight ( ) helperA . moveUp ( ) helperA . moveRigjt ( ) helperA . …" at bounding box center [553, 251] width 243 height 280
click at [562, 380] on button "Run" at bounding box center [537, 366] width 73 height 27
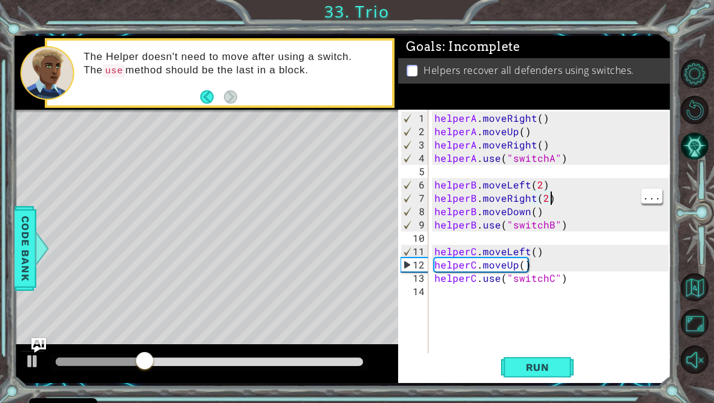
click at [562, 206] on div "helperA . moveRight ( ) helperA . moveUp ( ) helperA . moveRight ( ) helperA . …" at bounding box center [553, 251] width 243 height 280
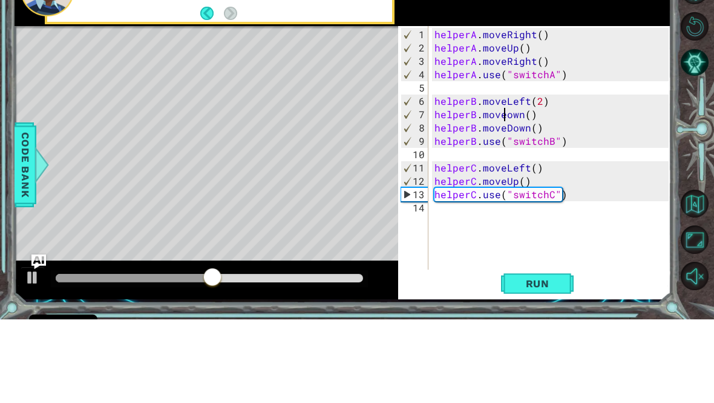
scroll to position [0, 5]
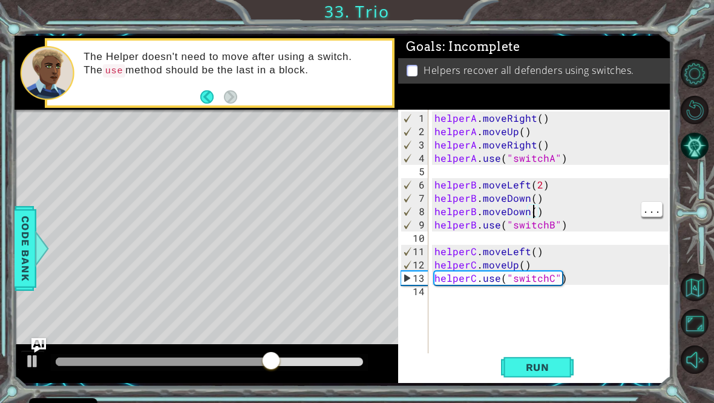
click at [533, 216] on div "helperA . moveRight ( ) helperA . moveUp ( ) helperA . moveRight ( ) helperA . …" at bounding box center [553, 251] width 243 height 280
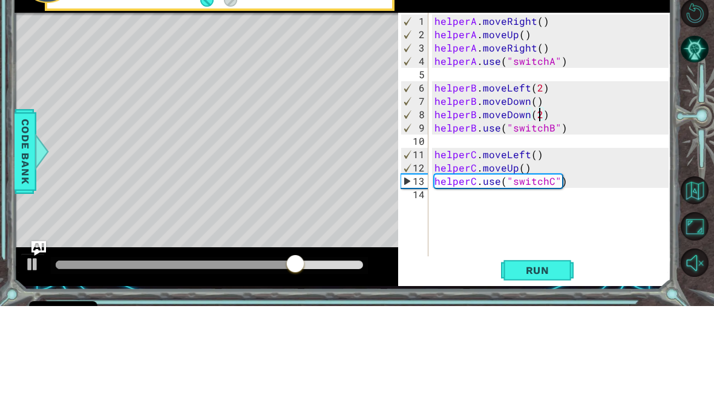
scroll to position [0, 0]
click at [520, 118] on div "helperA . moveRight ( ) helperA . moveUp ( ) helperA . moveRight ( ) helperA . …" at bounding box center [553, 251] width 243 height 280
click at [529, 120] on div "helperA . moveRight ( ) helperA . moveUp ( ) helperA . moveRight ( ) helperA . …" at bounding box center [553, 251] width 243 height 280
click at [529, 117] on div "helperA . moveRight ( ) helperA . moveUp ( ) helperA . moveRight ( ) helperA . …" at bounding box center [553, 251] width 243 height 280
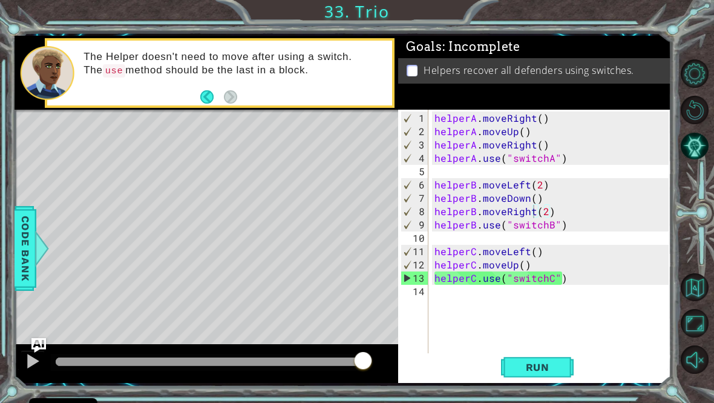
click at [550, 380] on button "Run" at bounding box center [537, 366] width 73 height 27
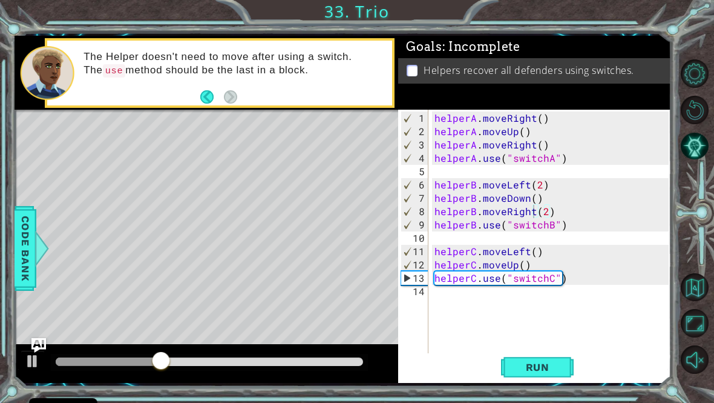
type textarea "helperC.use("switchC")"
click at [435, 286] on div "helperA . moveRight ( ) helperA . moveUp ( ) helperA . moveRight ( ) helperA . …" at bounding box center [553, 251] width 243 height 280
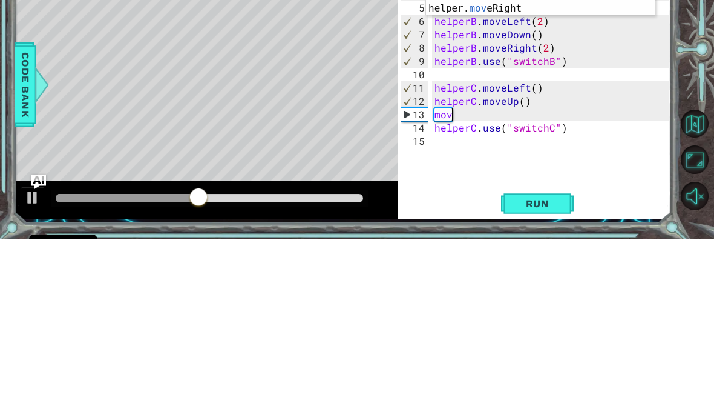
scroll to position [0, 1]
type textarea "m"
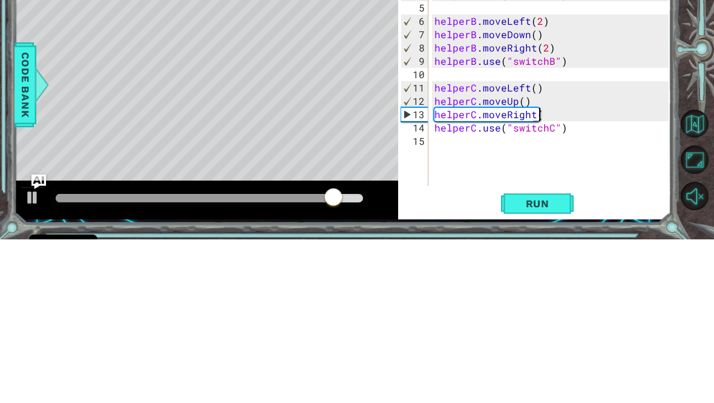
scroll to position [0, 6]
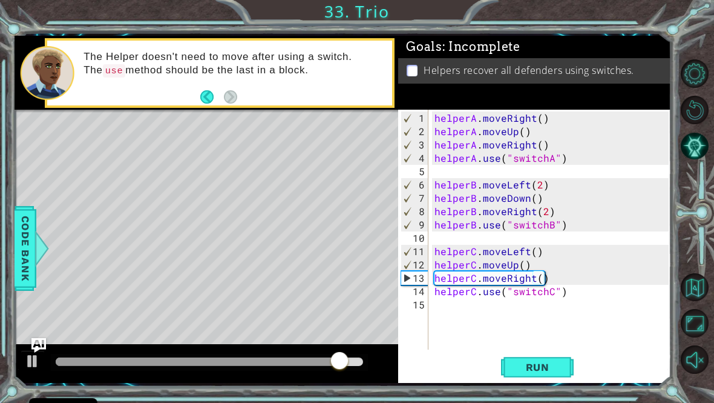
type textarea "helperC.moveRight()"
click at [538, 368] on span "Run" at bounding box center [538, 367] width 48 height 12
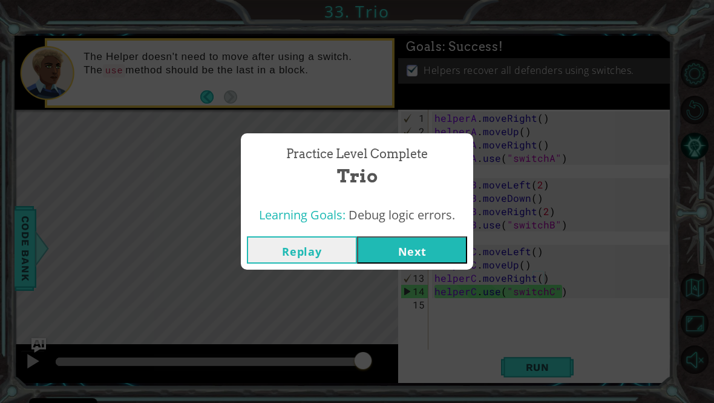
click at [407, 243] on button "Next" at bounding box center [412, 249] width 110 height 27
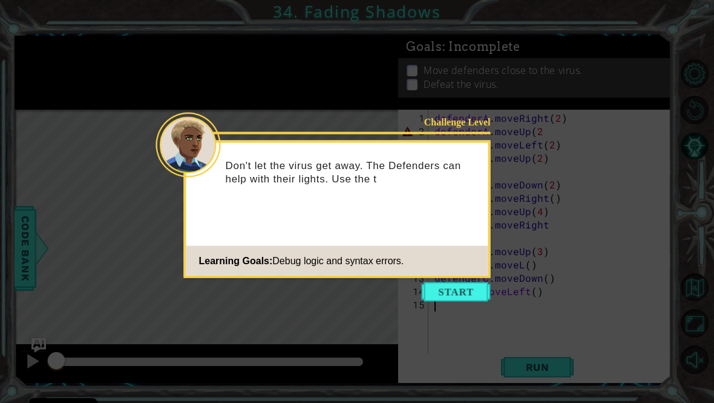
click at [454, 296] on button "Start" at bounding box center [456, 291] width 69 height 19
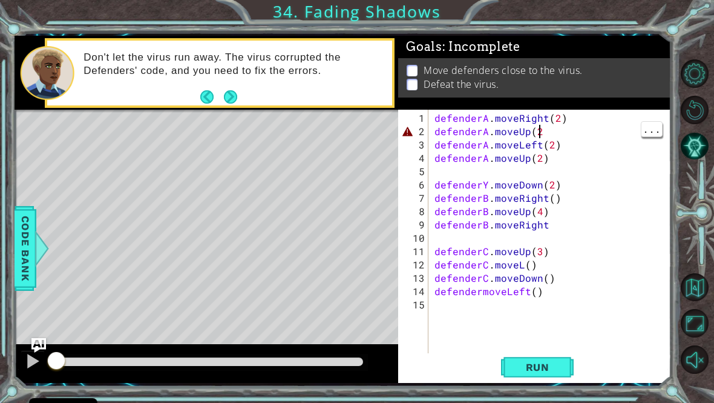
click at [555, 139] on div "defenderA . moveRight ( 2 ) defenderA . moveUp ( 2 defenderA . moveLeft ( 2 ) d…" at bounding box center [553, 251] width 243 height 280
click at [550, 369] on span "Run" at bounding box center [538, 367] width 48 height 12
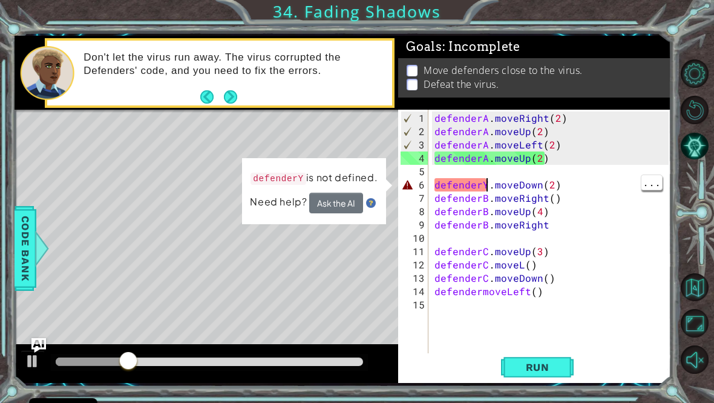
click at [489, 194] on div "defenderA . moveRight ( 2 ) defenderA . moveUp ( 2 ) defenderA . moveLeft ( 2 )…" at bounding box center [553, 251] width 243 height 280
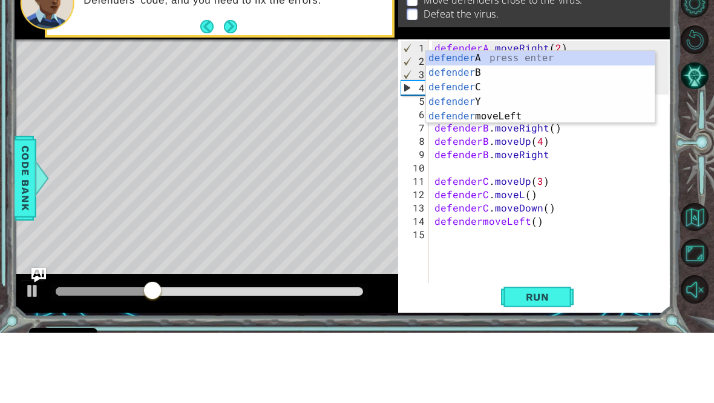
scroll to position [0, 4]
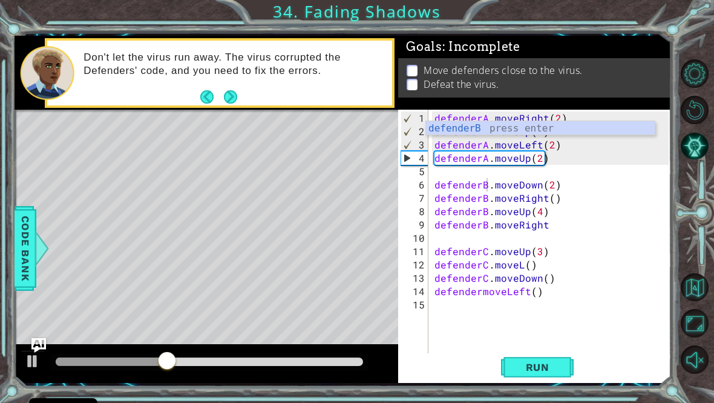
click at [538, 380] on button "Run" at bounding box center [537, 366] width 73 height 27
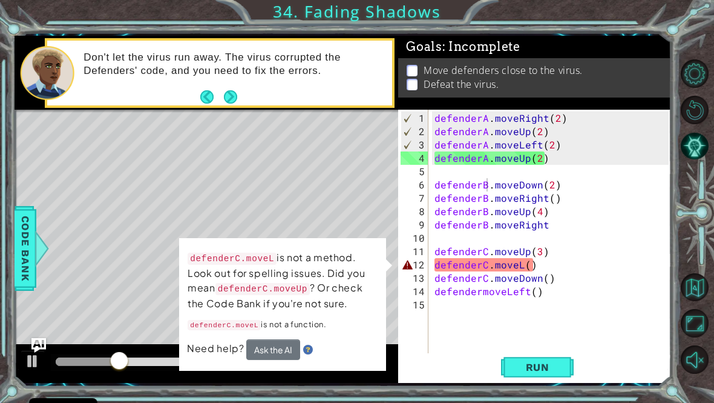
click at [289, 352] on button "Ask the AI" at bounding box center [273, 349] width 54 height 21
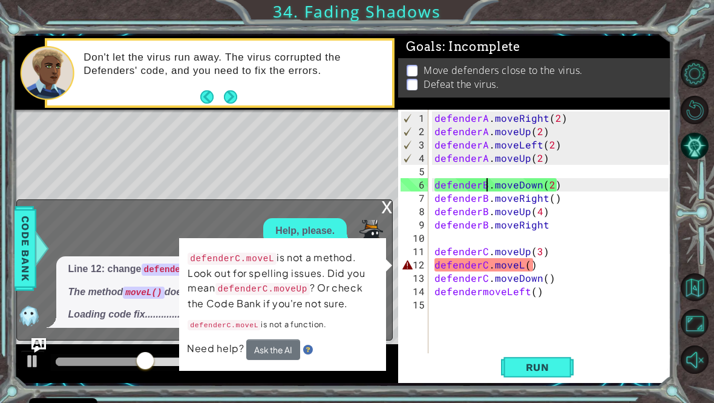
click at [381, 212] on div "x" at bounding box center [386, 206] width 11 height 12
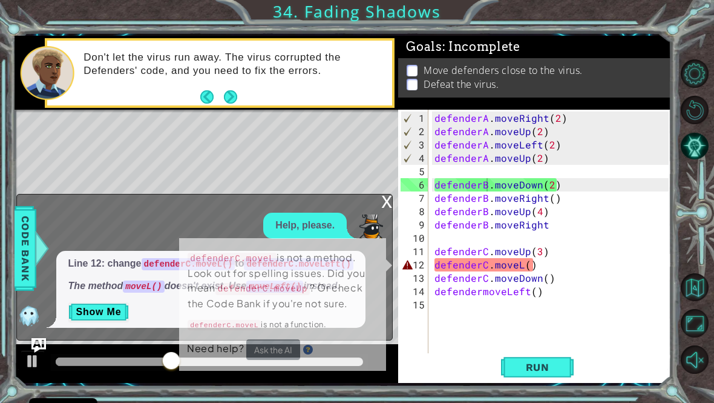
click at [390, 206] on div "x" at bounding box center [386, 200] width 11 height 12
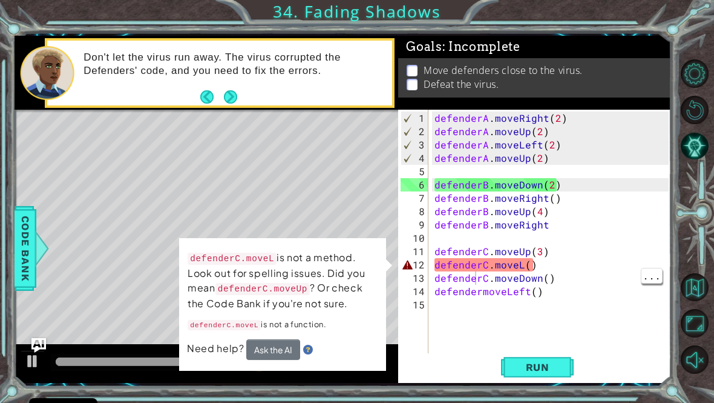
click at [521, 275] on div "defenderA . moveRight ( 2 ) defenderA . moveUp ( 2 ) defenderA . moveLeft ( 2 )…" at bounding box center [553, 251] width 243 height 280
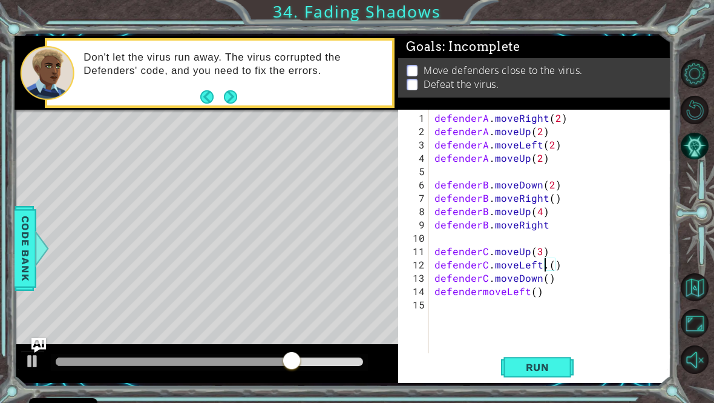
scroll to position [0, 7]
click at [553, 373] on span "Run" at bounding box center [538, 367] width 48 height 12
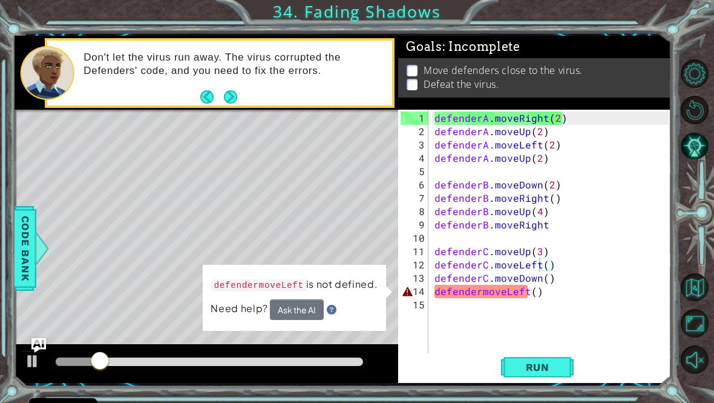
scroll to position [0, 6]
click at [483, 298] on div "defenderA . moveRight ( 2 ) defenderA . moveUp ( 2 ) defenderA . moveLeft ( 2 )…" at bounding box center [553, 251] width 243 height 280
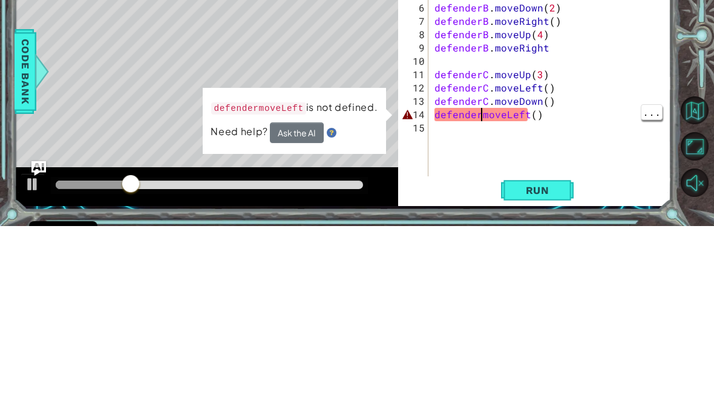
scroll to position [0, 4]
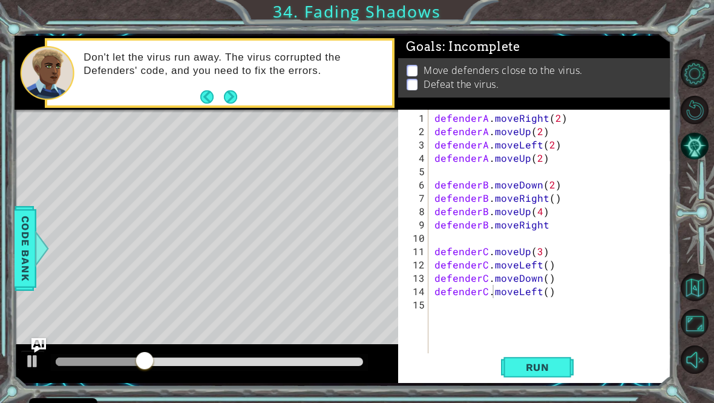
click at [541, 372] on span "Run" at bounding box center [538, 367] width 48 height 12
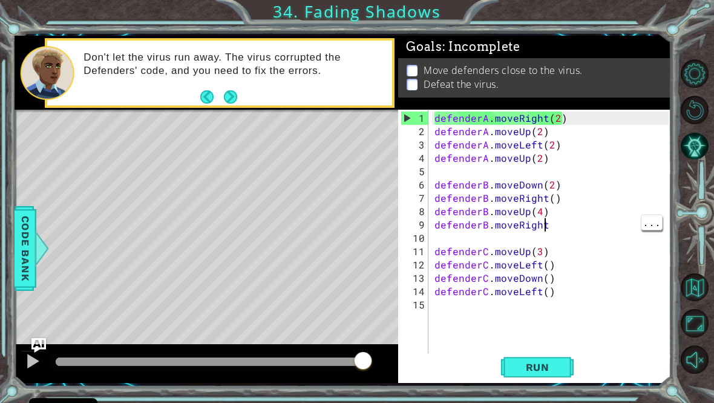
click at [561, 230] on div "defenderA . moveRight ( 2 ) defenderA . moveUp ( 2 ) defenderA . moveLeft ( 2 )…" at bounding box center [553, 251] width 243 height 280
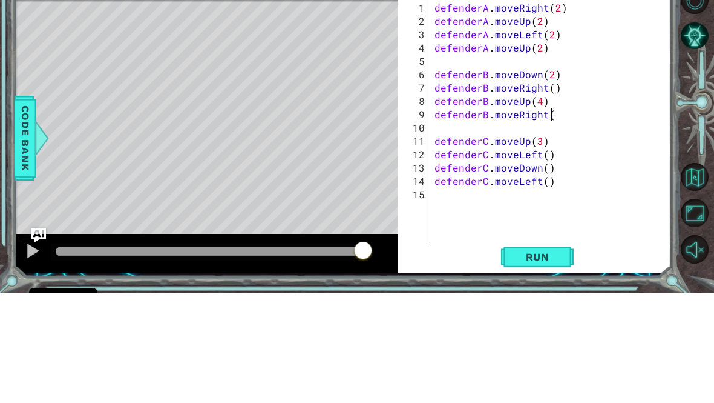
scroll to position [0, 7]
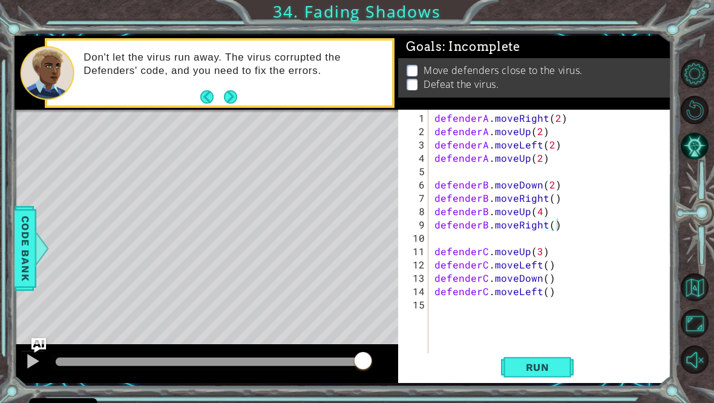
type textarea "defenderB.moveRight()"
click at [541, 373] on span "Run" at bounding box center [538, 367] width 48 height 12
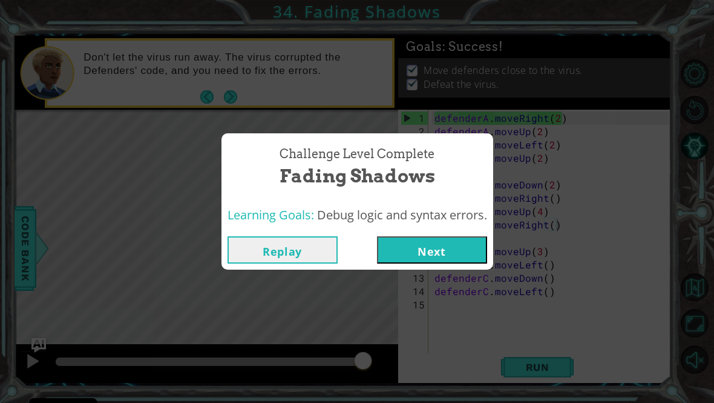
click at [429, 263] on button "Next" at bounding box center [432, 249] width 110 height 27
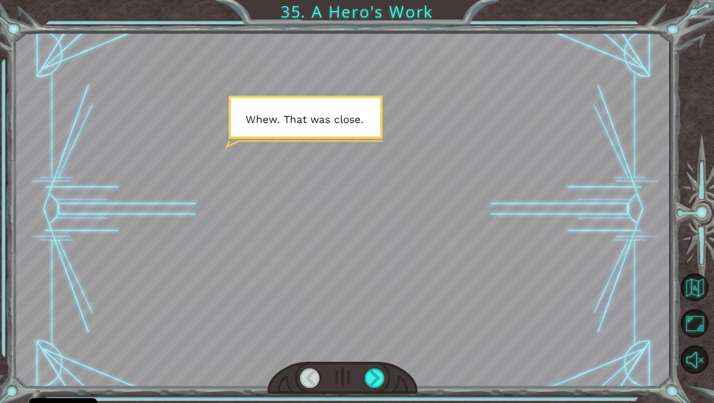
click at [381, 380] on div at bounding box center [375, 378] width 21 height 20
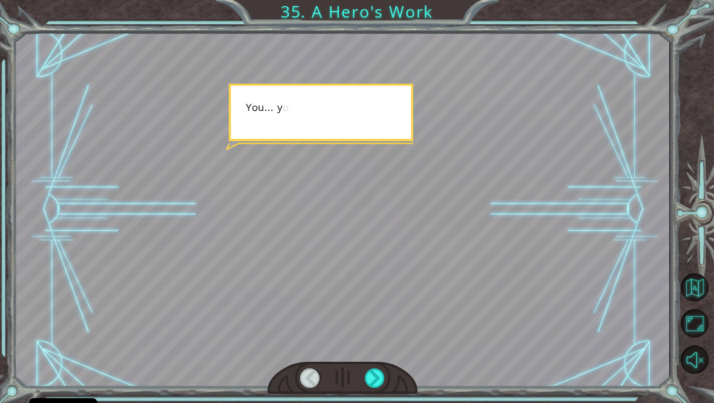
click at [378, 386] on div at bounding box center [375, 378] width 21 height 20
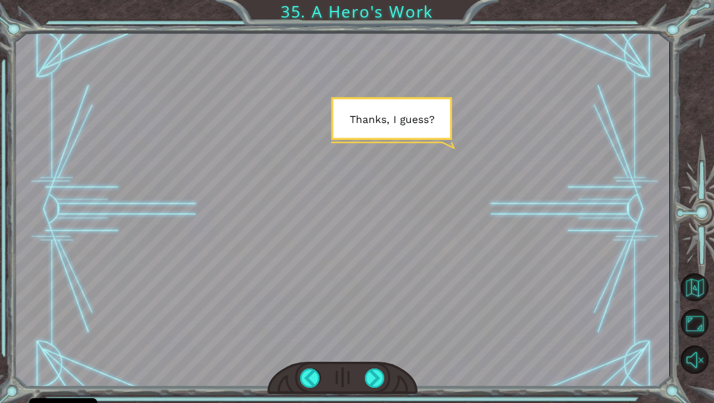
click at [368, 383] on div at bounding box center [375, 378] width 21 height 20
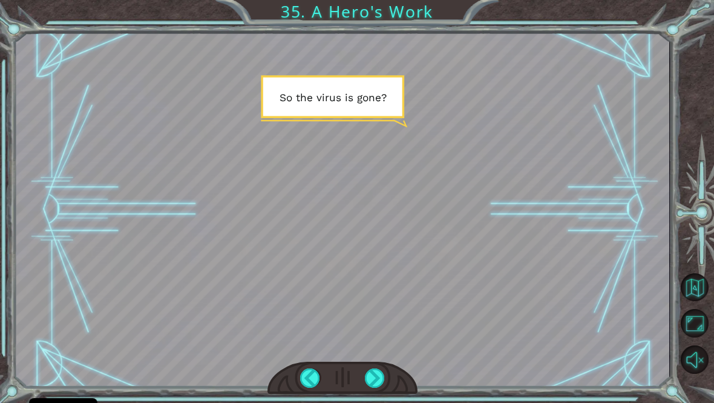
click at [349, 340] on div at bounding box center [343, 209] width 654 height 368
click at [373, 380] on div at bounding box center [375, 378] width 21 height 20
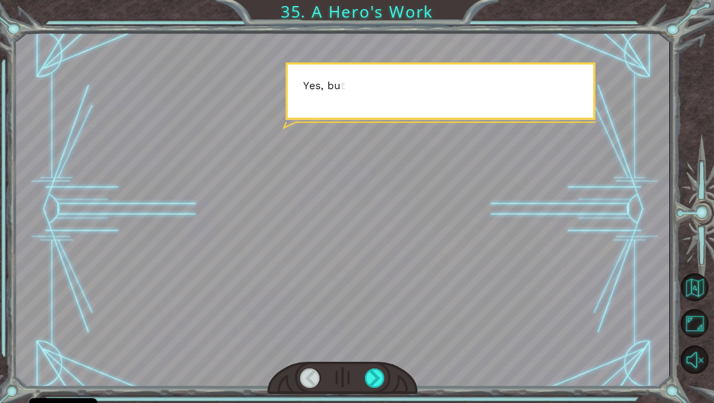
click at [377, 384] on div at bounding box center [375, 378] width 21 height 20
click at [374, 388] on div at bounding box center [375, 378] width 21 height 20
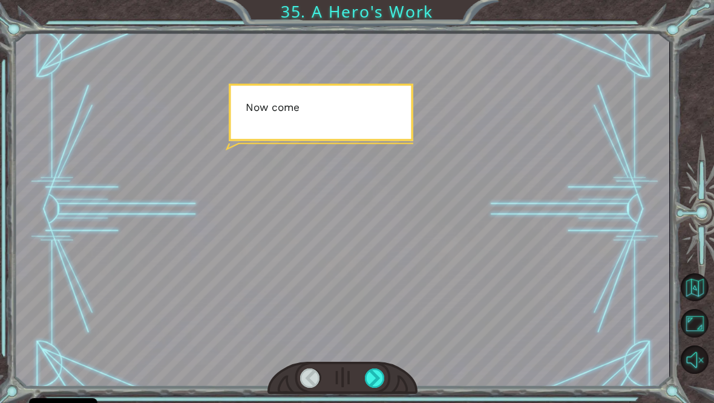
click at [378, 386] on div at bounding box center [375, 378] width 21 height 20
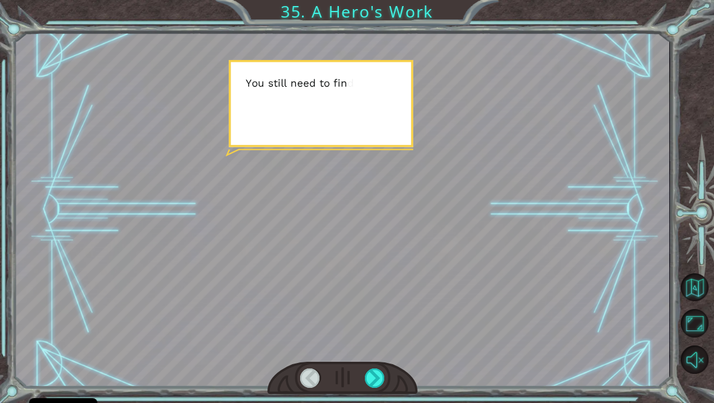
click at [392, 393] on div at bounding box center [343, 377] width 150 height 33
click at [383, 385] on div at bounding box center [375, 378] width 21 height 20
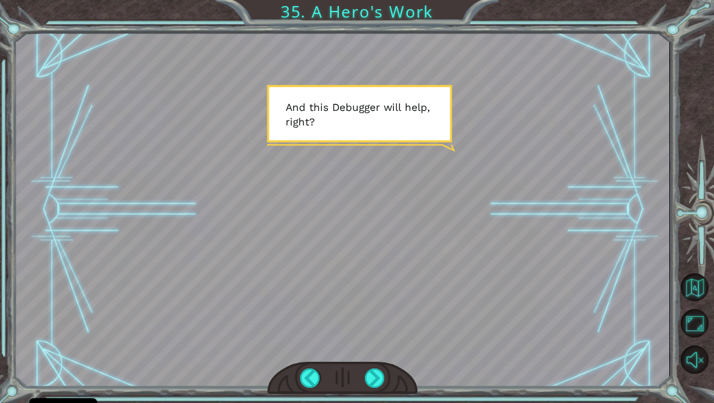
click at [445, 391] on div at bounding box center [343, 209] width 654 height 368
click at [385, 388] on div at bounding box center [375, 378] width 21 height 20
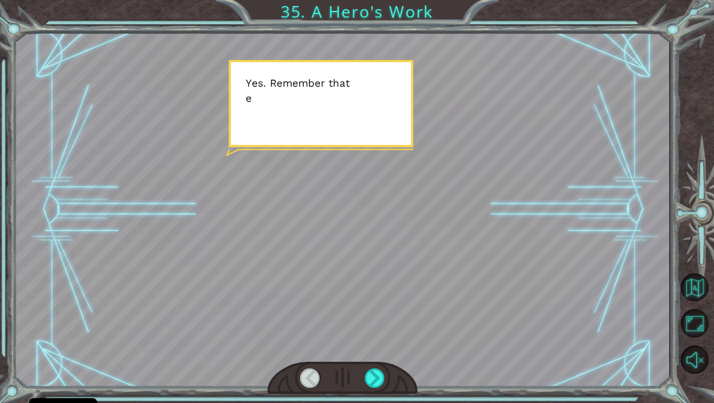
click at [382, 384] on div at bounding box center [375, 378] width 21 height 20
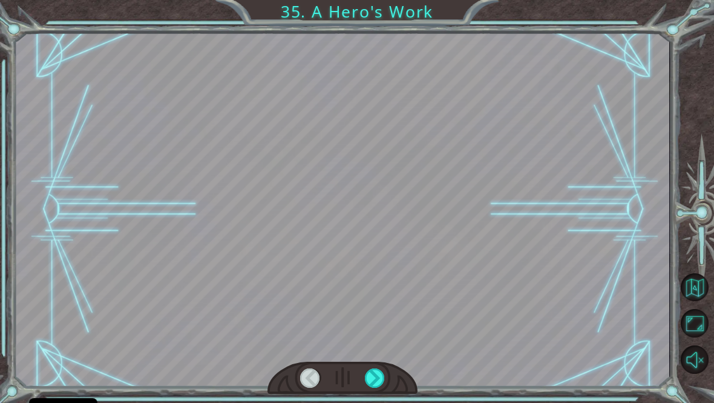
click at [374, 386] on div at bounding box center [375, 378] width 21 height 20
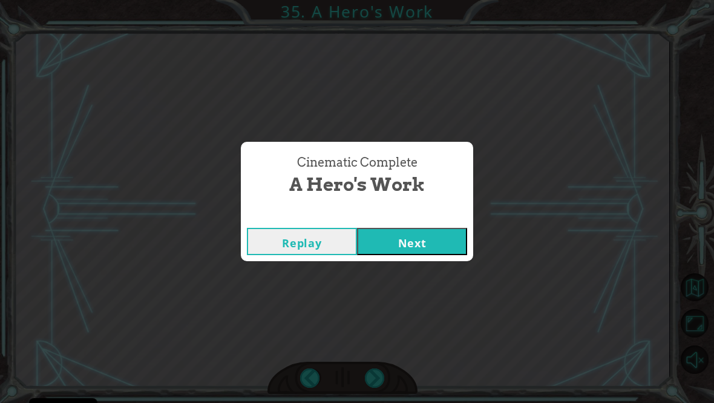
click at [406, 255] on button "Next" at bounding box center [412, 241] width 110 height 27
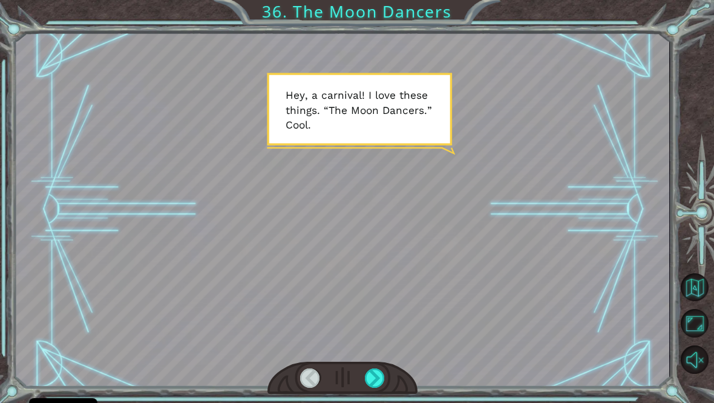
click at [378, 386] on div at bounding box center [375, 378] width 21 height 20
click at [384, 381] on div at bounding box center [375, 378] width 21 height 20
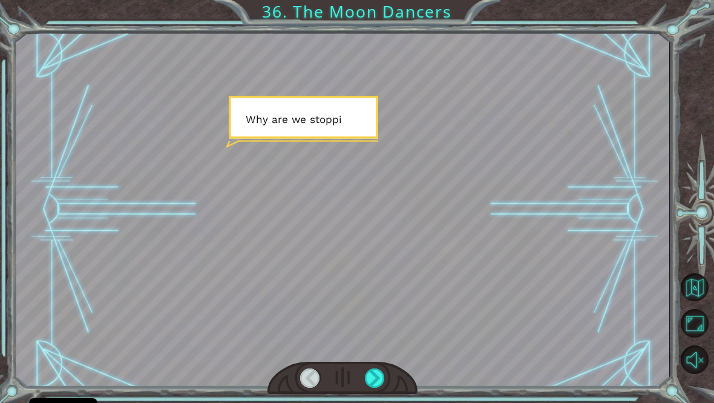
click at [377, 387] on div at bounding box center [375, 378] width 21 height 20
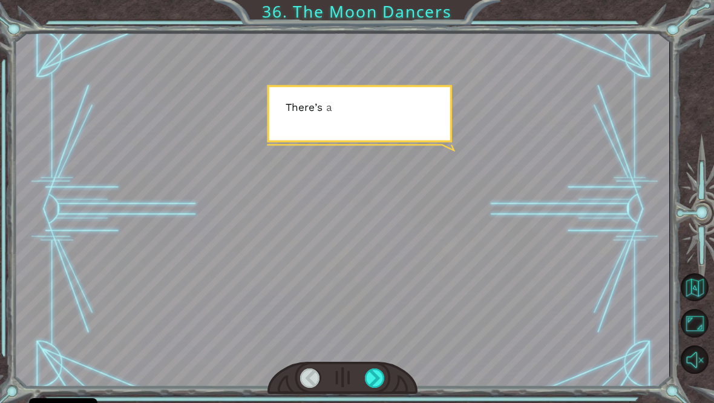
click at [377, 383] on div at bounding box center [375, 378] width 21 height 20
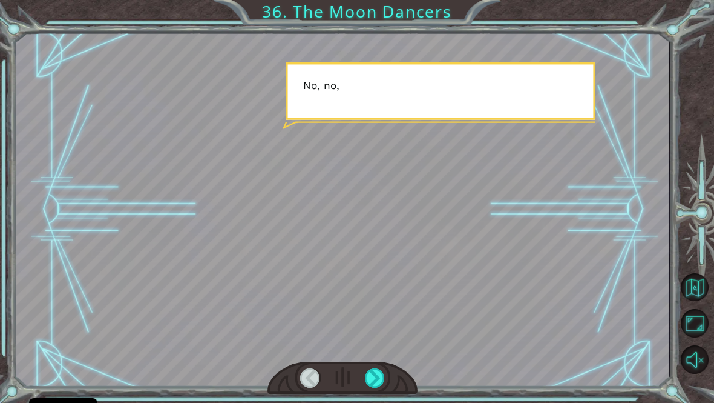
click at [376, 383] on div at bounding box center [375, 378] width 21 height 20
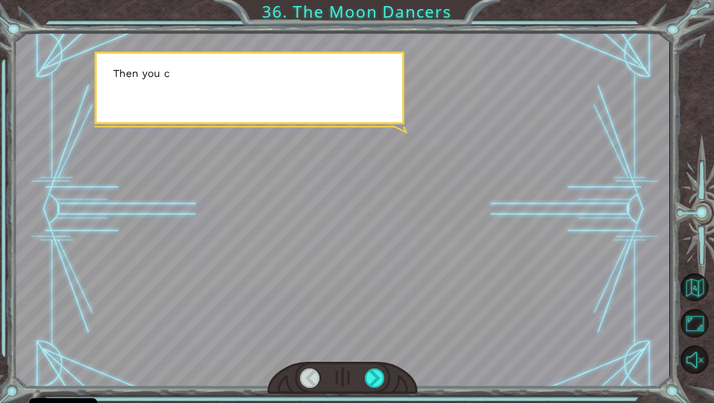
click at [378, 378] on div at bounding box center [375, 378] width 21 height 20
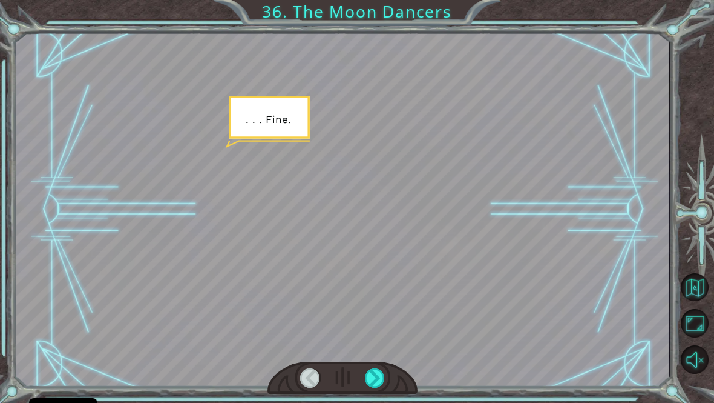
click at [379, 380] on div at bounding box center [375, 378] width 21 height 20
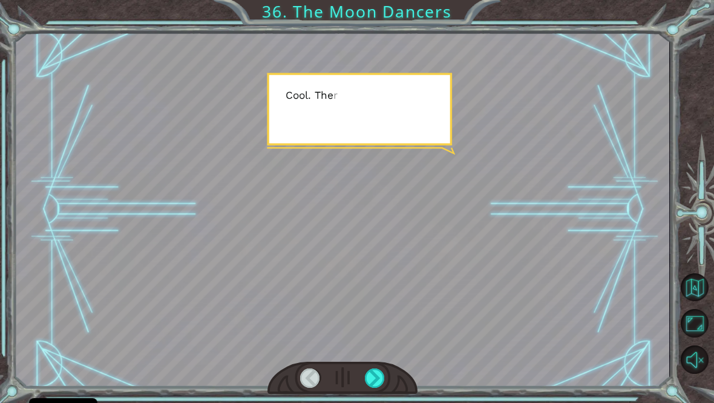
click at [381, 384] on div at bounding box center [375, 378] width 21 height 20
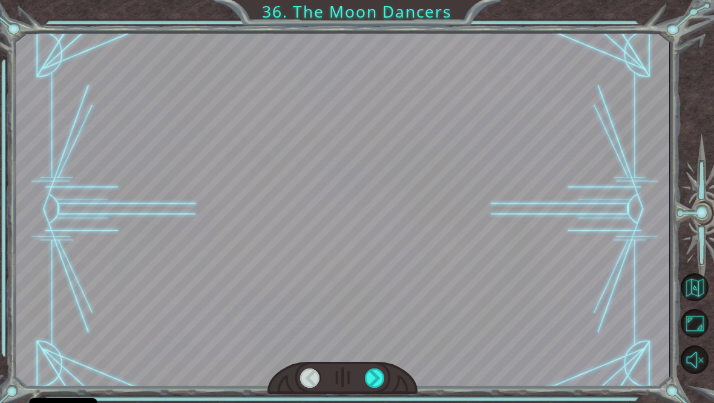
click at [380, 383] on div at bounding box center [375, 378] width 21 height 20
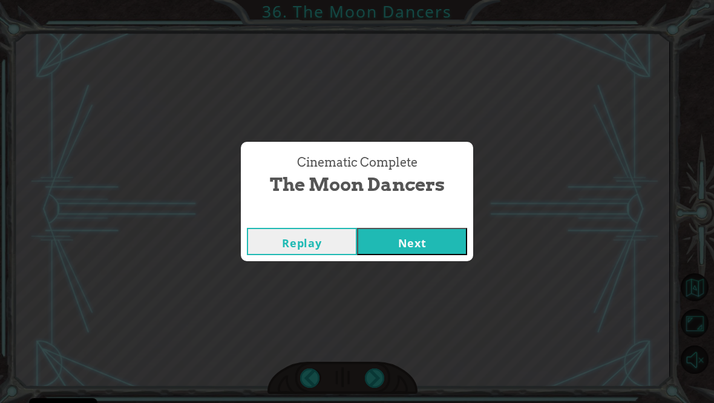
click at [380, 381] on div "Cinematic Complete The Moon Dancers Replay Next" at bounding box center [357, 201] width 714 height 403
click at [441, 255] on button "Next" at bounding box center [412, 241] width 110 height 27
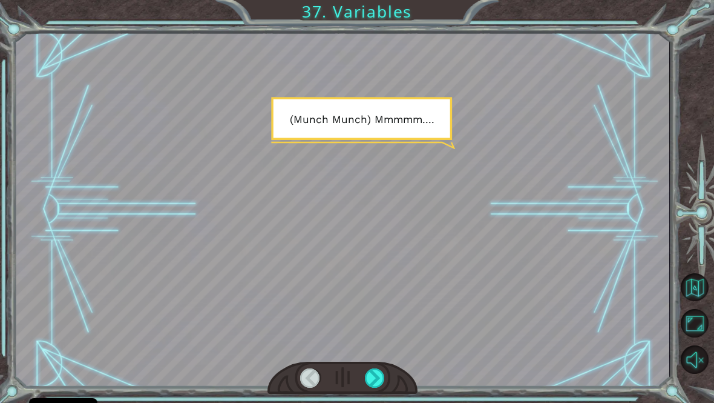
click at [383, 388] on div at bounding box center [375, 378] width 21 height 20
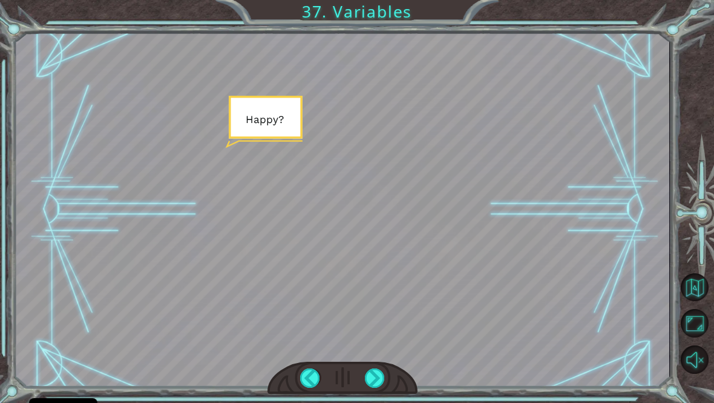
click at [445, 361] on div at bounding box center [343, 209] width 654 height 368
click at [377, 388] on div at bounding box center [375, 378] width 21 height 20
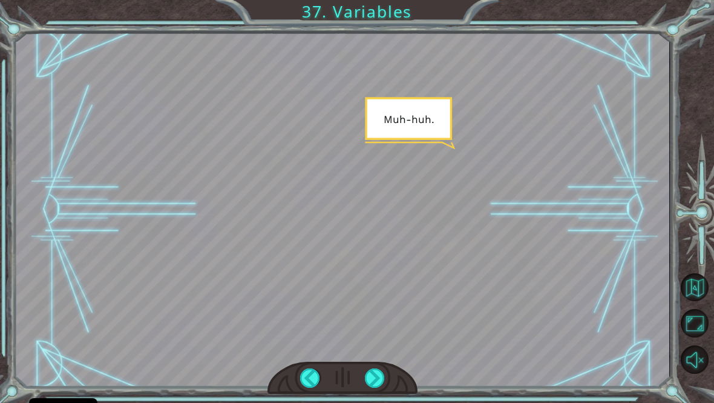
click at [377, 384] on div at bounding box center [375, 378] width 21 height 20
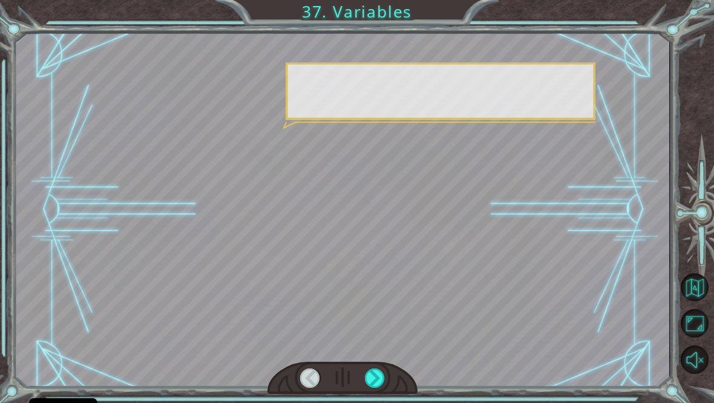
click at [375, 388] on div at bounding box center [375, 378] width 21 height 20
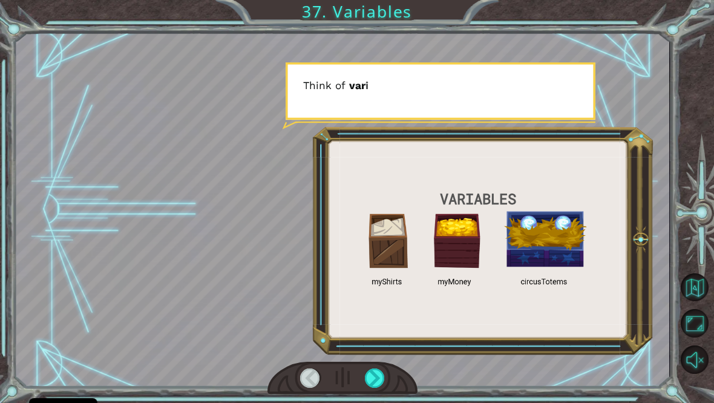
click at [374, 387] on div at bounding box center [375, 378] width 21 height 20
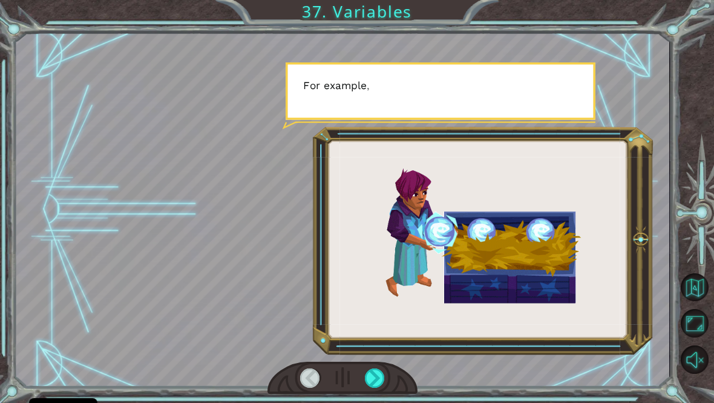
click at [374, 388] on div at bounding box center [375, 378] width 21 height 20
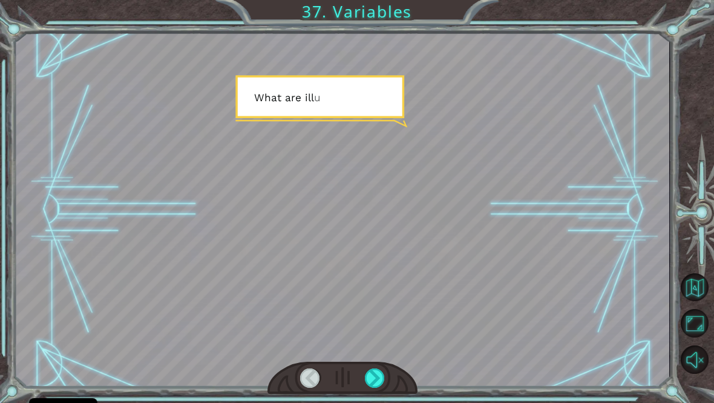
click at [372, 388] on div at bounding box center [375, 378] width 21 height 20
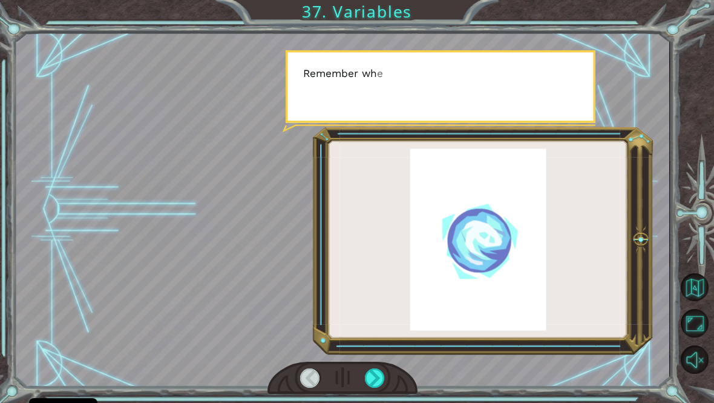
click at [374, 386] on div at bounding box center [375, 378] width 21 height 20
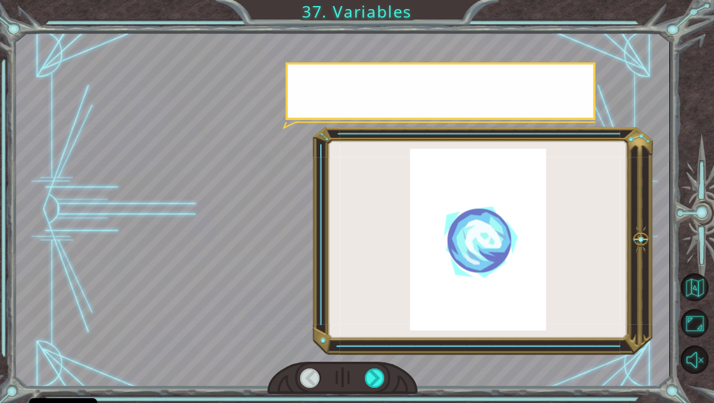
click at [373, 383] on div at bounding box center [375, 378] width 21 height 20
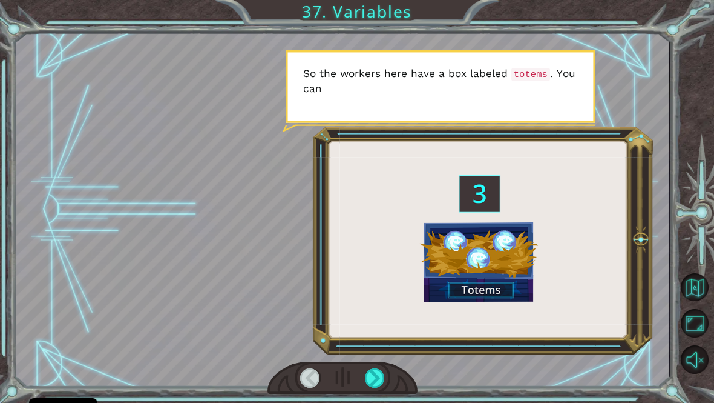
click at [421, 383] on div at bounding box center [343, 209] width 654 height 368
click at [375, 386] on div at bounding box center [375, 378] width 21 height 20
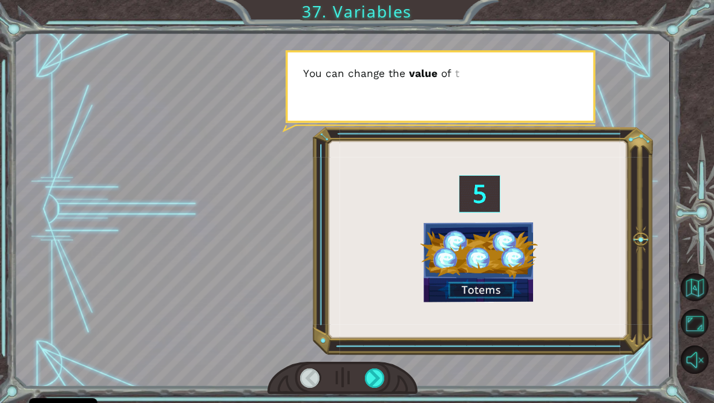
click at [376, 383] on div at bounding box center [375, 378] width 21 height 20
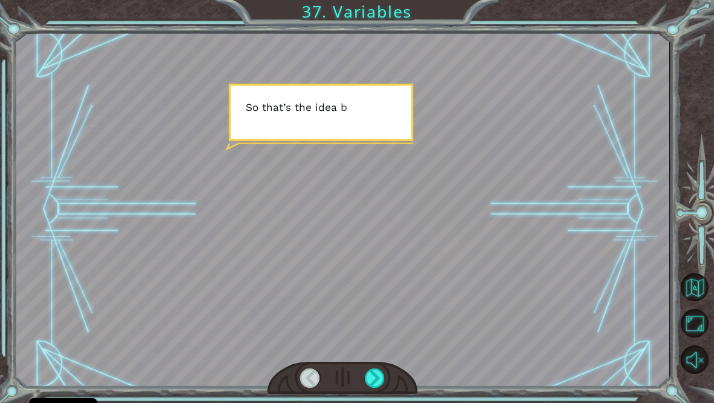
click at [375, 384] on div at bounding box center [375, 378] width 21 height 20
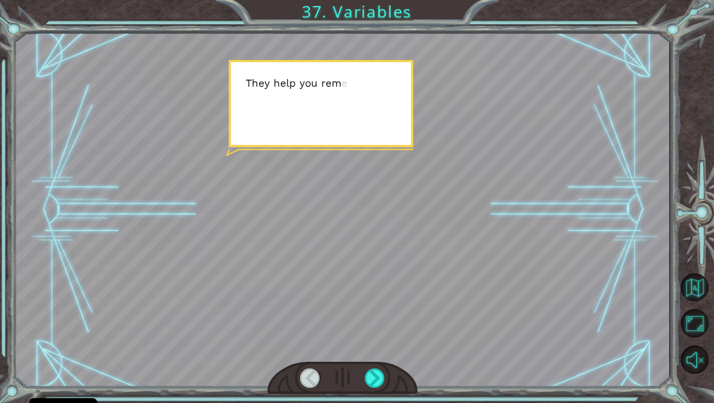
click at [374, 384] on div at bounding box center [375, 378] width 21 height 20
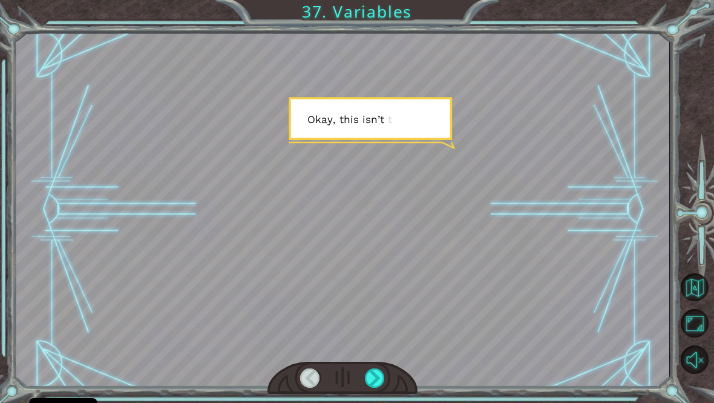
click at [375, 383] on div at bounding box center [375, 378] width 21 height 20
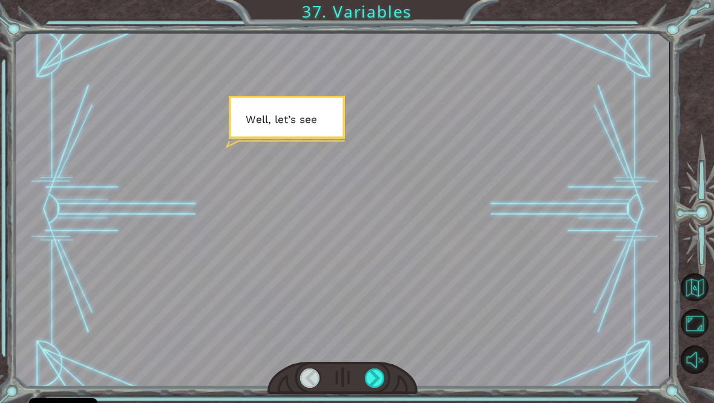
click at [374, 381] on div at bounding box center [375, 378] width 21 height 20
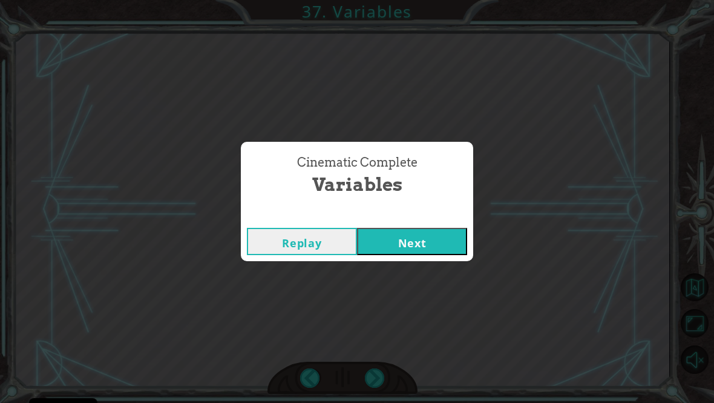
click at [372, 384] on div "Cinematic Complete Variables Replay Next" at bounding box center [357, 201] width 714 height 403
click at [420, 255] on button "Next" at bounding box center [412, 241] width 110 height 27
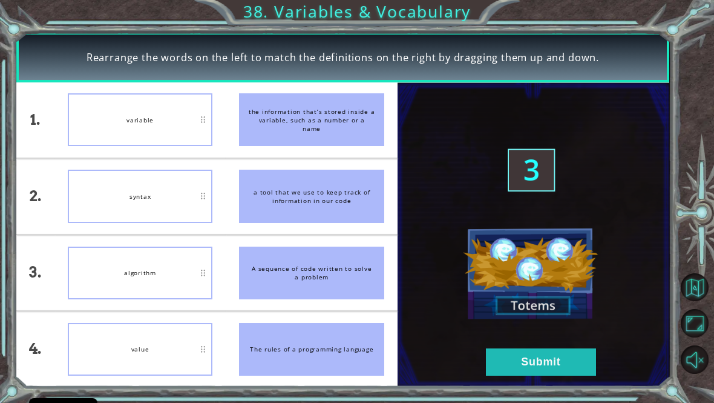
click at [562, 375] on button "Submit" at bounding box center [541, 361] width 110 height 27
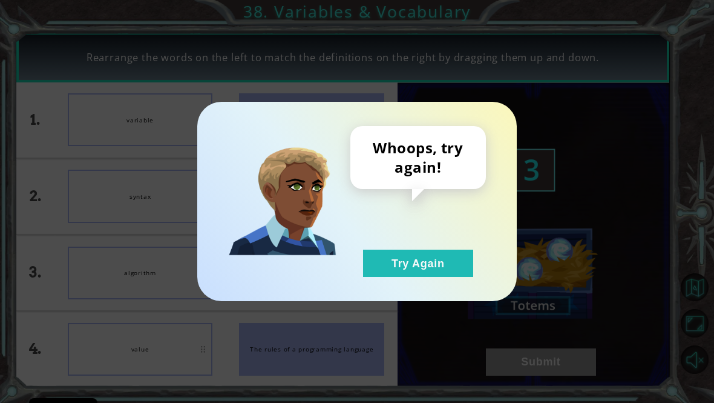
click at [429, 270] on button "Try Again" at bounding box center [418, 262] width 110 height 27
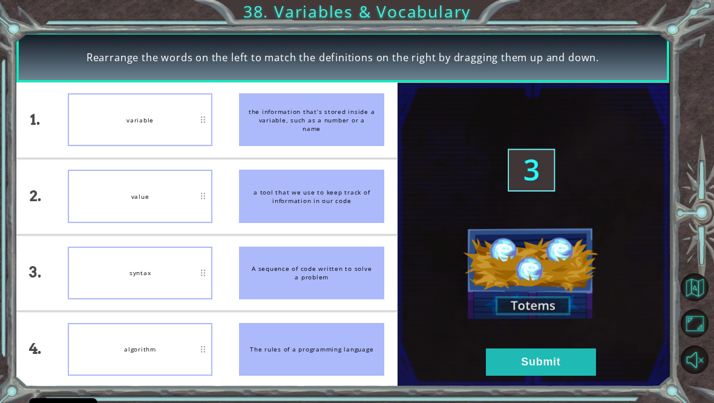
click at [572, 375] on button "Submit" at bounding box center [541, 361] width 110 height 27
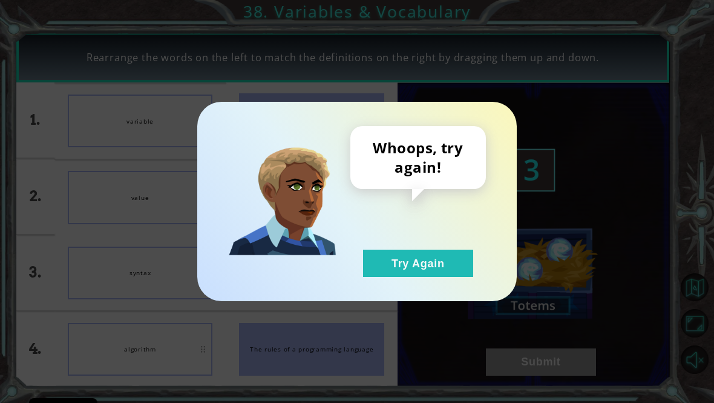
click at [415, 274] on button "Try Again" at bounding box center [418, 262] width 110 height 27
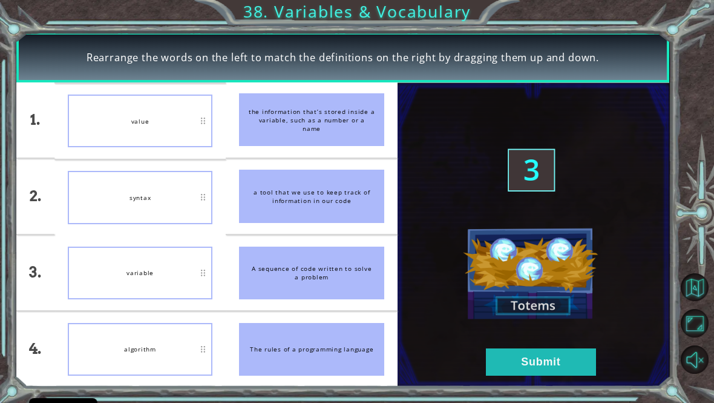
click at [572, 375] on button "Submit" at bounding box center [541, 361] width 110 height 27
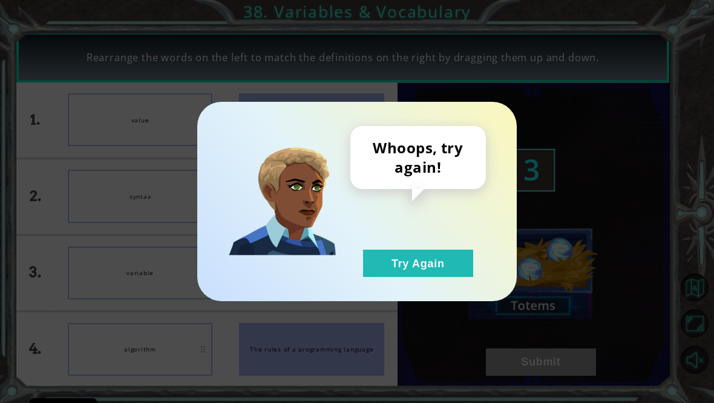
click at [463, 271] on button "Try Again" at bounding box center [418, 262] width 110 height 27
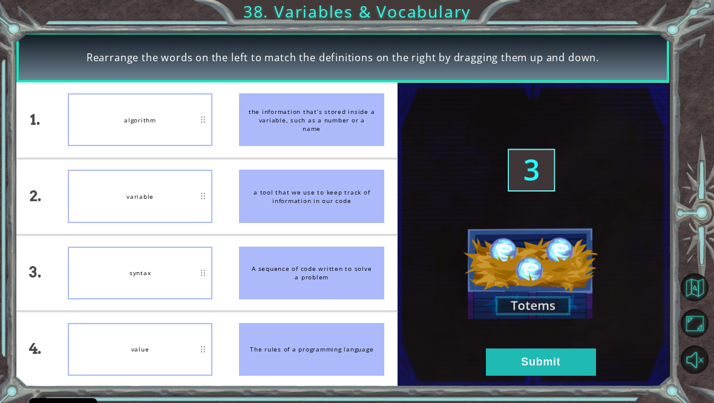
click at [558, 371] on button "Submit" at bounding box center [541, 361] width 110 height 27
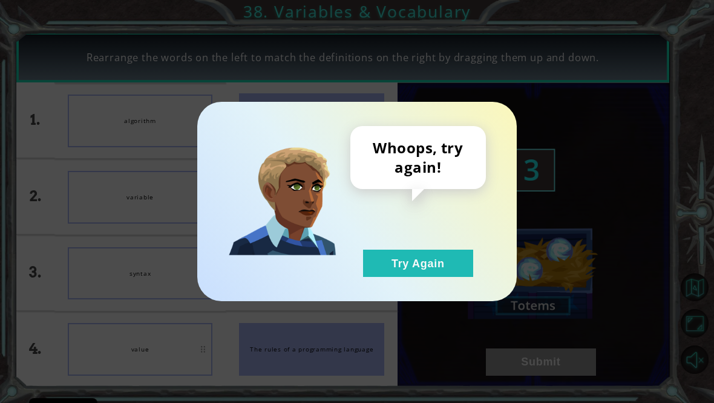
click at [384, 263] on button "Try Again" at bounding box center [418, 262] width 110 height 27
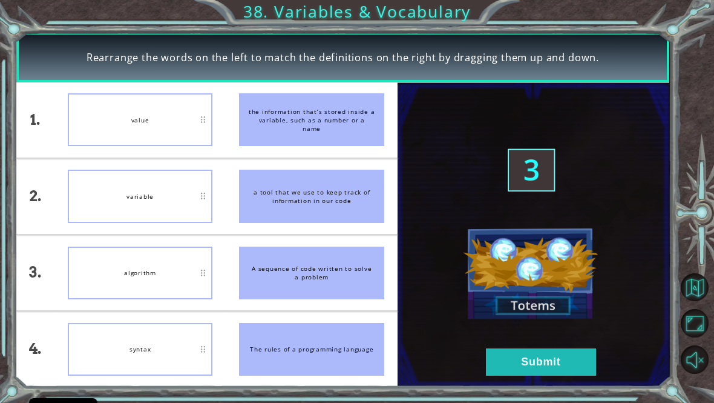
click at [540, 375] on button "Submit" at bounding box center [541, 361] width 110 height 27
click at [523, 368] on button "Submit" at bounding box center [541, 361] width 110 height 27
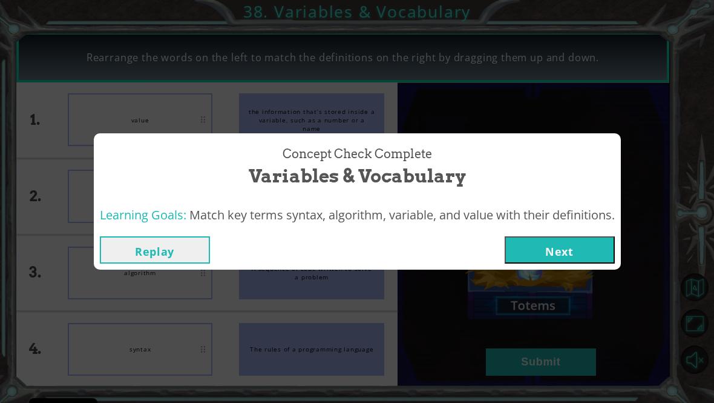
click at [587, 243] on button "Next" at bounding box center [560, 249] width 110 height 27
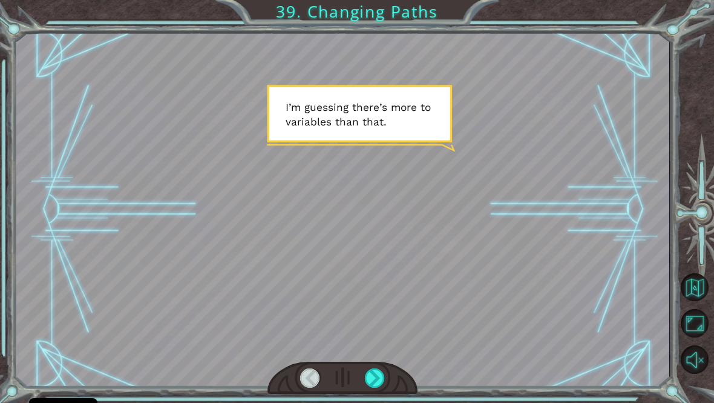
click at [381, 386] on div at bounding box center [375, 378] width 21 height 20
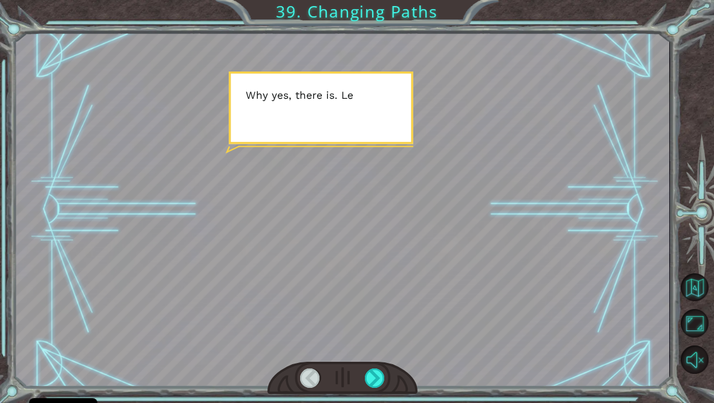
click at [377, 381] on div at bounding box center [375, 378] width 21 height 20
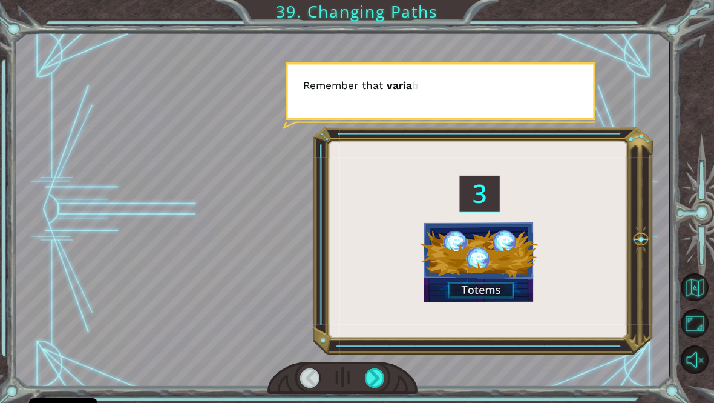
click at [378, 384] on div at bounding box center [375, 378] width 21 height 20
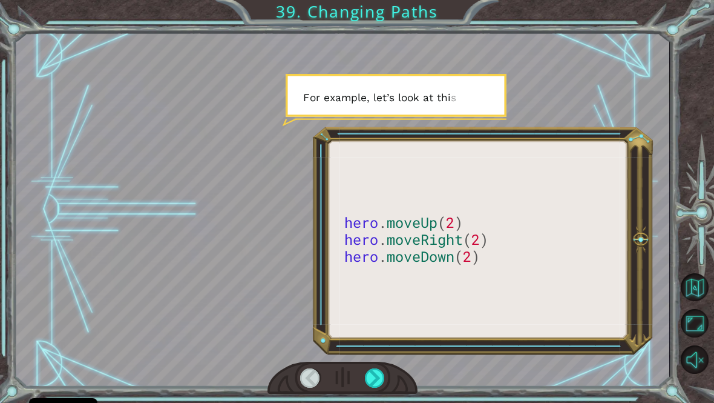
click at [377, 383] on div at bounding box center [375, 378] width 21 height 20
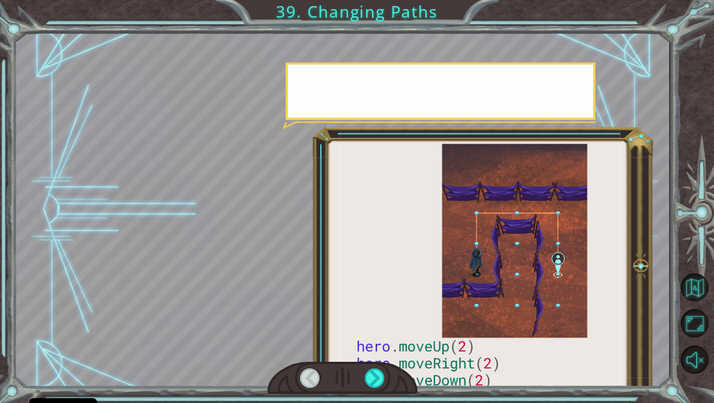
click at [379, 381] on div at bounding box center [375, 378] width 21 height 20
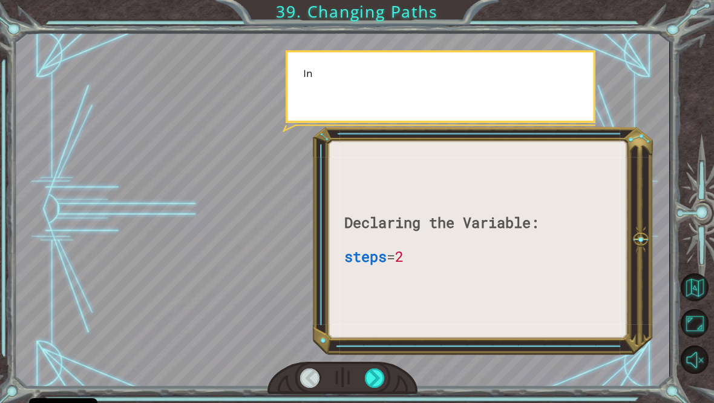
click at [380, 384] on div at bounding box center [375, 378] width 21 height 20
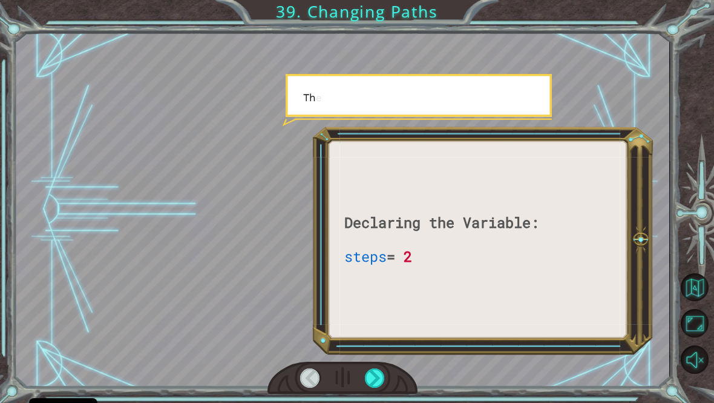
click at [381, 388] on div at bounding box center [375, 378] width 21 height 20
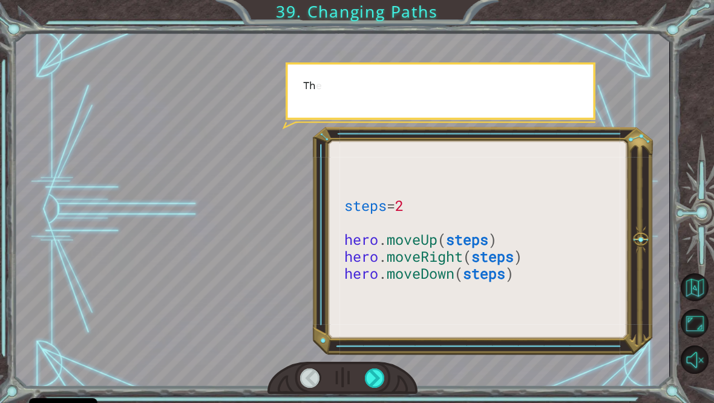
click at [380, 388] on div at bounding box center [375, 378] width 21 height 20
click at [378, 386] on div at bounding box center [375, 378] width 21 height 20
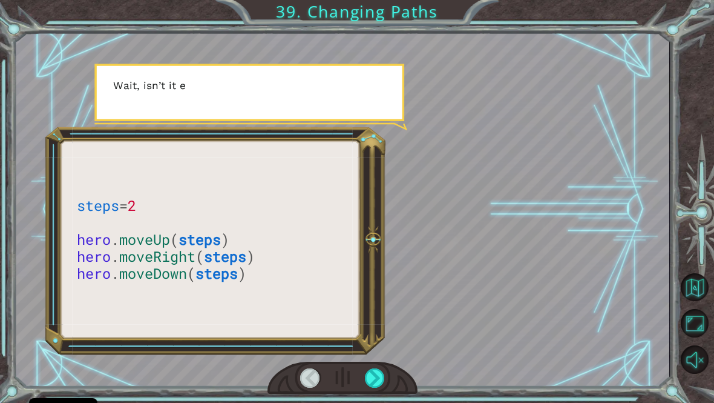
click at [381, 384] on div at bounding box center [375, 378] width 21 height 20
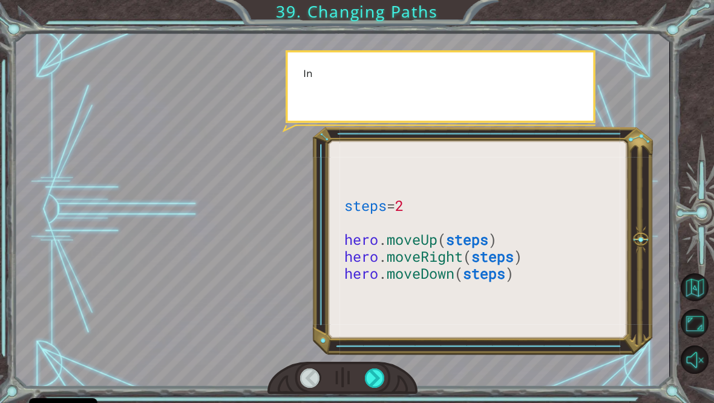
click at [381, 384] on div at bounding box center [375, 378] width 21 height 20
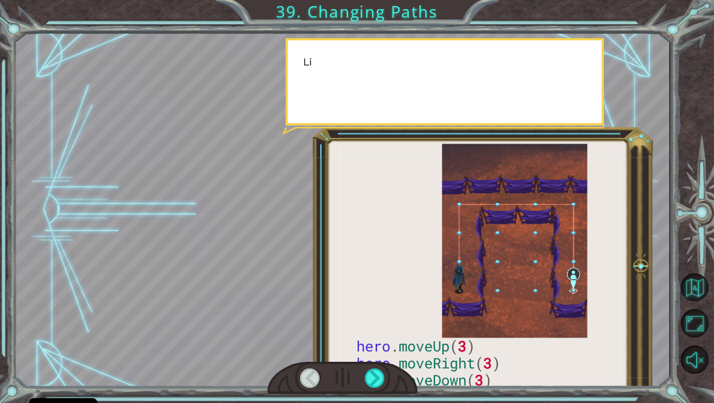
click at [383, 386] on div at bounding box center [375, 378] width 21 height 20
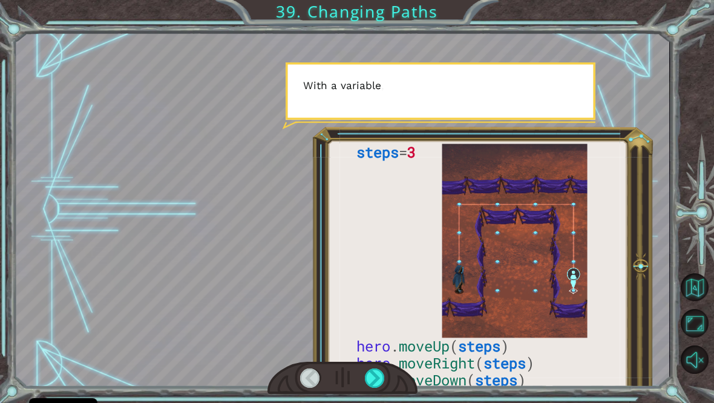
click at [378, 381] on div at bounding box center [375, 378] width 21 height 20
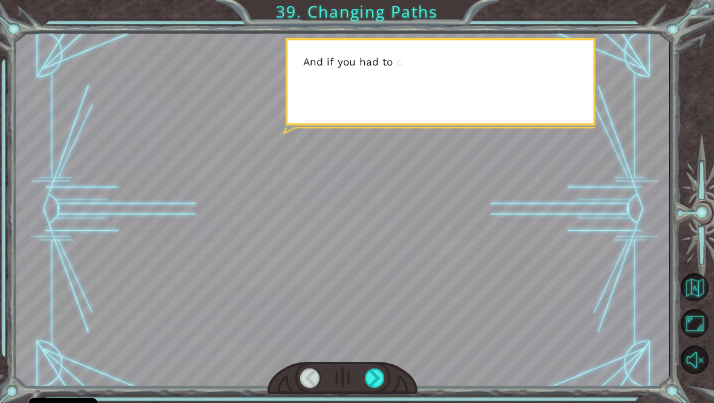
click at [377, 381] on div at bounding box center [375, 378] width 21 height 20
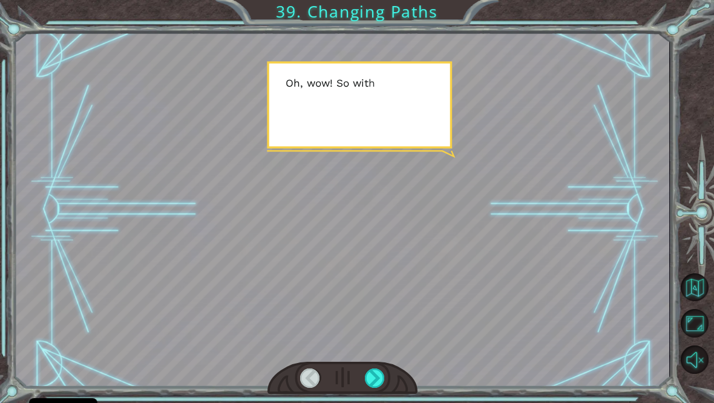
click at [381, 378] on div at bounding box center [375, 378] width 21 height 20
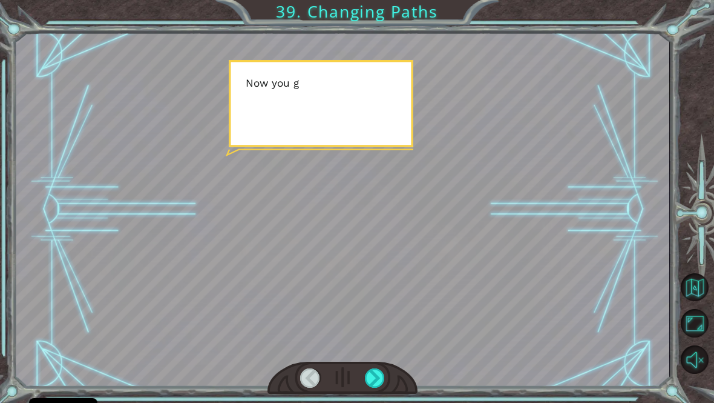
click at [377, 381] on div at bounding box center [375, 378] width 21 height 20
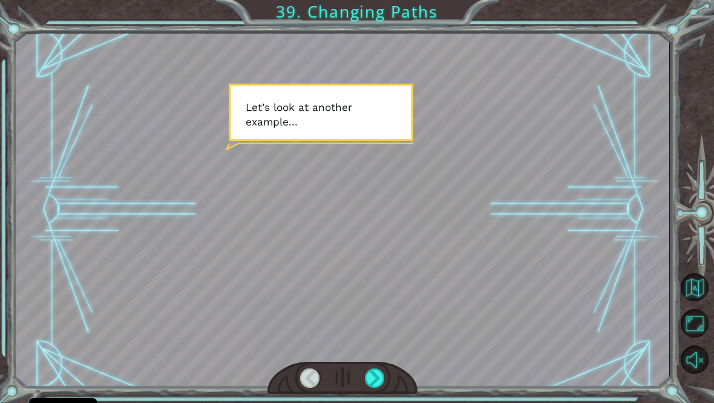
click at [453, 391] on div at bounding box center [343, 209] width 654 height 368
click at [378, 388] on div at bounding box center [375, 378] width 21 height 20
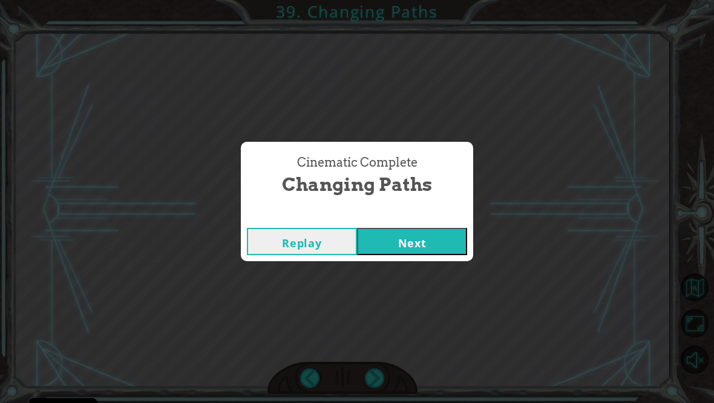
click at [376, 385] on div "Cinematic Complete Changing Paths Replay Next" at bounding box center [357, 201] width 714 height 403
click at [432, 249] on button "Next" at bounding box center [412, 241] width 110 height 27
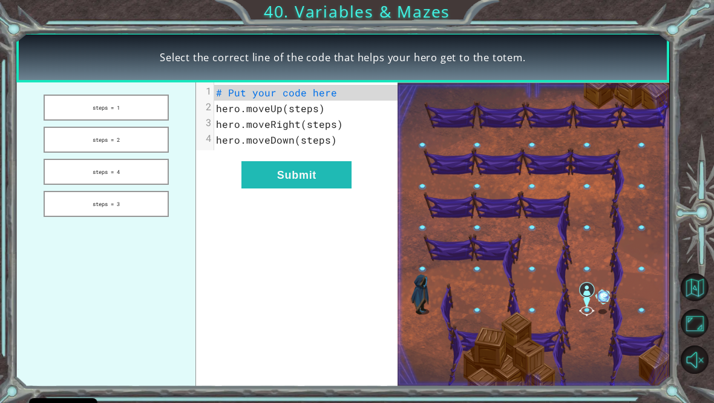
click at [73, 103] on button "steps = 1" at bounding box center [106, 107] width 125 height 26
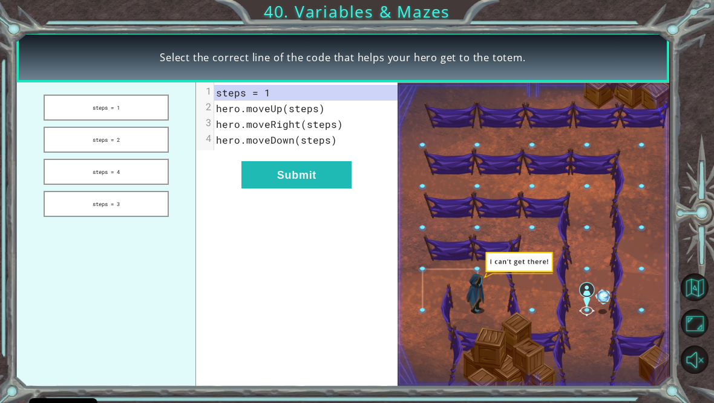
click at [331, 185] on button "Submit" at bounding box center [297, 174] width 110 height 27
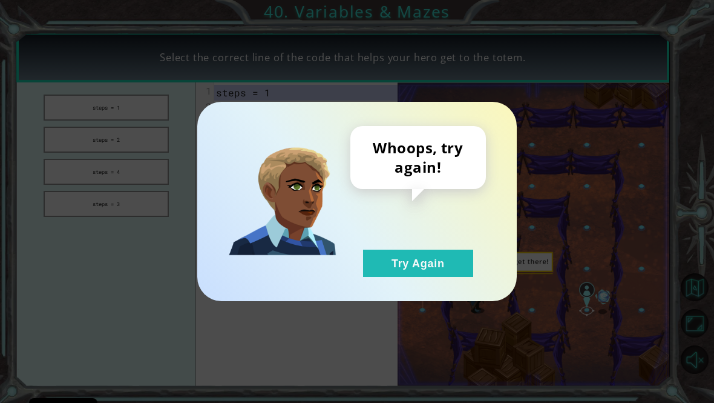
click at [425, 272] on button "Try Again" at bounding box center [418, 262] width 110 height 27
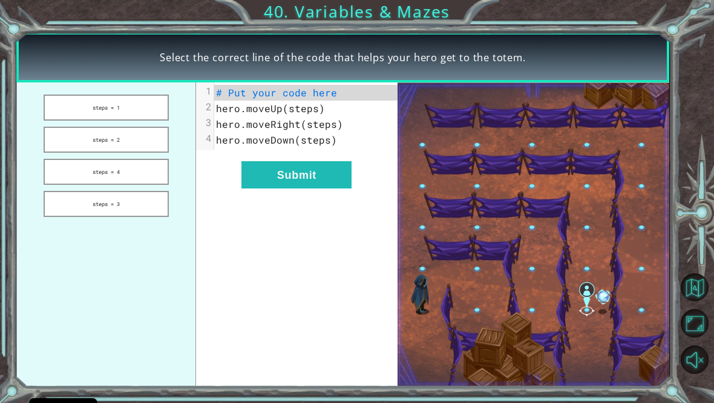
click at [74, 143] on button "steps = 2" at bounding box center [106, 140] width 125 height 26
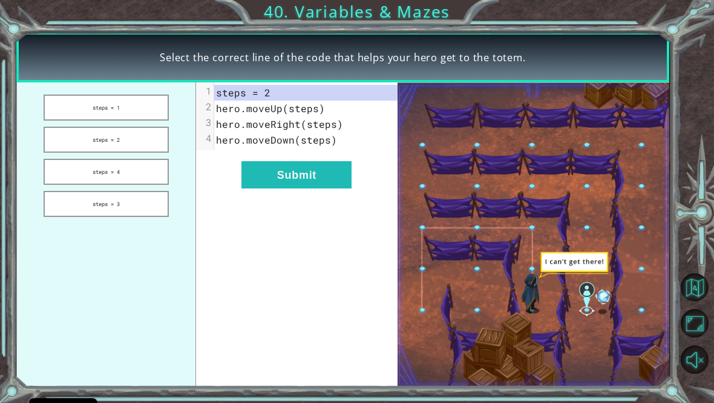
click at [326, 171] on button "Submit" at bounding box center [297, 174] width 110 height 27
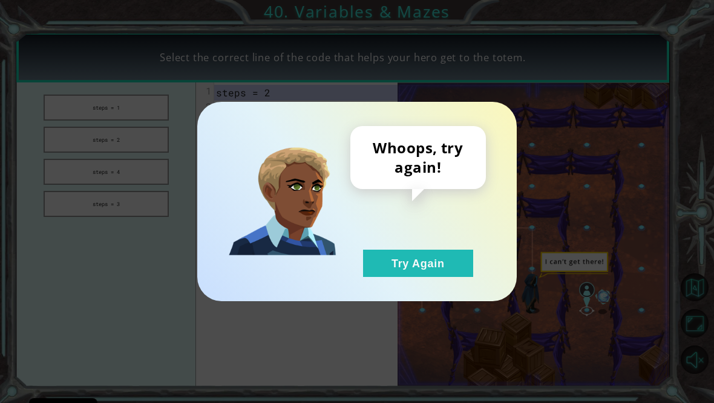
click at [418, 297] on div "Whoops, try again! Try Again" at bounding box center [357, 201] width 320 height 199
click at [403, 277] on button "Try Again" at bounding box center [418, 262] width 110 height 27
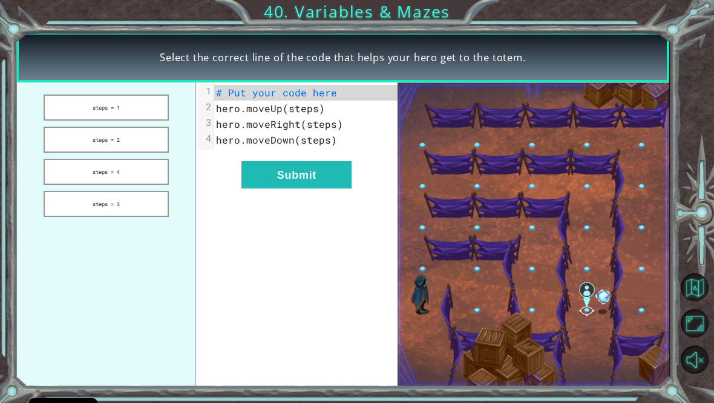
click at [81, 177] on button "steps = 4" at bounding box center [106, 172] width 125 height 26
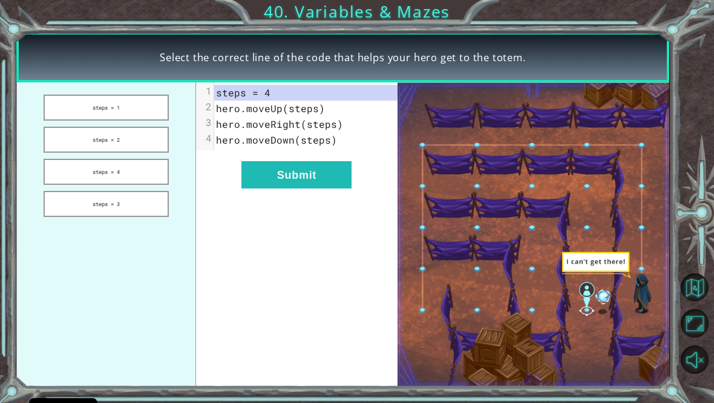
click at [323, 171] on button "Submit" at bounding box center [297, 174] width 110 height 27
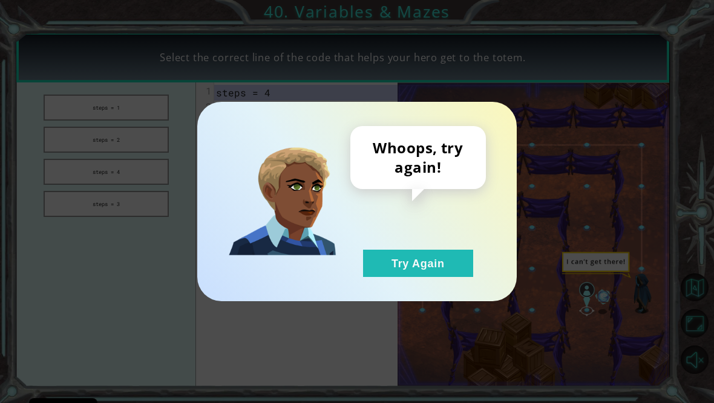
click at [417, 265] on button "Try Again" at bounding box center [418, 262] width 110 height 27
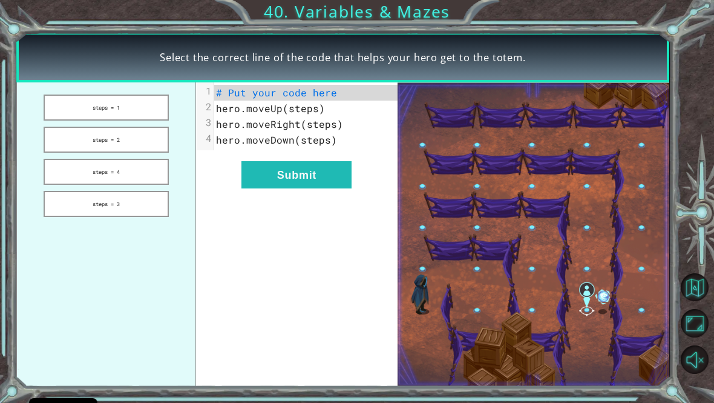
click at [91, 211] on button "steps = 3" at bounding box center [106, 204] width 125 height 26
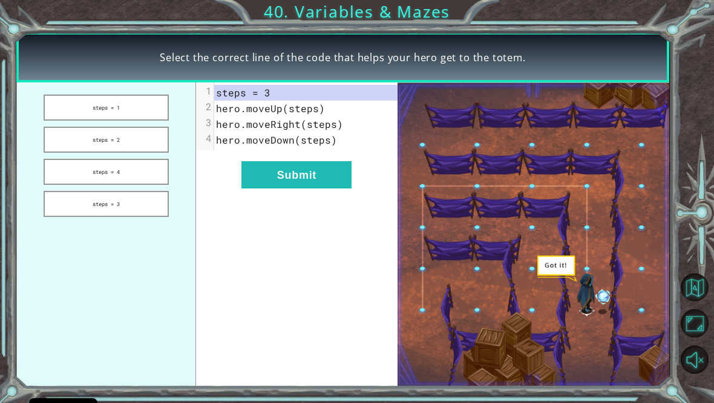
click at [323, 180] on button "Submit" at bounding box center [297, 174] width 110 height 27
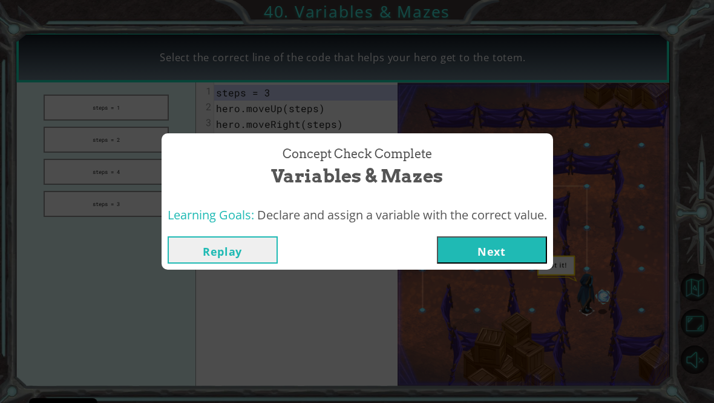
click at [483, 251] on button "Next" at bounding box center [492, 249] width 110 height 27
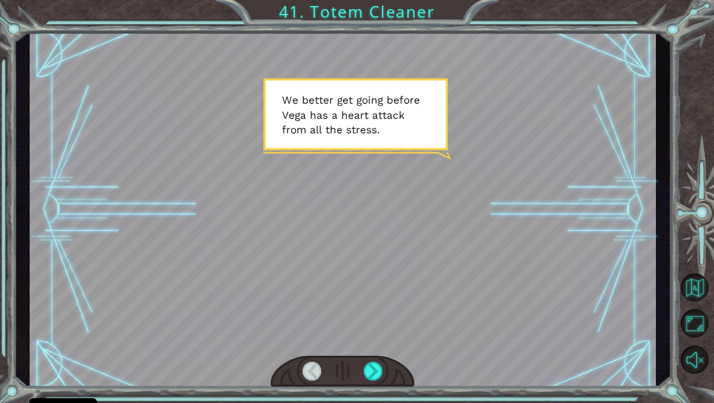
click at [372, 375] on div at bounding box center [373, 370] width 19 height 19
click at [383, 375] on div at bounding box center [373, 370] width 19 height 19
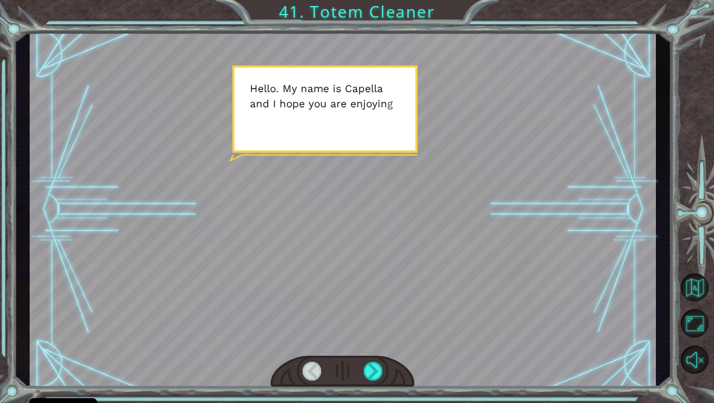
click at [383, 380] on div at bounding box center [373, 370] width 19 height 19
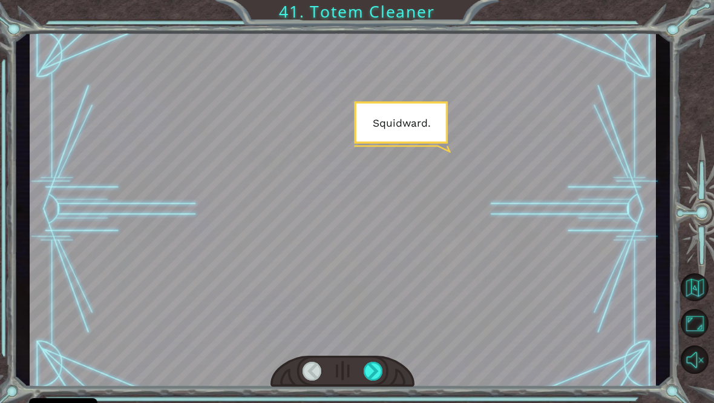
click at [376, 371] on div at bounding box center [373, 370] width 19 height 19
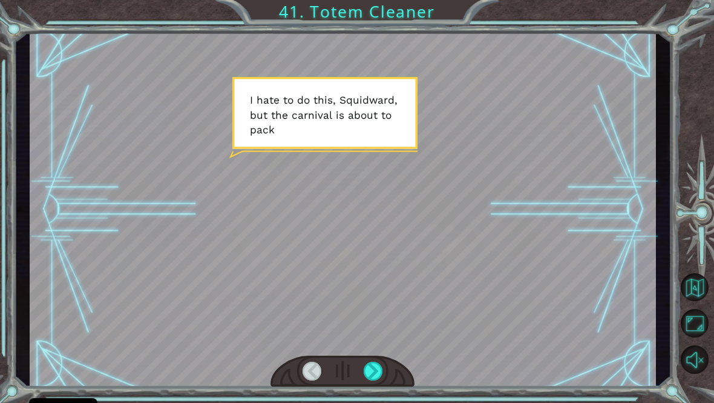
click at [377, 380] on div at bounding box center [373, 370] width 19 height 19
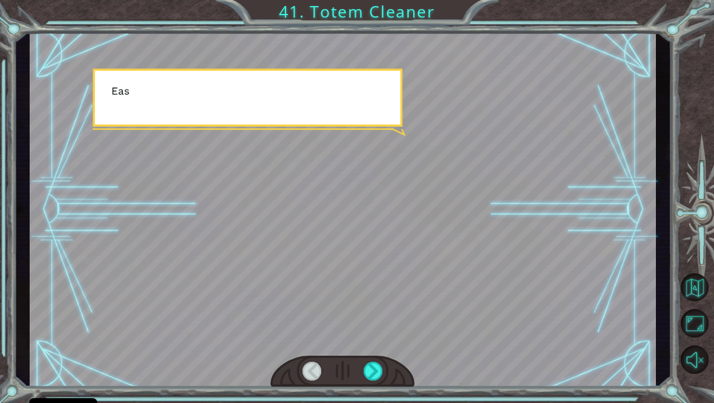
click at [383, 374] on div at bounding box center [373, 370] width 19 height 19
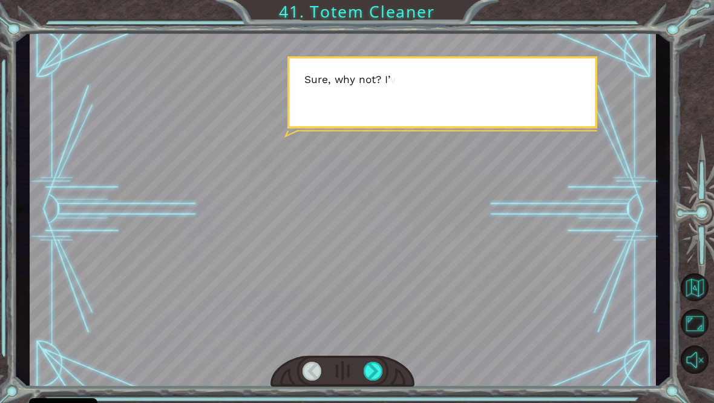
click at [378, 380] on div at bounding box center [373, 370] width 19 height 19
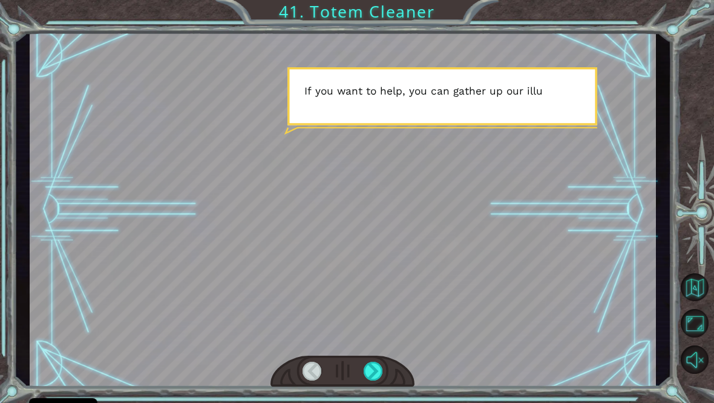
click at [370, 380] on div at bounding box center [373, 370] width 19 height 19
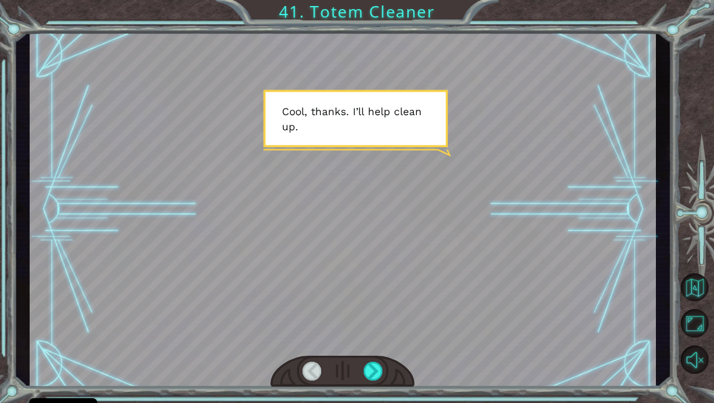
click at [374, 386] on div "Temporary Text W e b e t t e r g e t g o i n g b e f o r e V e g a h a s a h e …" at bounding box center [344, 209] width 658 height 354
click at [376, 380] on div at bounding box center [373, 370] width 19 height 19
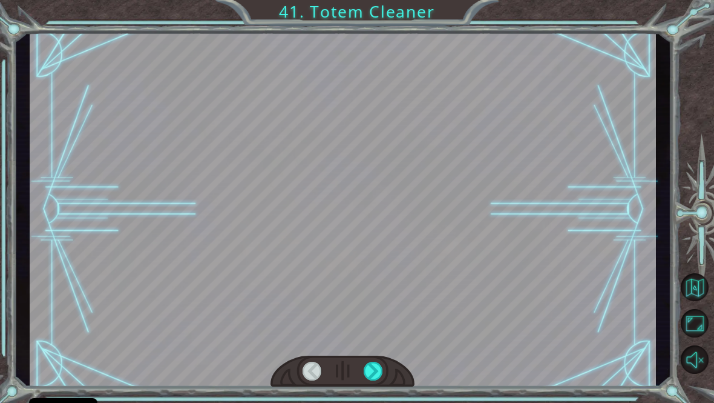
click at [364, 380] on div at bounding box center [373, 370] width 19 height 19
click at [367, 380] on div at bounding box center [373, 370] width 19 height 19
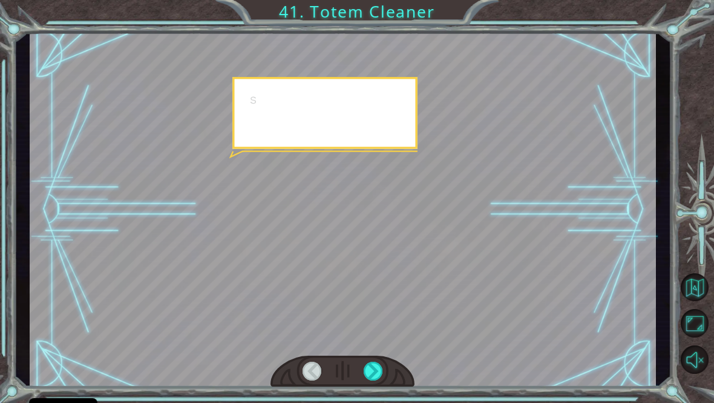
click at [369, 380] on div at bounding box center [373, 370] width 19 height 19
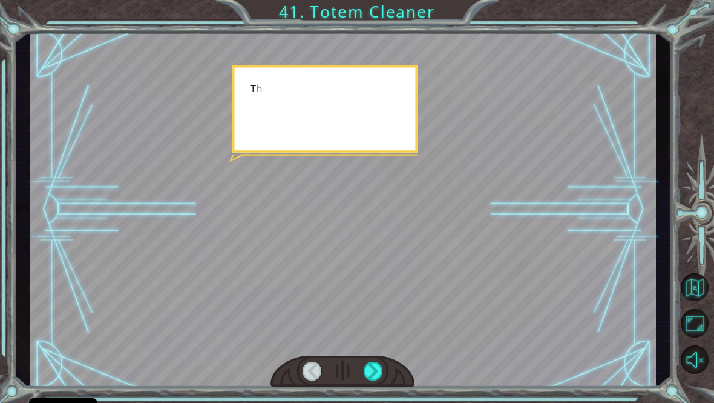
click at [376, 380] on div at bounding box center [373, 370] width 19 height 19
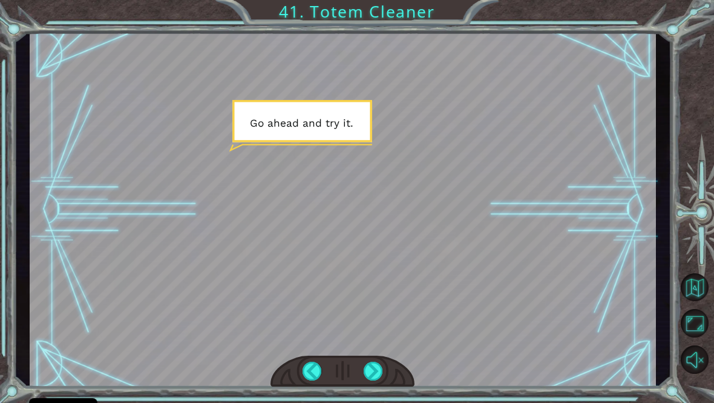
click at [367, 380] on div at bounding box center [373, 370] width 19 height 19
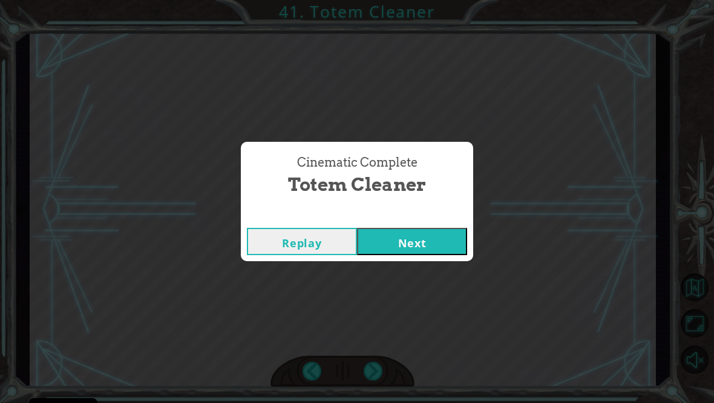
click at [366, 381] on div "Cinematic Complete Totem Cleaner Replay Next" at bounding box center [357, 201] width 714 height 403
click at [440, 248] on button "Next" at bounding box center [412, 241] width 110 height 27
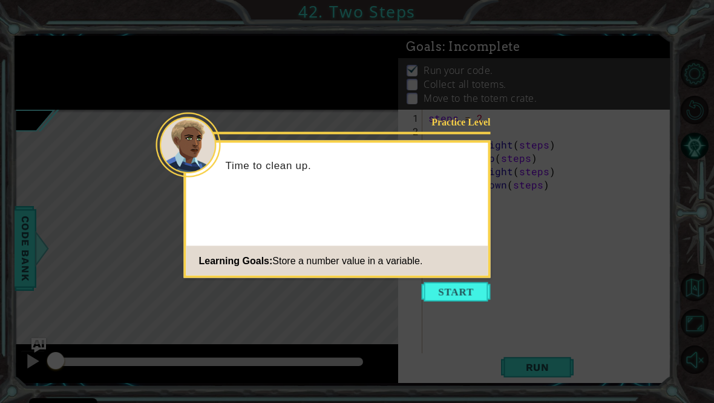
click at [450, 294] on button "Start" at bounding box center [456, 291] width 69 height 19
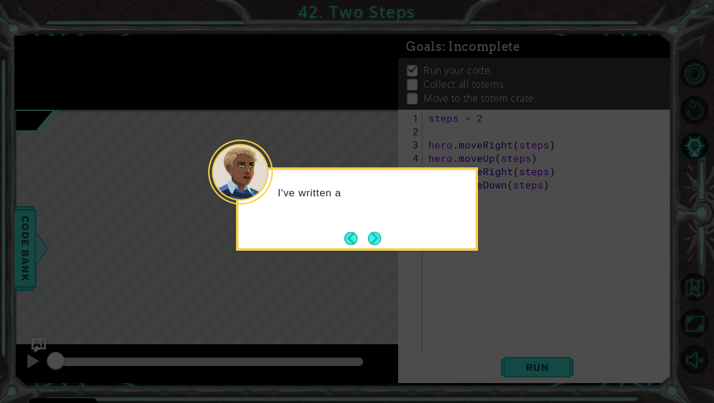
click at [384, 231] on button "Next" at bounding box center [374, 238] width 22 height 22
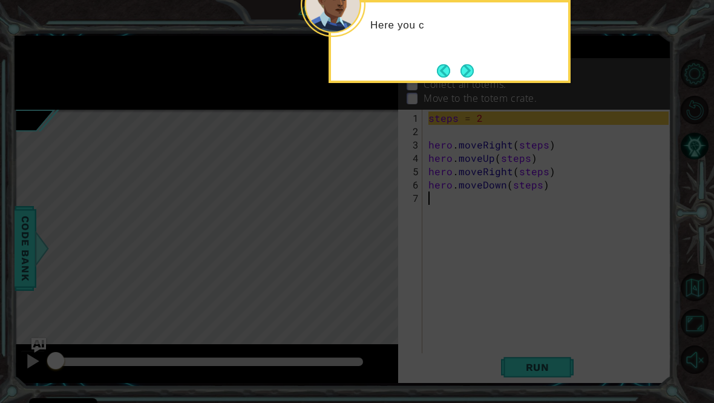
click at [461, 64] on button "Next" at bounding box center [468, 71] width 14 height 14
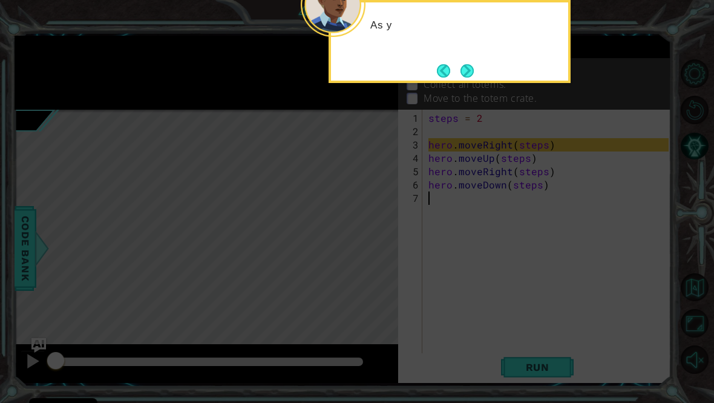
click at [475, 65] on button "Next" at bounding box center [467, 71] width 15 height 15
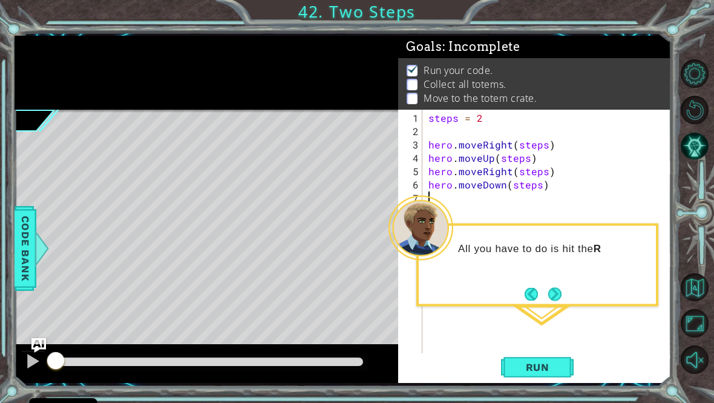
click at [558, 286] on button "Next" at bounding box center [555, 294] width 22 height 22
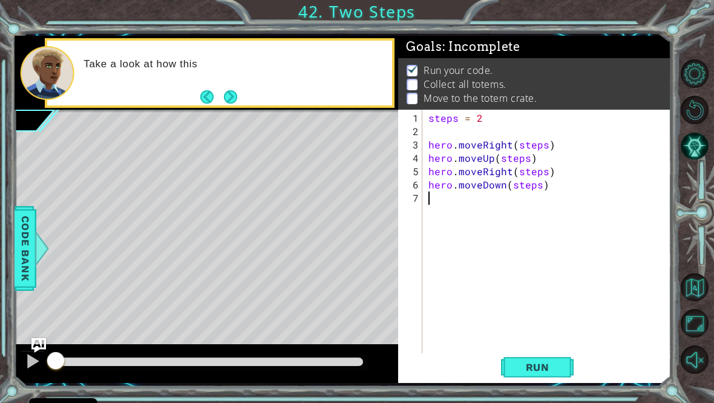
click at [237, 104] on button "Next" at bounding box center [230, 97] width 14 height 14
click at [566, 376] on button "Run" at bounding box center [537, 366] width 73 height 27
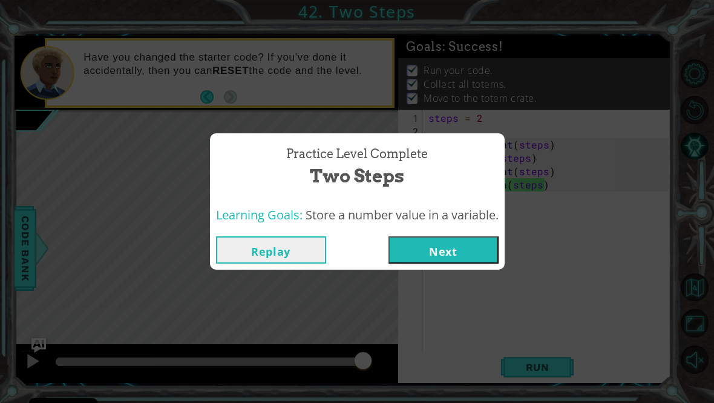
click at [472, 263] on button "Next" at bounding box center [444, 249] width 110 height 27
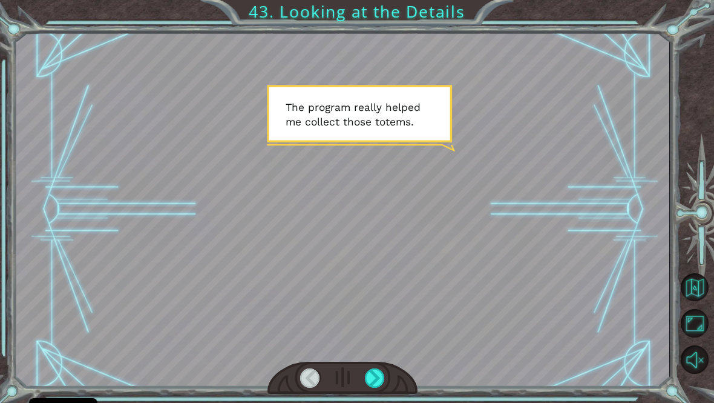
click at [461, 371] on div at bounding box center [343, 209] width 654 height 368
click at [378, 388] on div at bounding box center [375, 378] width 21 height 20
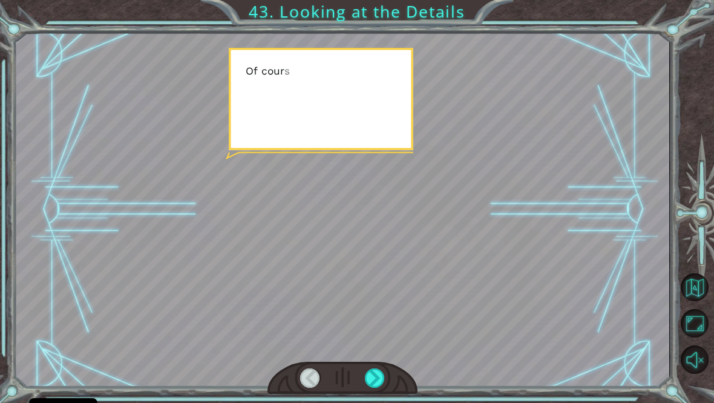
click at [382, 385] on div at bounding box center [375, 378] width 21 height 20
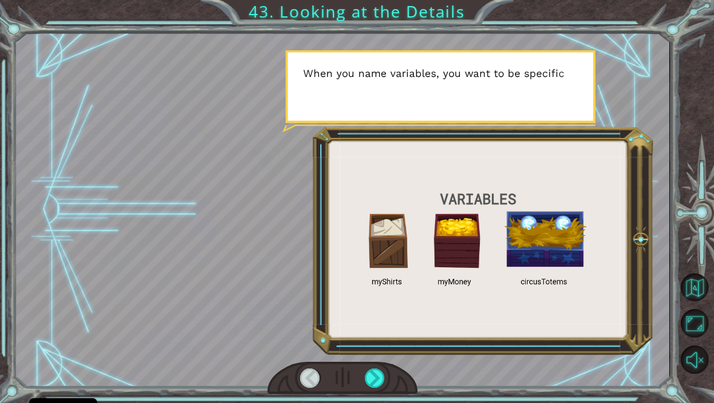
click at [382, 383] on div at bounding box center [375, 378] width 21 height 20
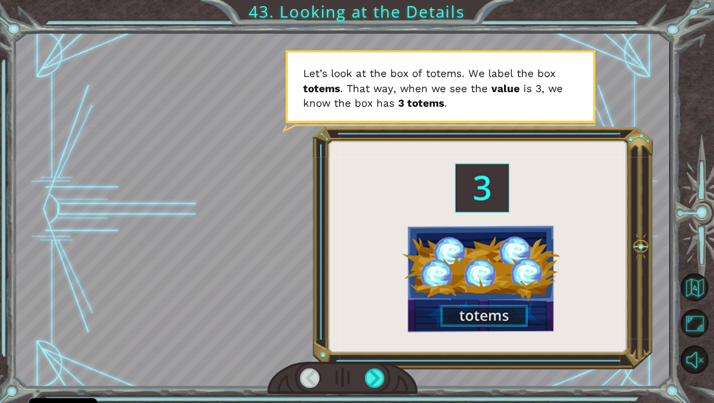
click at [381, 387] on div at bounding box center [375, 378] width 21 height 20
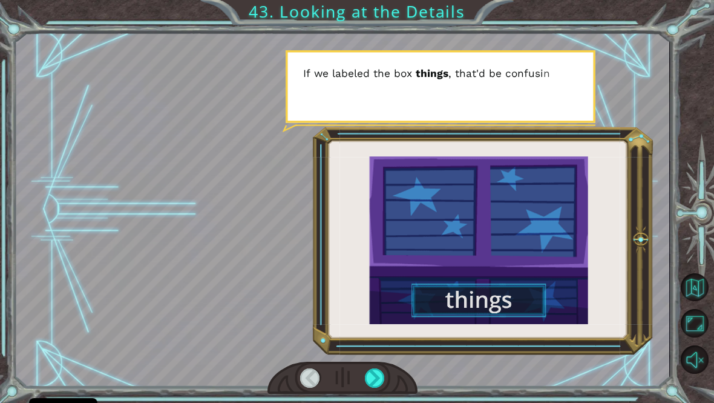
click at [375, 382] on div at bounding box center [375, 378] width 21 height 20
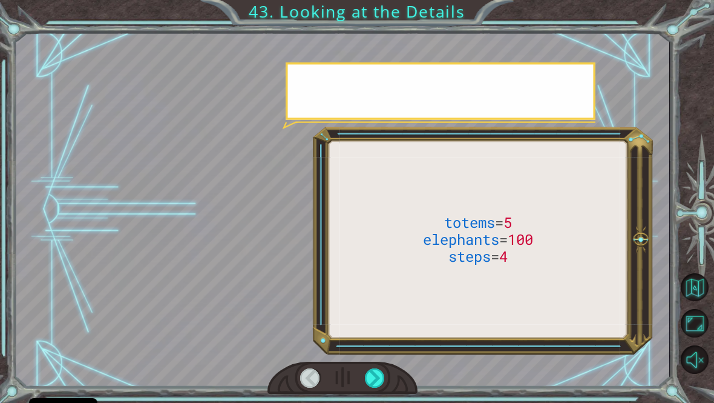
click at [378, 379] on div at bounding box center [375, 378] width 21 height 20
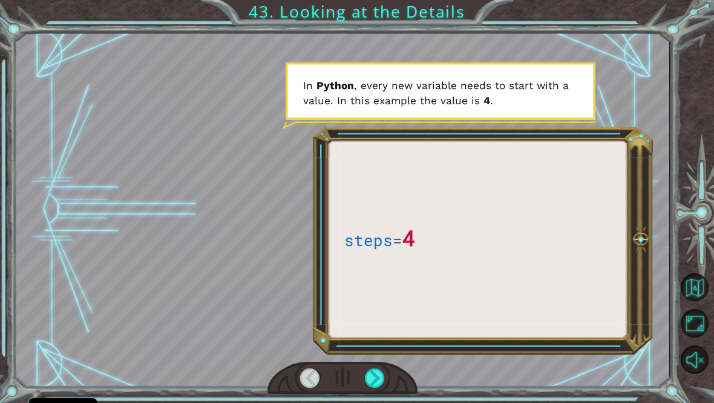
click at [375, 386] on div at bounding box center [375, 378] width 21 height 20
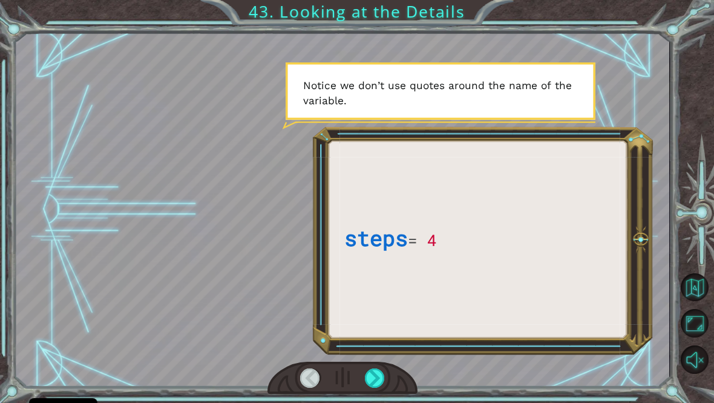
click at [375, 385] on div at bounding box center [375, 378] width 21 height 20
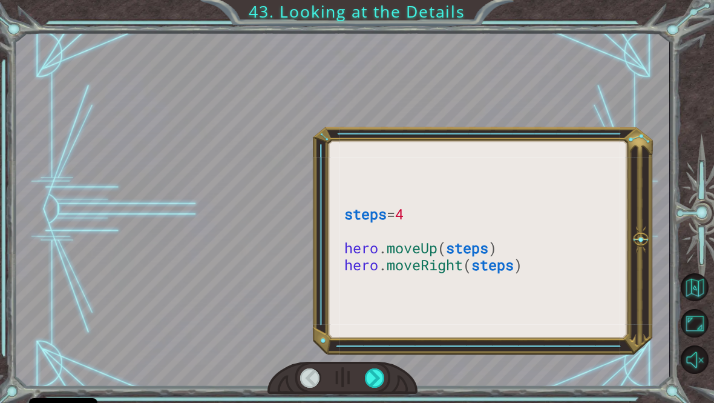
click at [376, 386] on div at bounding box center [375, 378] width 21 height 20
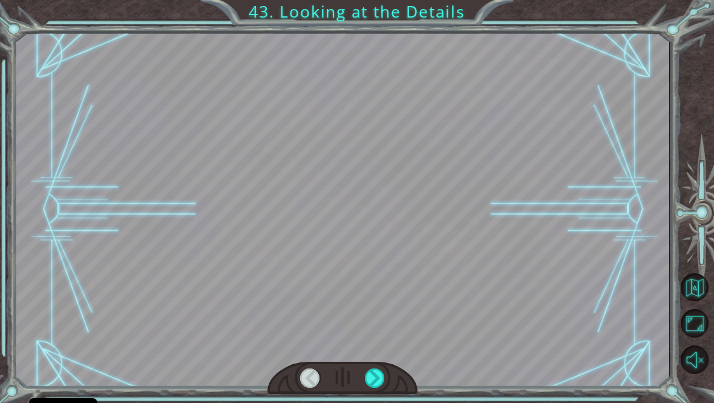
click at [371, 388] on div at bounding box center [375, 378] width 21 height 20
click at [377, 375] on div at bounding box center [375, 378] width 21 height 20
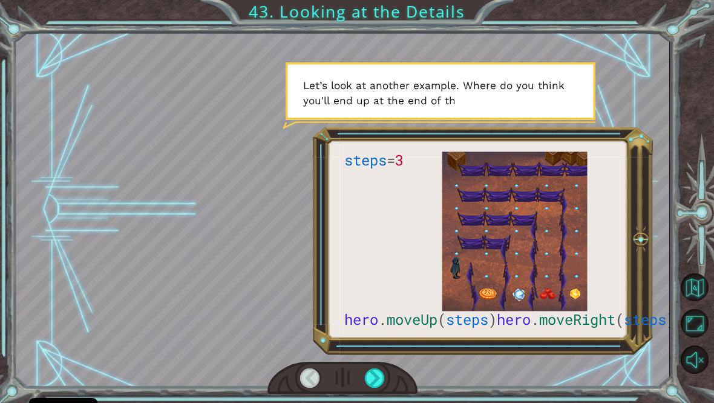
click at [381, 376] on div at bounding box center [375, 378] width 21 height 20
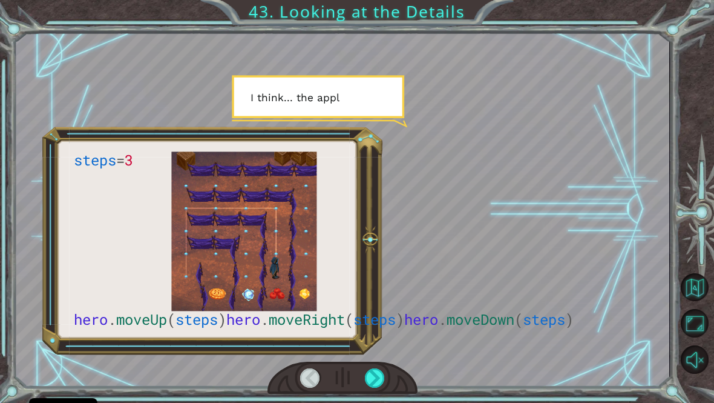
click at [385, 387] on div at bounding box center [375, 378] width 21 height 20
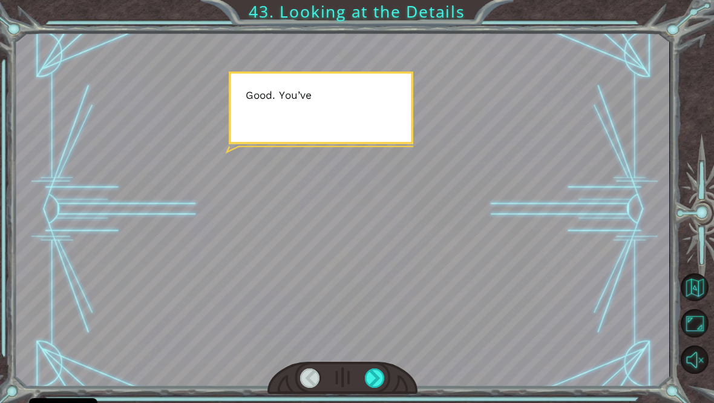
click at [384, 380] on div at bounding box center [375, 378] width 21 height 20
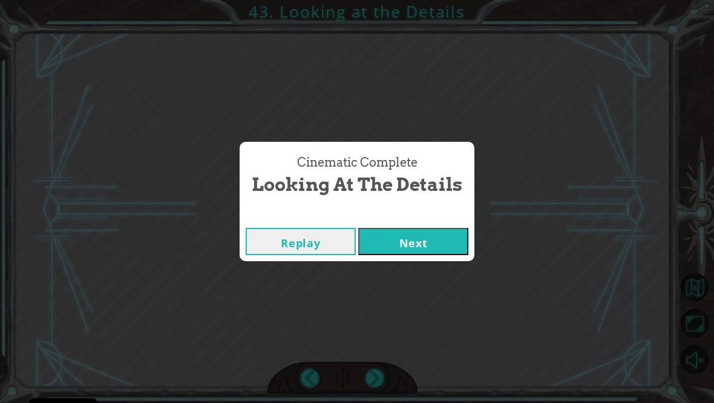
click at [378, 380] on div "Cinematic Complete Looking at the Details Replay Next" at bounding box center [357, 201] width 714 height 403
click at [420, 255] on button "Next" at bounding box center [413, 241] width 110 height 27
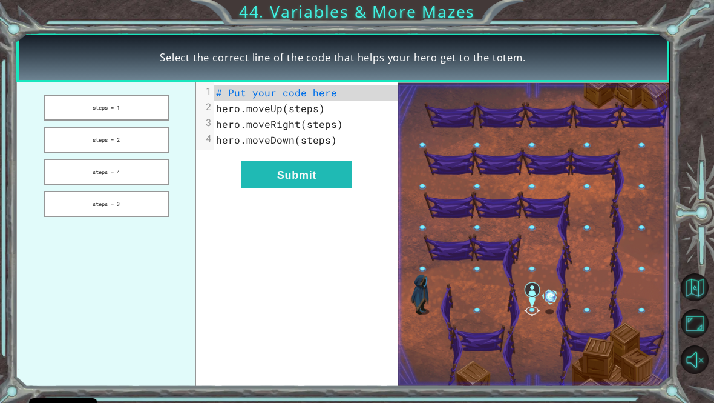
click at [62, 115] on button "steps = 1" at bounding box center [106, 107] width 125 height 26
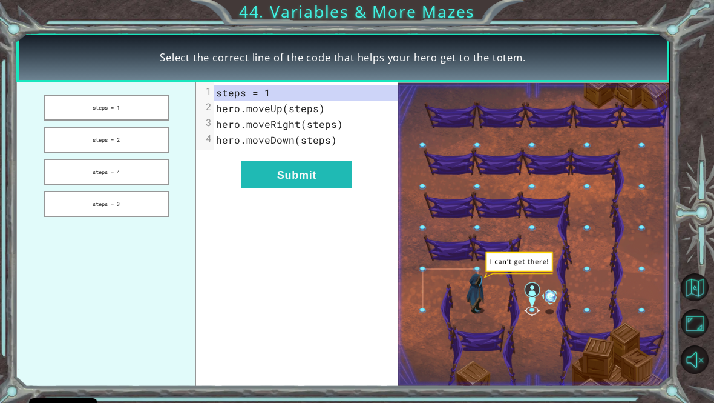
click at [284, 188] on button "Submit" at bounding box center [297, 174] width 110 height 27
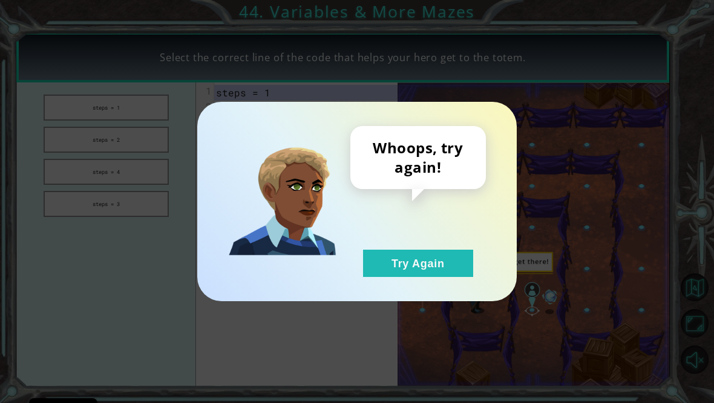
click at [311, 174] on img at bounding box center [282, 201] width 108 height 108
click at [401, 277] on button "Try Again" at bounding box center [418, 262] width 110 height 27
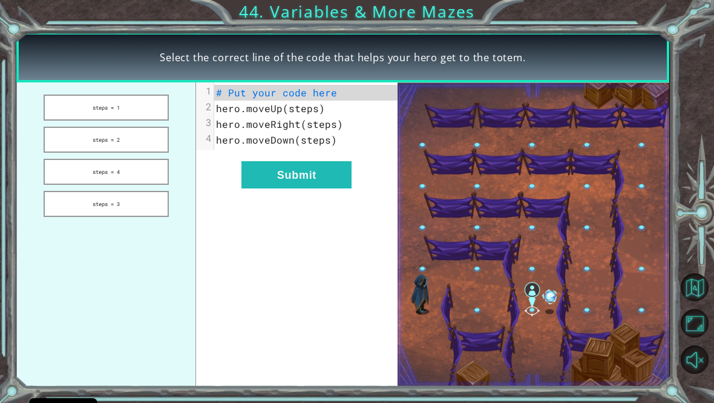
click at [74, 142] on button "steps = 2" at bounding box center [106, 140] width 125 height 26
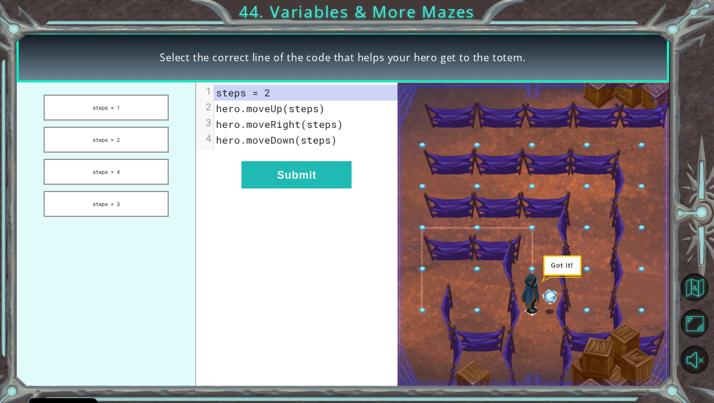
click at [317, 179] on button "Submit" at bounding box center [297, 174] width 110 height 27
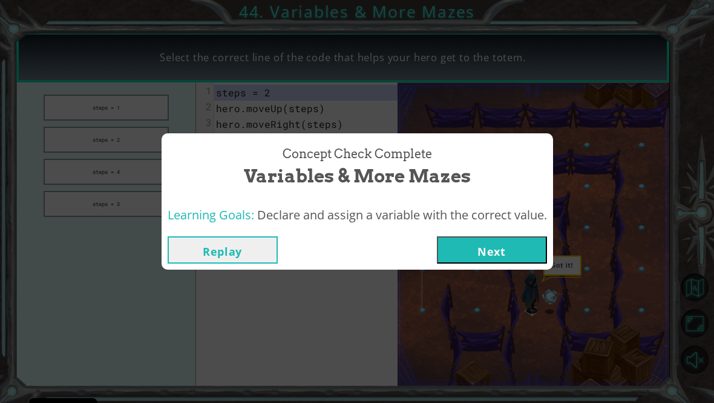
click at [492, 262] on button "Next" at bounding box center [492, 249] width 110 height 27
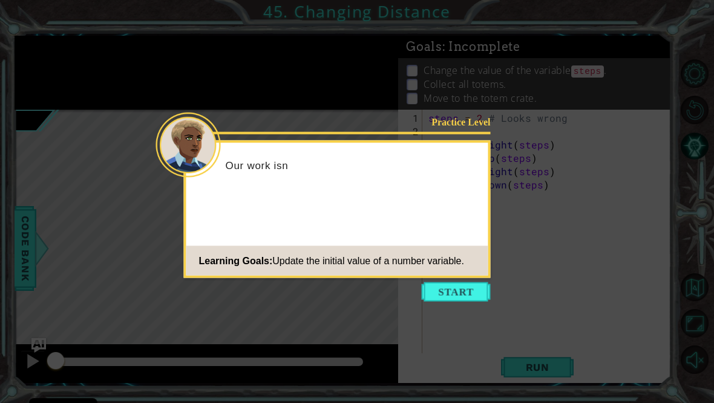
click at [464, 299] on button "Start" at bounding box center [456, 291] width 69 height 19
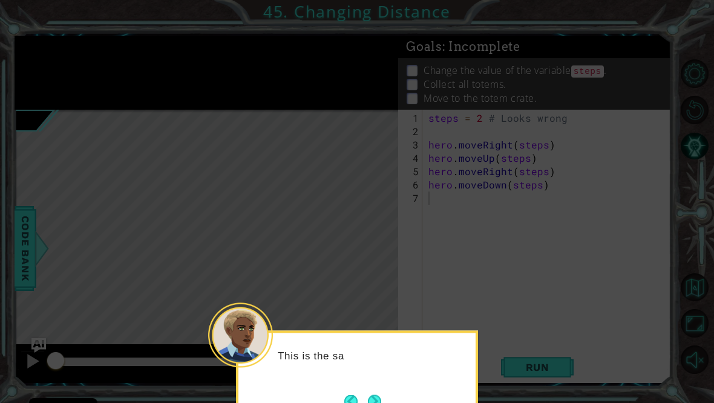
click at [376, 394] on button "Next" at bounding box center [375, 401] width 22 height 22
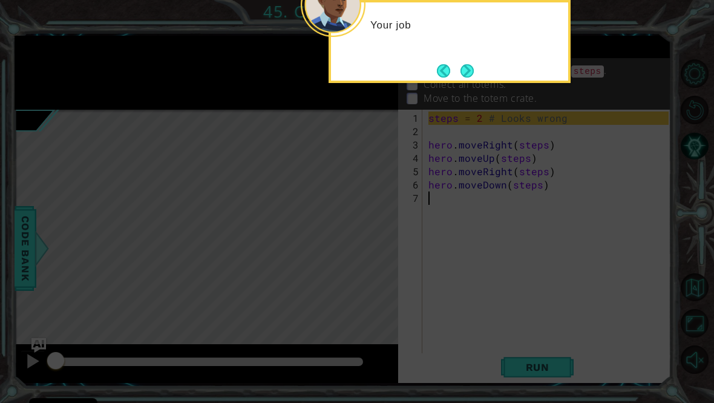
click at [474, 69] on button "Next" at bounding box center [468, 71] width 16 height 16
